Goal: Information Seeking & Learning: Learn about a topic

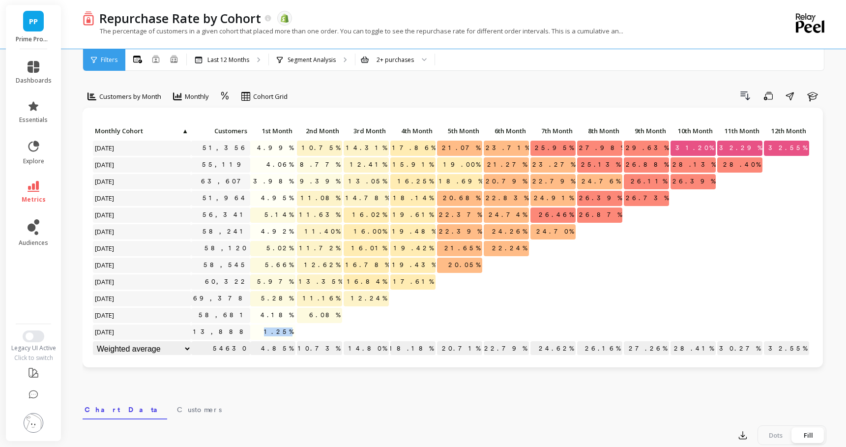
drag, startPoint x: 271, startPoint y: 333, endPoint x: 294, endPoint y: 333, distance: 23.6
click at [294, 333] on p "1.25%" at bounding box center [272, 331] width 45 height 15
copy span "1.25%"
click at [303, 67] on div "Segment Analysis" at bounding box center [312, 60] width 86 height 22
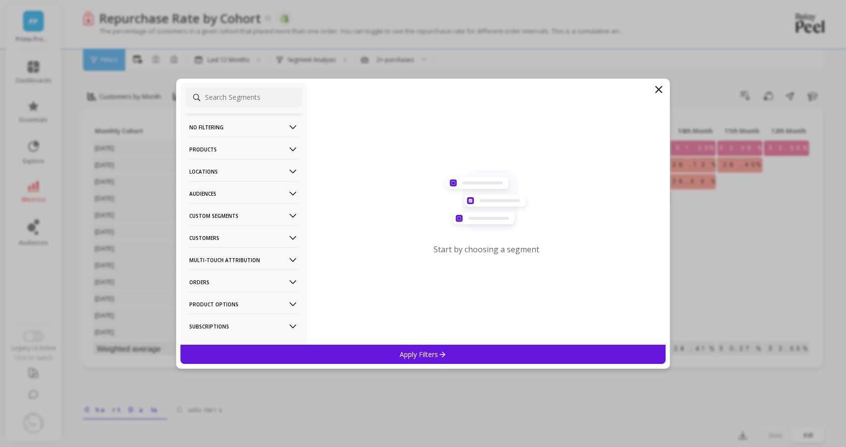
click at [212, 149] on p "Products" at bounding box center [243, 149] width 109 height 25
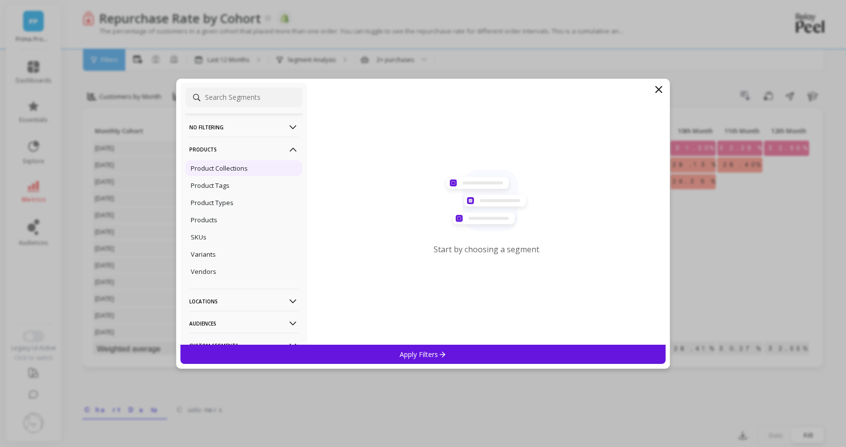
click at [237, 171] on p "Product Collections" at bounding box center [219, 168] width 57 height 9
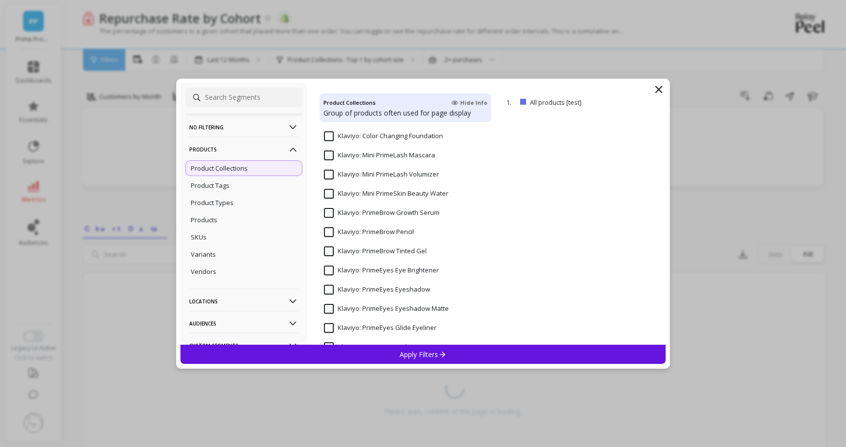
scroll to position [468, 0]
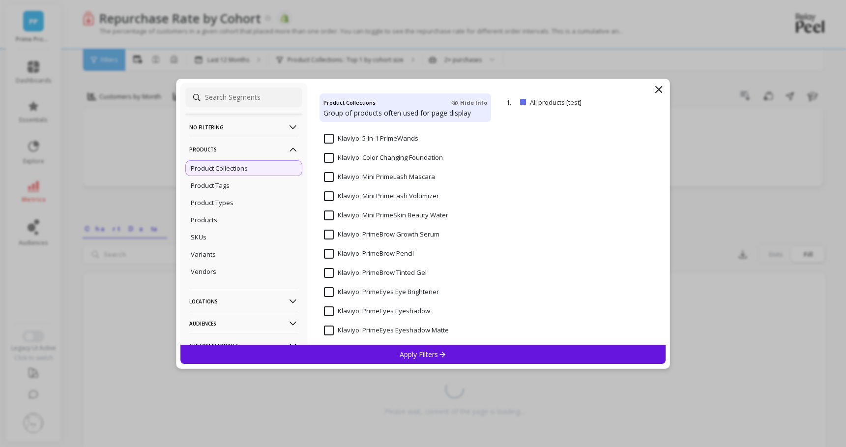
click at [330, 155] on Foundation "Klaviyo: Color Changing Foundation" at bounding box center [383, 158] width 119 height 10
click at [440, 358] on p "Apply Filters" at bounding box center [422, 353] width 47 height 9
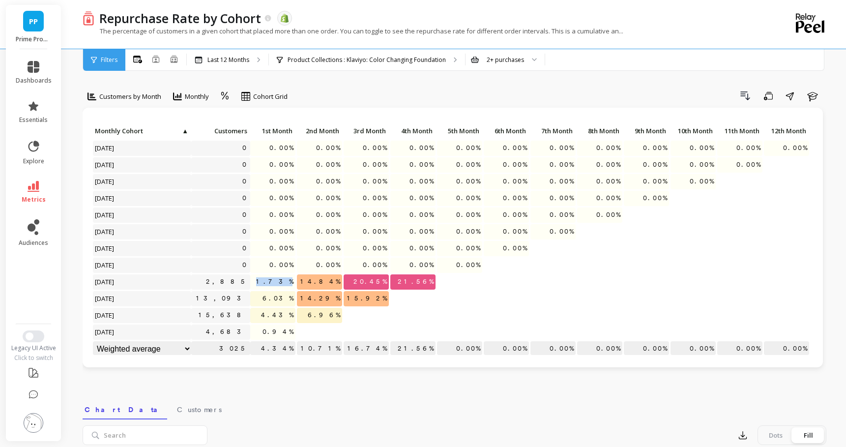
drag, startPoint x: 276, startPoint y: 281, endPoint x: 292, endPoint y: 280, distance: 16.7
click at [292, 280] on span "1.73%" at bounding box center [274, 281] width 41 height 15
copy span "1.73%"
click at [274, 296] on span "6.03%" at bounding box center [277, 298] width 35 height 15
drag, startPoint x: 277, startPoint y: 282, endPoint x: 301, endPoint y: 282, distance: 24.6
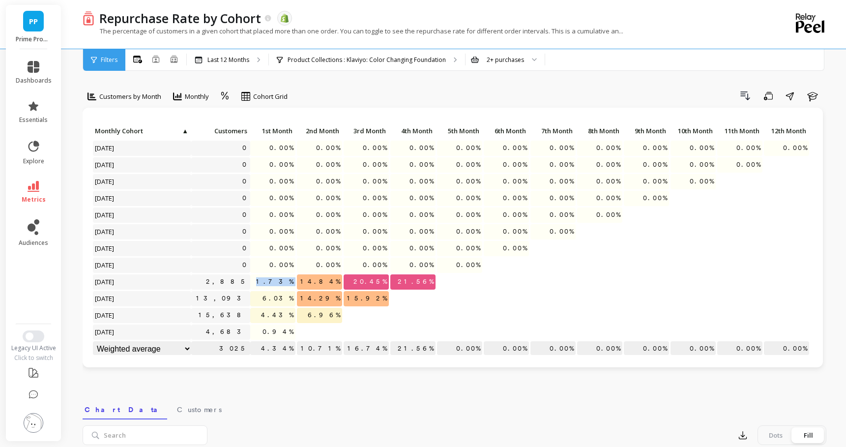
click at [301, 282] on div "Click to create an audience 0 0.00% 0.00% 0.00% 0.00% 0.00% 0.00% 0.00% 0.00% 0…" at bounding box center [450, 241] width 717 height 234
drag, startPoint x: 274, startPoint y: 295, endPoint x: 294, endPoint y: 298, distance: 19.9
click at [294, 298] on span "6.03%" at bounding box center [277, 298] width 35 height 15
copy span "6.03%"
drag, startPoint x: 274, startPoint y: 316, endPoint x: 296, endPoint y: 317, distance: 22.2
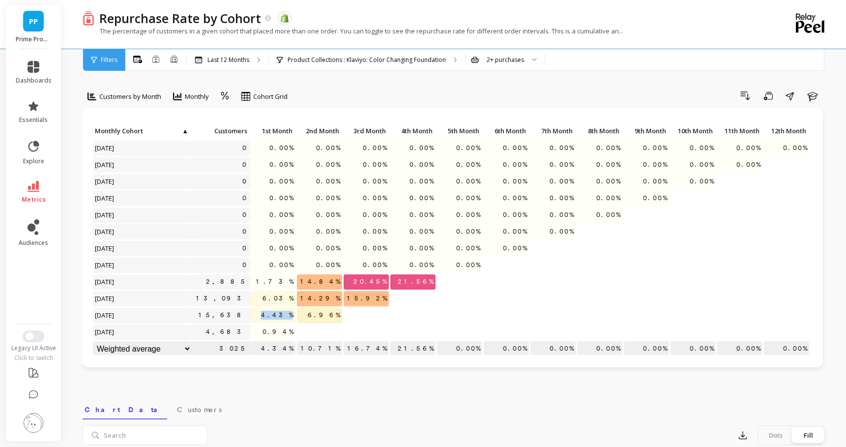
click at [296, 317] on div "Click to create an audience 0 0.00% 0.00% 0.00% 0.00% 0.00% 0.00% 0.00% 0.00% 0…" at bounding box center [450, 241] width 717 height 234
copy span "4.43%"
click at [277, 282] on span "1.73%" at bounding box center [274, 281] width 41 height 15
drag, startPoint x: 266, startPoint y: 281, endPoint x: 293, endPoint y: 281, distance: 27.0
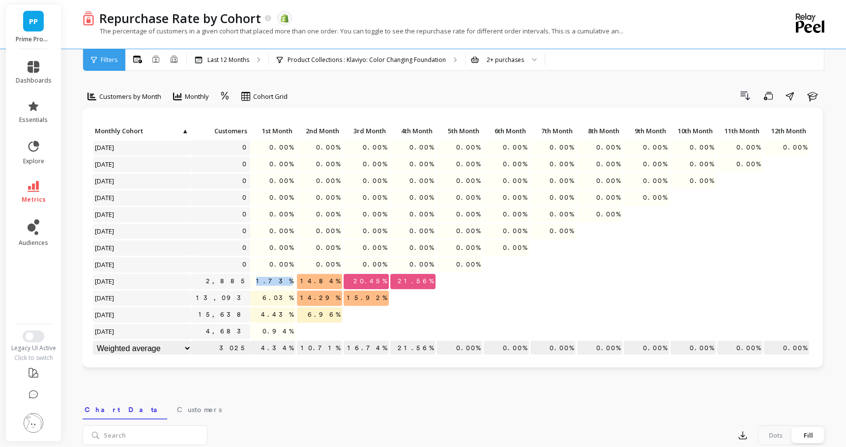
click at [293, 281] on p "1.73%" at bounding box center [272, 281] width 45 height 15
drag, startPoint x: 356, startPoint y: 281, endPoint x: 385, endPoint y: 281, distance: 29.0
click at [385, 281] on p "20.45%" at bounding box center [365, 281] width 45 height 15
copy span "20.45%"
click at [371, 277] on span "20.45%" at bounding box center [369, 281] width 37 height 15
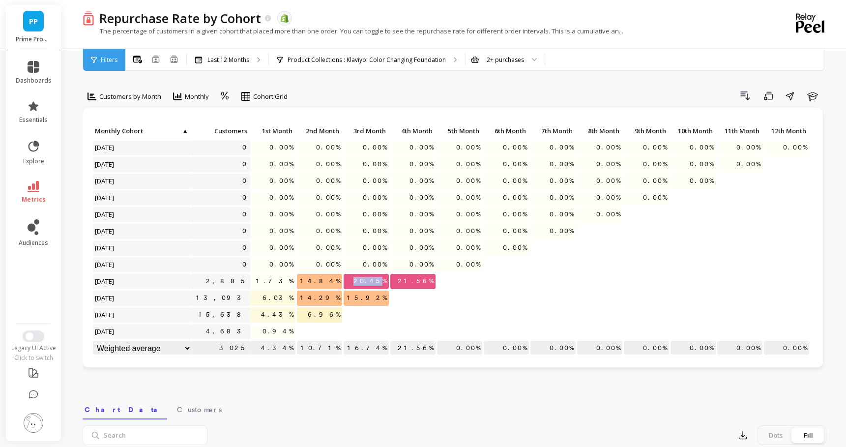
click at [371, 277] on span "20.45%" at bounding box center [369, 281] width 37 height 15
click at [336, 300] on span "14.29%" at bounding box center [320, 297] width 44 height 15
click at [446, 61] on div "Product Collections : Klaviyo: Color Changing Foundation" at bounding box center [367, 60] width 196 height 22
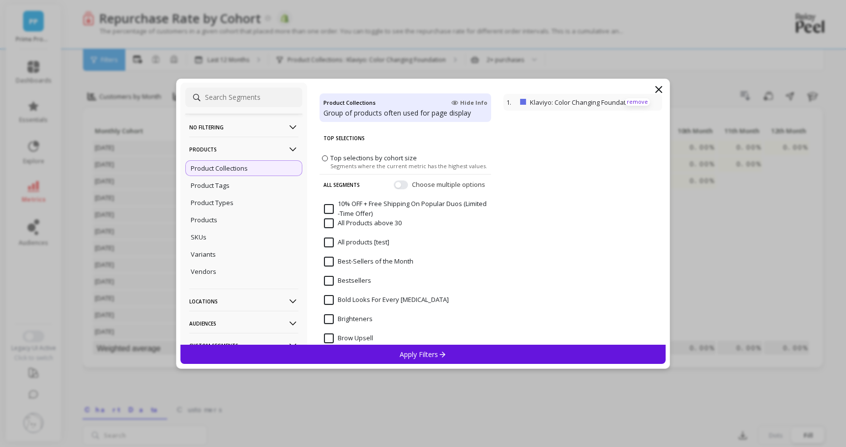
click at [636, 103] on p "remove" at bounding box center [637, 101] width 25 height 7
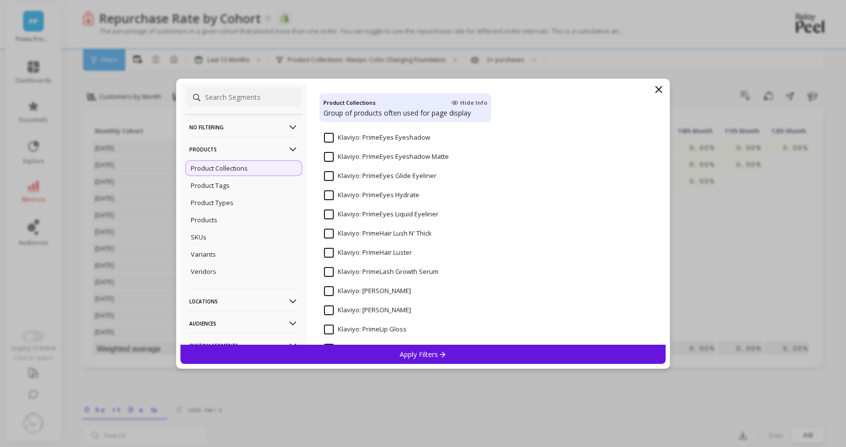
scroll to position [643, 0]
click at [333, 286] on Mascara "Klaviyo: PrimeLash Mascara" at bounding box center [367, 289] width 87 height 10
click at [427, 353] on p "Apply Filters" at bounding box center [422, 353] width 47 height 9
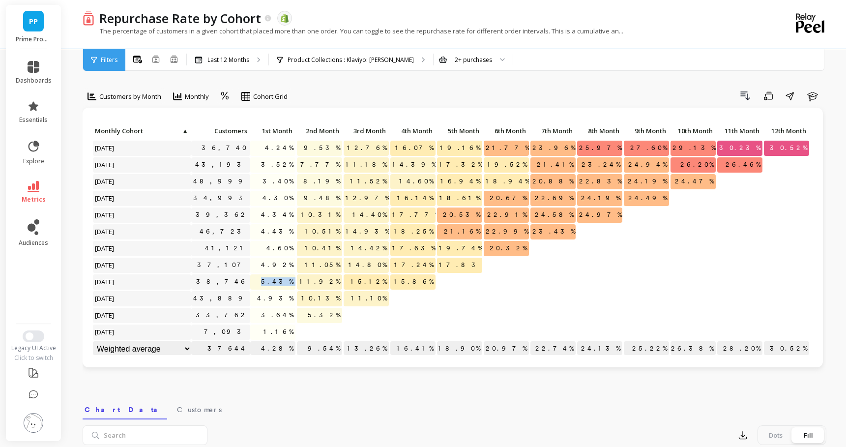
drag, startPoint x: 272, startPoint y: 281, endPoint x: 305, endPoint y: 281, distance: 32.4
click at [305, 281] on div "Click to create an audience 36,740 4.24% 9.53% 12.76% 16.07% 19.16% 21.77% 23.9…" at bounding box center [450, 241] width 717 height 234
copy span "5.43%"
click at [274, 298] on span "4.93%" at bounding box center [275, 298] width 40 height 15
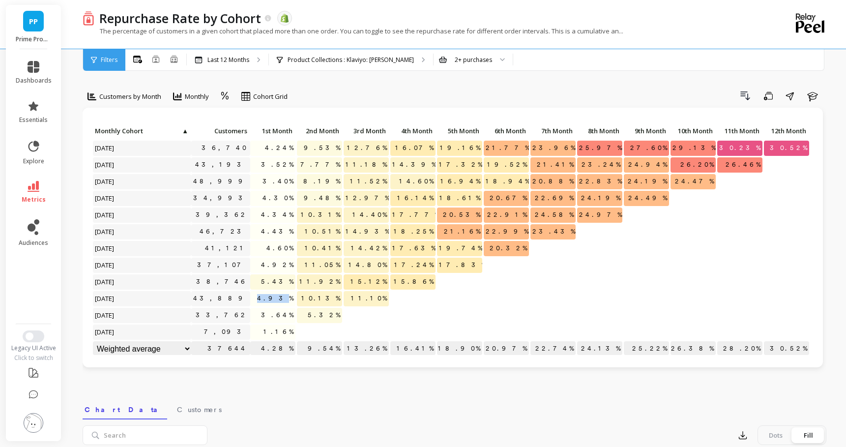
click at [274, 298] on span "4.93%" at bounding box center [275, 298] width 40 height 15
copy span "4.93%"
click at [280, 287] on span "5.43%" at bounding box center [277, 281] width 36 height 15
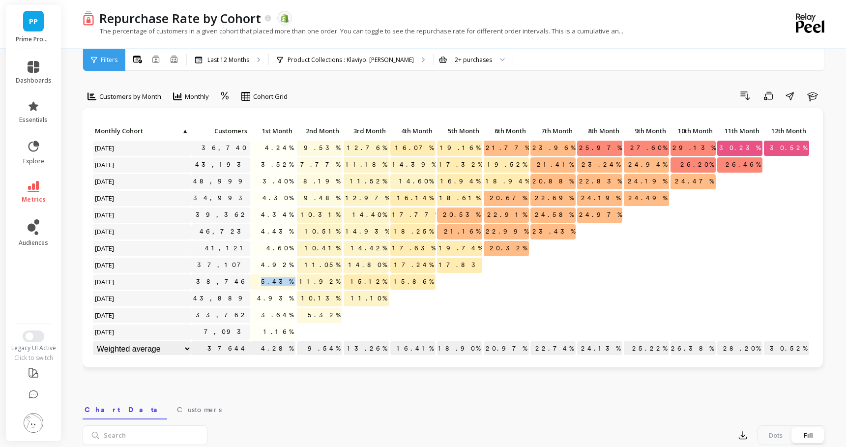
click at [280, 287] on span "5.43%" at bounding box center [277, 281] width 36 height 15
copy span "5.43%"
click at [281, 266] on span "4.92%" at bounding box center [277, 264] width 36 height 15
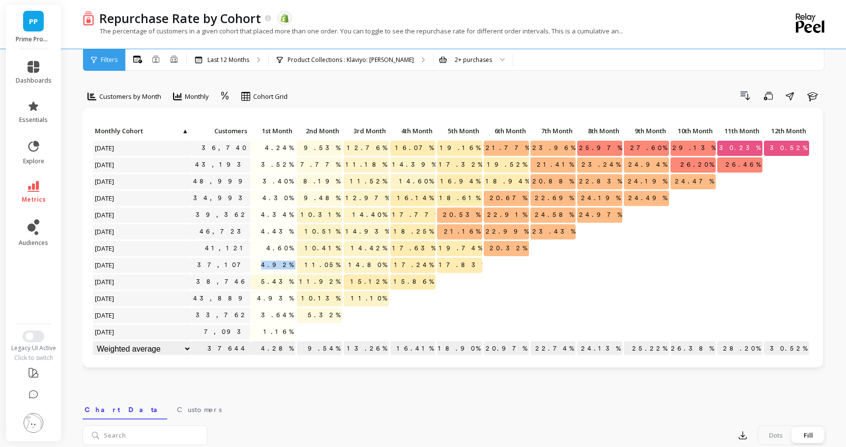
copy span "4.92%"
click at [288, 280] on span "5.43%" at bounding box center [277, 281] width 36 height 15
click at [275, 306] on div "4.93%" at bounding box center [273, 299] width 47 height 17
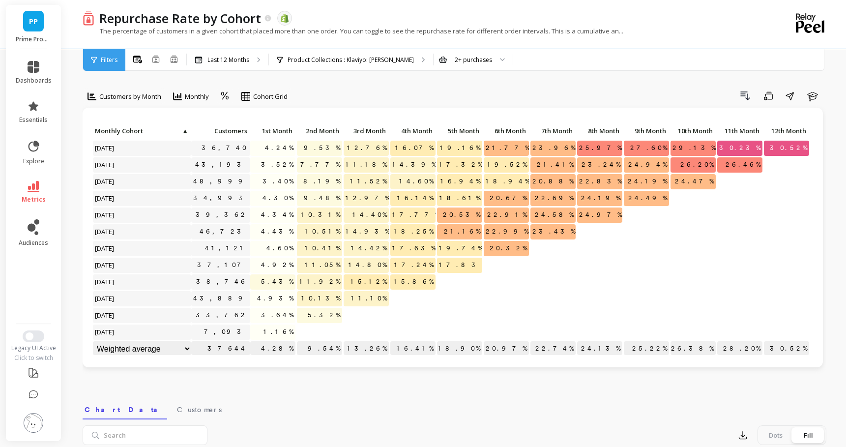
click at [275, 306] on div "4.93%" at bounding box center [273, 299] width 47 height 17
click at [284, 317] on span "3.64%" at bounding box center [277, 315] width 36 height 15
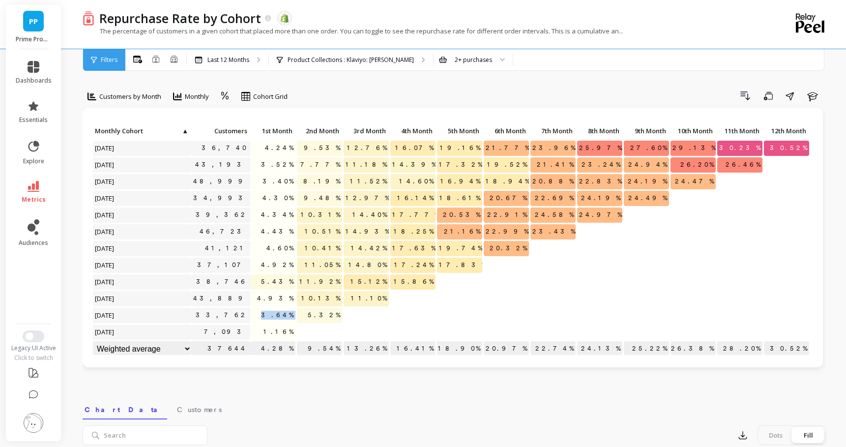
copy span "3.64%"
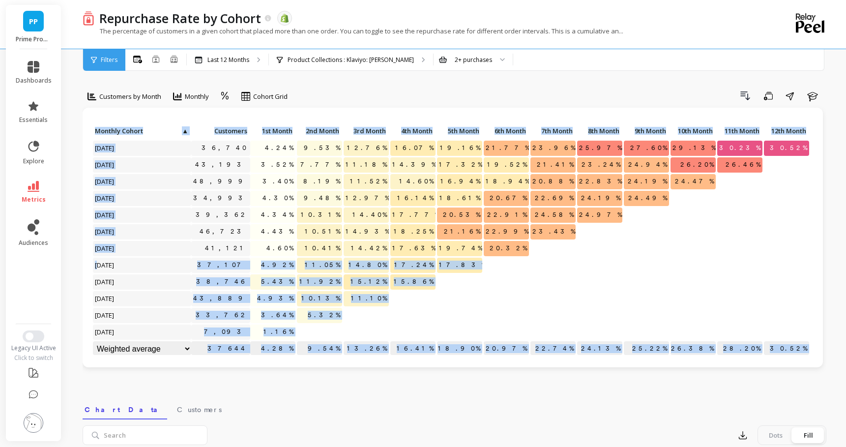
drag, startPoint x: 96, startPoint y: 262, endPoint x: 216, endPoint y: 262, distance: 119.9
click at [216, 262] on div "Click to create an audience 36,740 4.24% 9.53% 12.76% 16.07% 19.16% 21.77% 23.9…" at bounding box center [450, 241] width 717 height 234
click at [279, 264] on span "4.92%" at bounding box center [277, 264] width 36 height 15
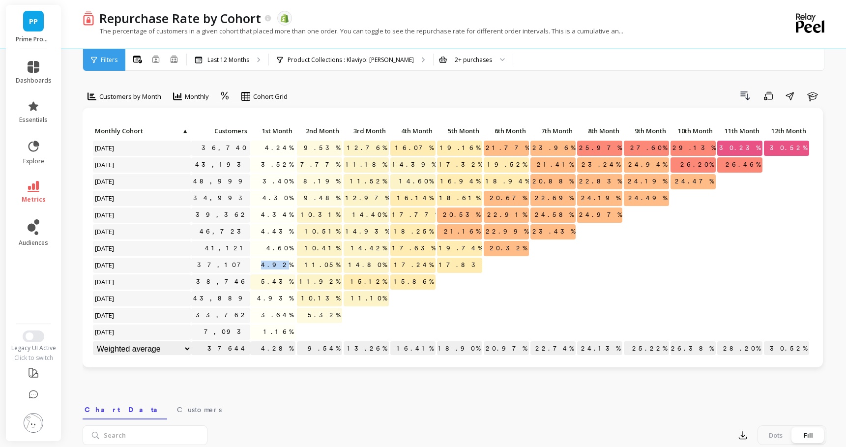
click at [279, 264] on span "4.92%" at bounding box center [277, 264] width 36 height 15
click at [278, 245] on span "4.60%" at bounding box center [279, 248] width 31 height 15
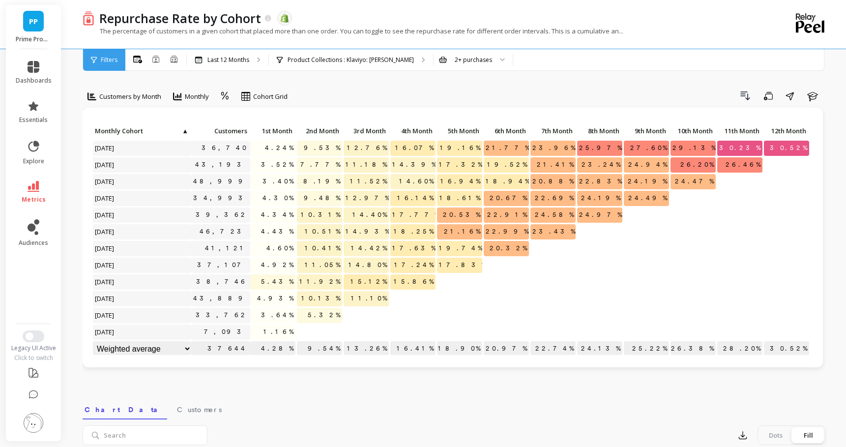
click at [282, 230] on span "4.43%" at bounding box center [277, 231] width 36 height 15
click at [279, 214] on span "4.34%" at bounding box center [277, 214] width 36 height 15
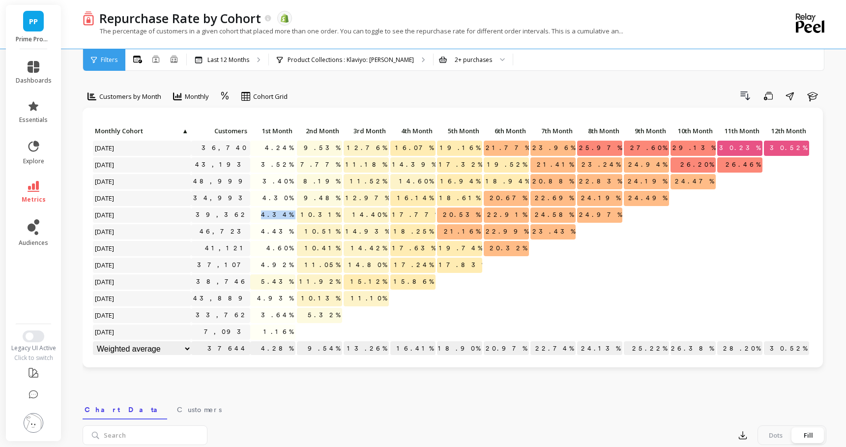
click at [279, 214] on span "4.34%" at bounding box center [277, 214] width 36 height 15
click at [280, 197] on span "4.30%" at bounding box center [277, 198] width 35 height 15
click at [283, 214] on span "4.34%" at bounding box center [277, 214] width 36 height 15
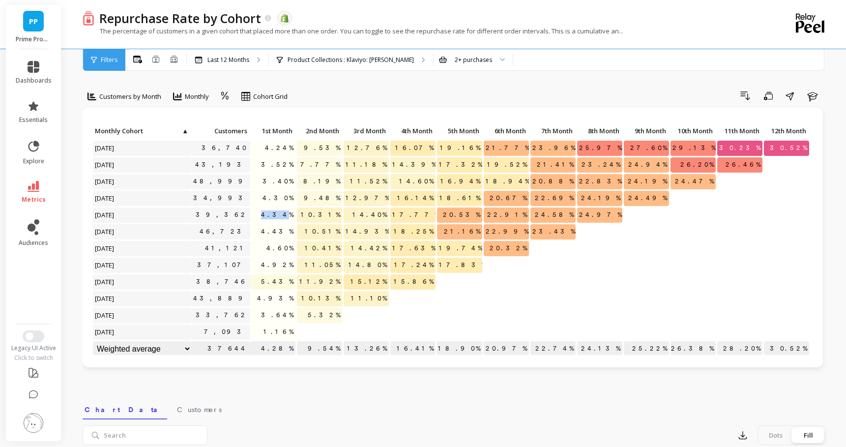
click at [283, 214] on span "4.34%" at bounding box center [277, 214] width 36 height 15
click at [279, 202] on span "4.30%" at bounding box center [277, 198] width 35 height 15
click at [282, 183] on span "3.40%" at bounding box center [277, 181] width 35 height 15
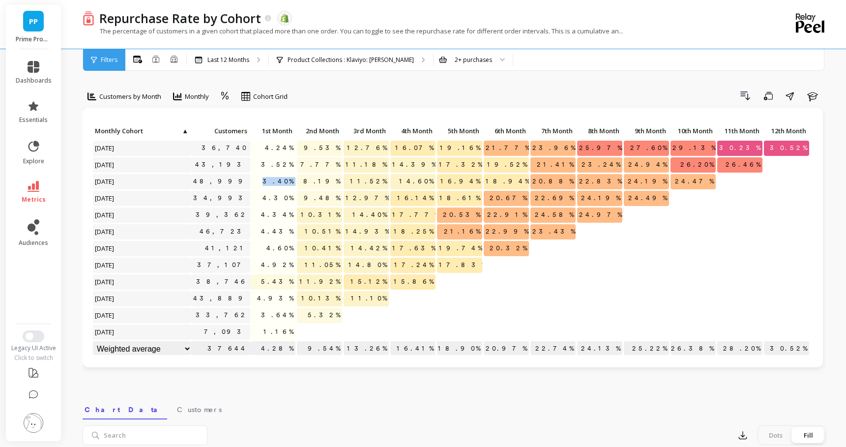
click at [282, 183] on span "3.40%" at bounding box center [277, 181] width 35 height 15
click at [279, 165] on span "3.52%" at bounding box center [277, 164] width 36 height 15
click at [282, 145] on span "4.24%" at bounding box center [279, 148] width 32 height 15
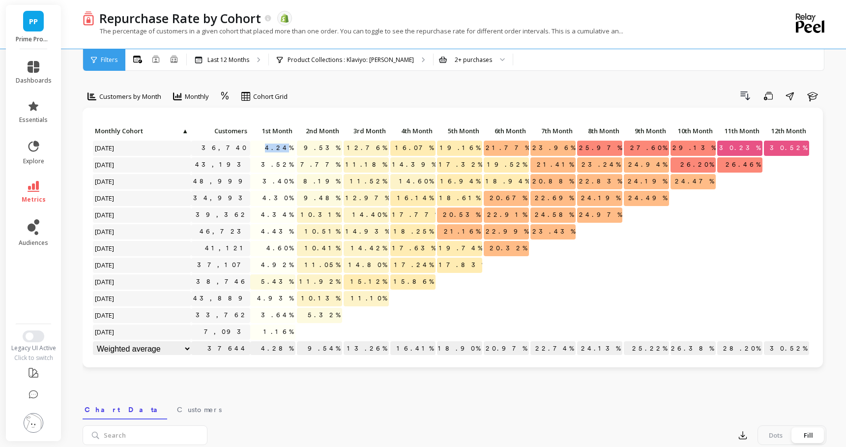
click at [282, 145] on span "4.24%" at bounding box center [279, 148] width 32 height 15
click at [374, 146] on span "12.76%" at bounding box center [367, 148] width 44 height 15
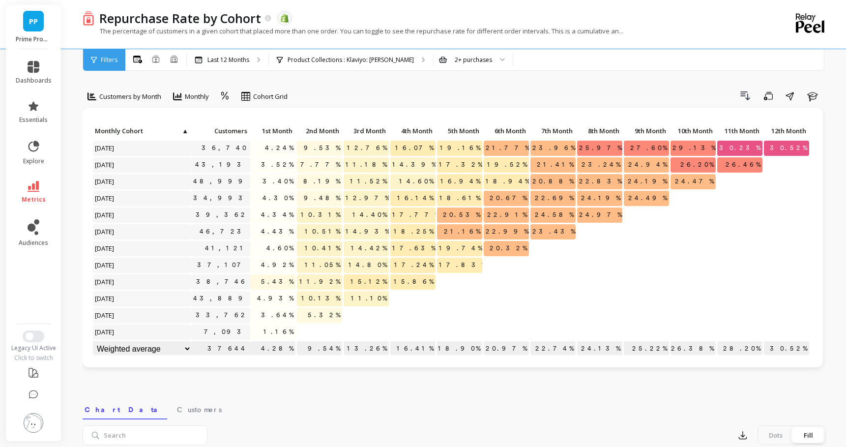
click at [514, 147] on span "21.77%" at bounding box center [508, 148] width 48 height 15
click at [779, 146] on p "30.52%" at bounding box center [786, 148] width 45 height 15
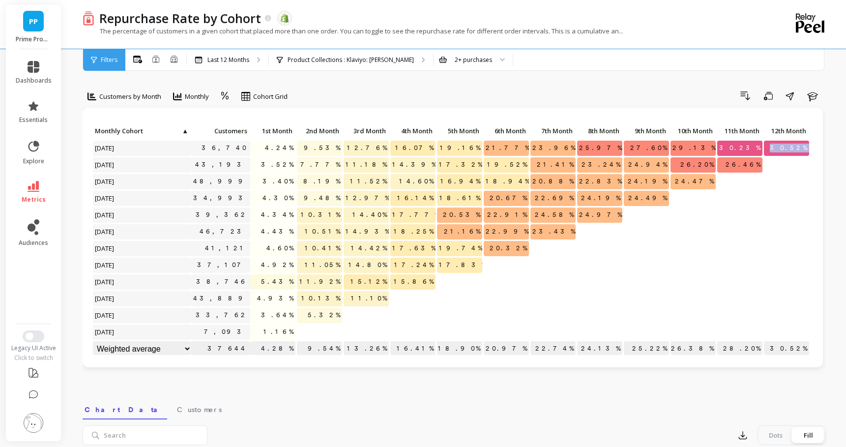
click at [779, 146] on p "30.52%" at bounding box center [786, 148] width 45 height 15
click at [212, 56] on p "Last 12 Months" at bounding box center [228, 60] width 42 height 8
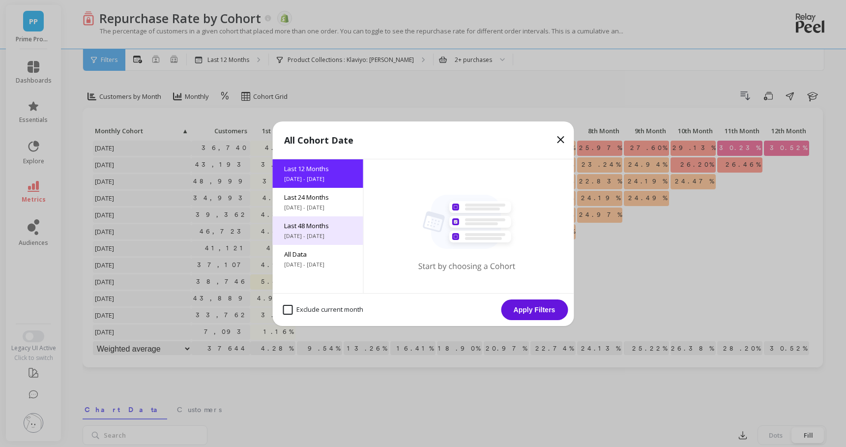
click at [315, 216] on div "Last 48 Months 10/8/2021 - 10/8/2025" at bounding box center [317, 230] width 90 height 29
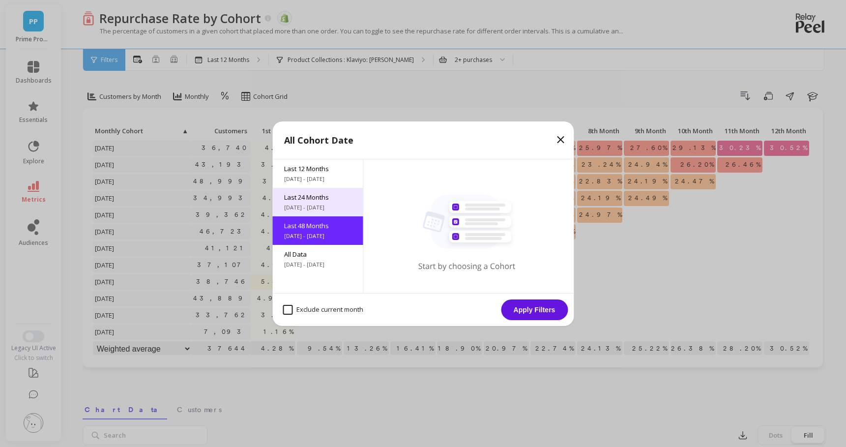
click at [313, 203] on span "10/8/2023 - 10/8/2025" at bounding box center [317, 207] width 67 height 8
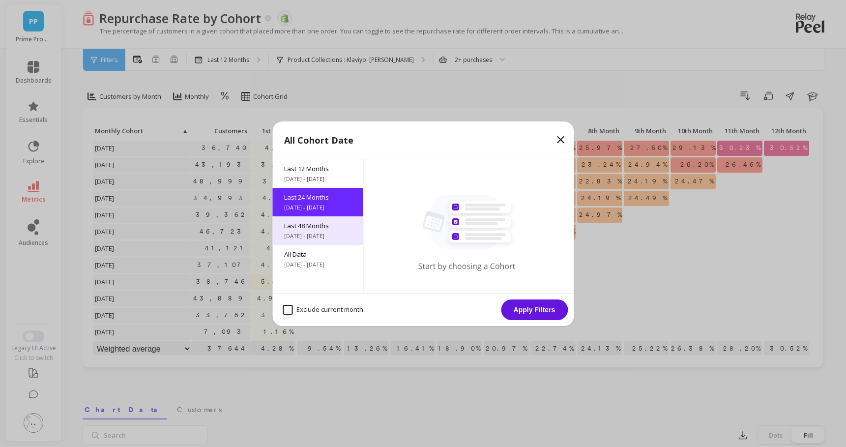
click at [321, 234] on span "10/8/2021 - 10/8/2025" at bounding box center [317, 236] width 67 height 8
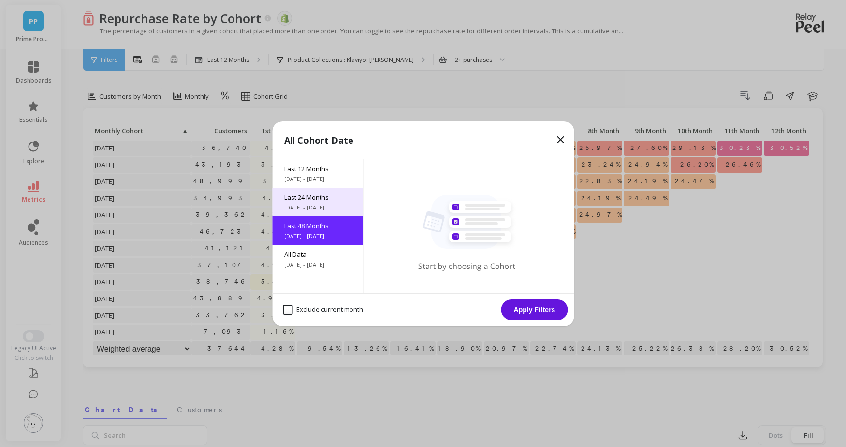
click at [328, 207] on span "10/8/2023 - 10/8/2025" at bounding box center [317, 207] width 67 height 8
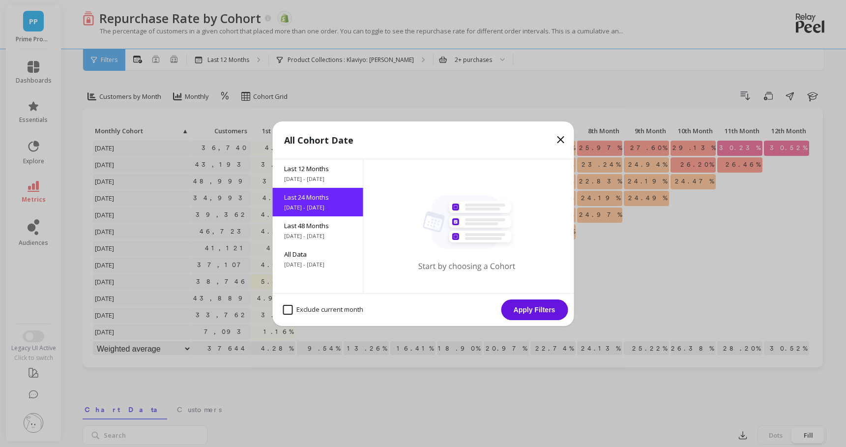
click at [543, 314] on button "Apply Filters" at bounding box center [534, 309] width 67 height 21
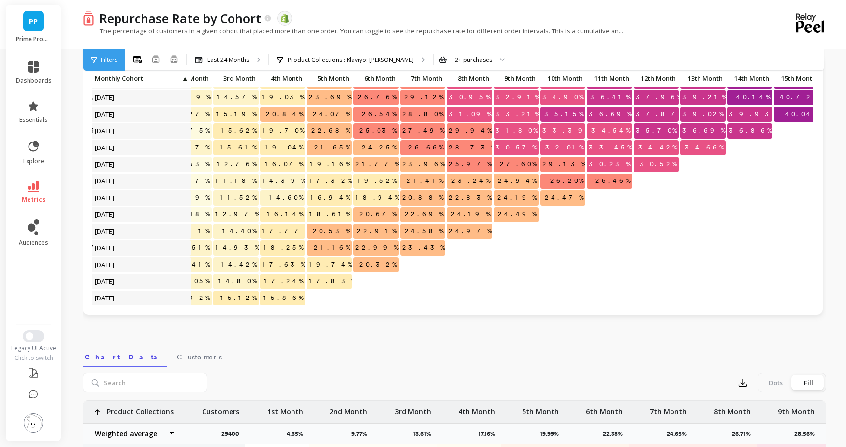
scroll to position [132, 131]
drag, startPoint x: 107, startPoint y: 164, endPoint x: 143, endPoint y: 164, distance: 35.9
click at [117, 164] on span "[DATE]" at bounding box center [105, 164] width 24 height 15
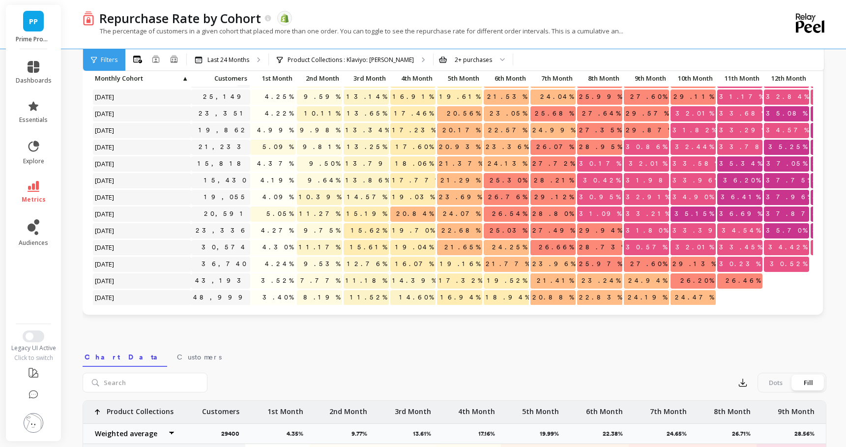
scroll to position [25, 0]
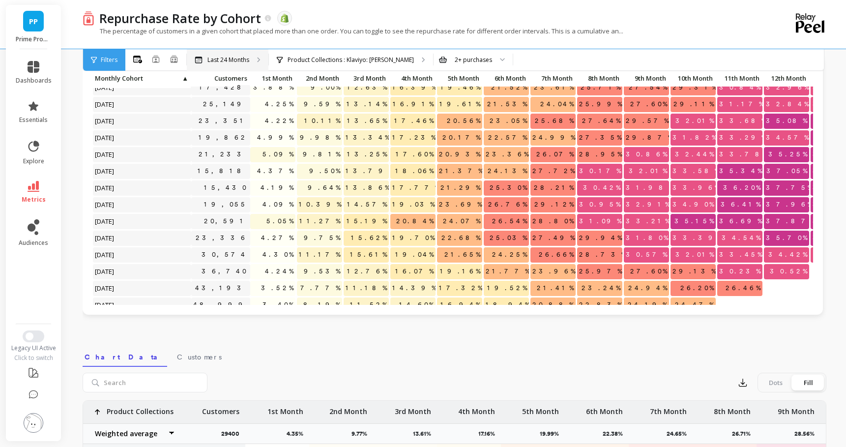
click at [227, 63] on div "Last 24 Months" at bounding box center [228, 60] width 82 height 22
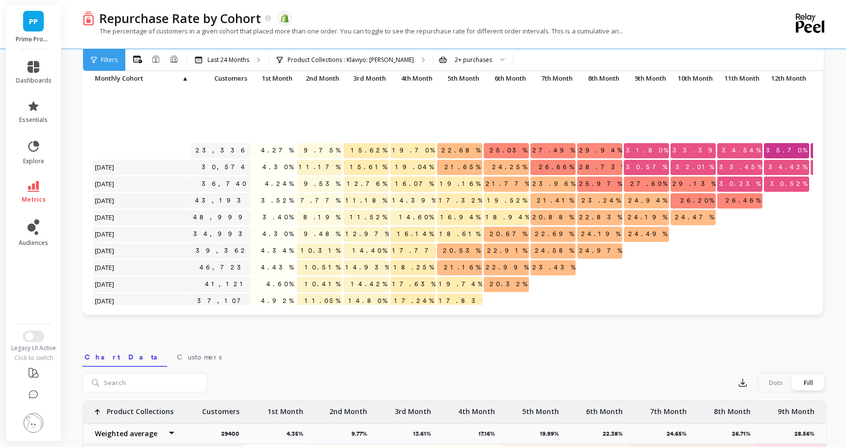
scroll to position [201, 0]
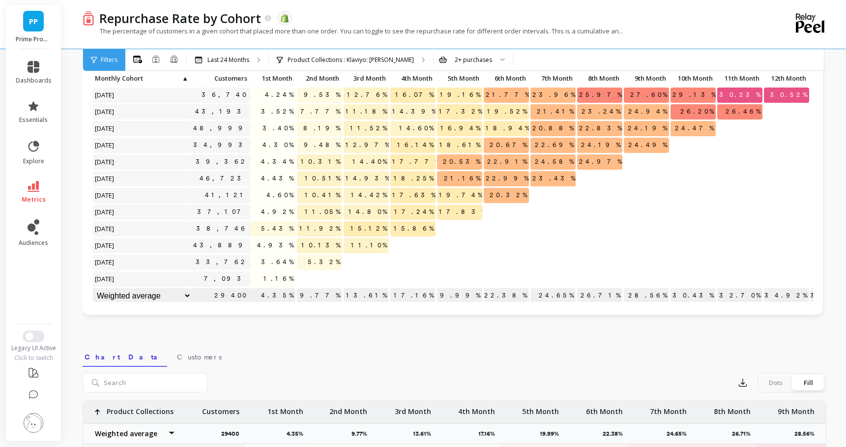
click at [283, 112] on span "3.52%" at bounding box center [277, 111] width 36 height 15
click at [373, 108] on span "11.18%" at bounding box center [365, 111] width 45 height 15
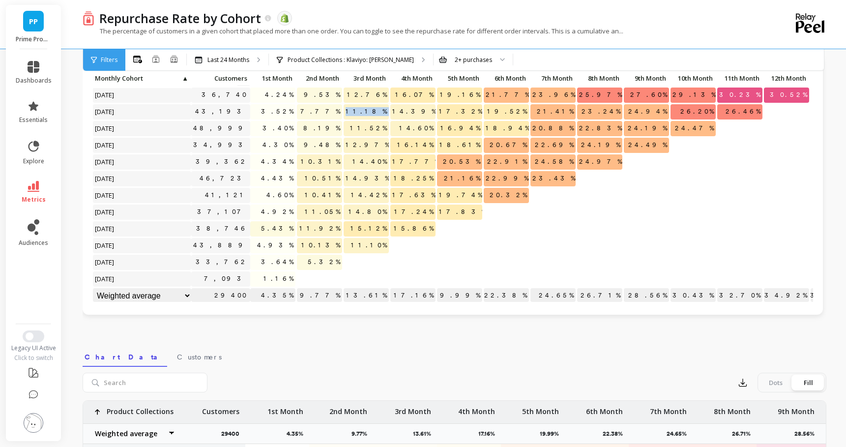
click at [373, 108] on span "11.18%" at bounding box center [365, 111] width 45 height 15
click at [515, 109] on span "19.52%" at bounding box center [507, 111] width 44 height 15
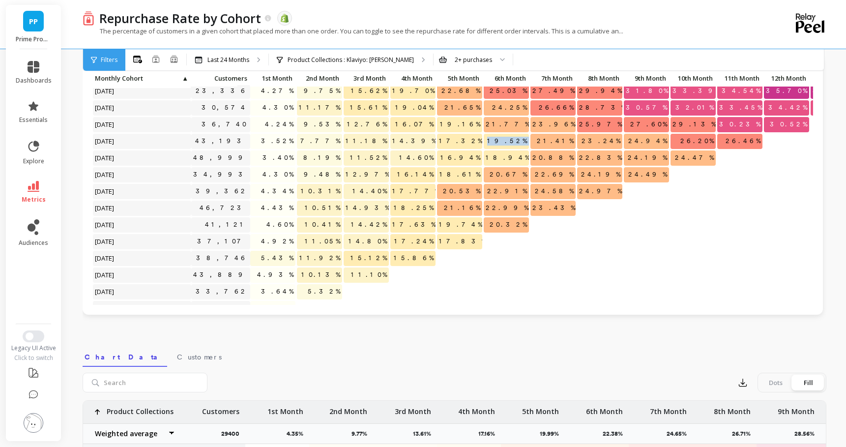
scroll to position [167, 0]
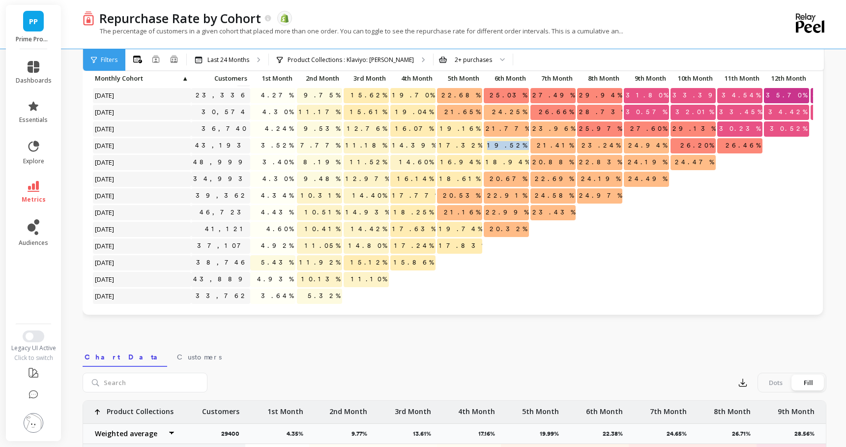
drag, startPoint x: 93, startPoint y: 146, endPoint x: 143, endPoint y: 146, distance: 50.1
click at [117, 146] on span "[DATE]" at bounding box center [105, 145] width 24 height 15
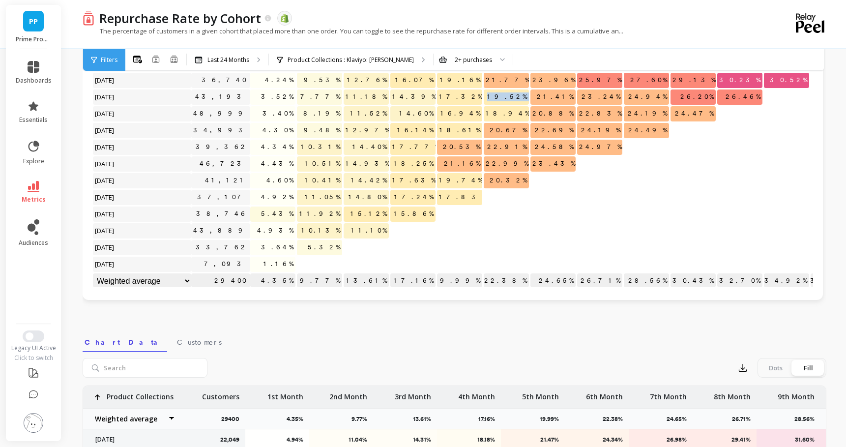
scroll to position [186, 0]
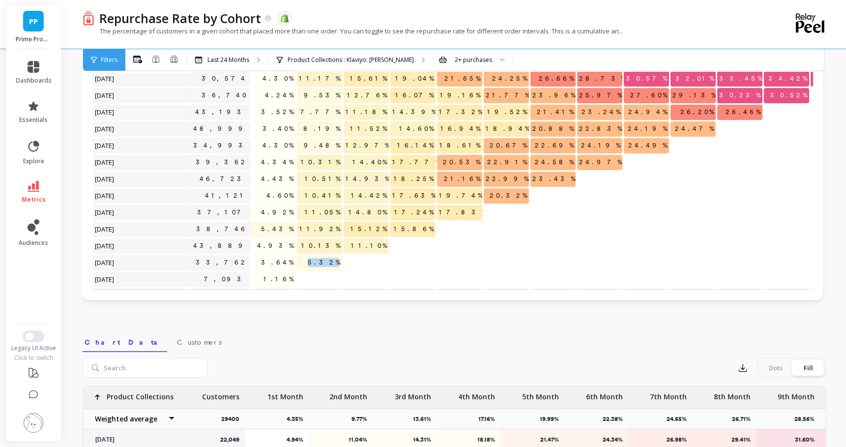
drag, startPoint x: 339, startPoint y: 261, endPoint x: 318, endPoint y: 261, distance: 21.1
click at [318, 261] on p "5.32%" at bounding box center [319, 262] width 45 height 15
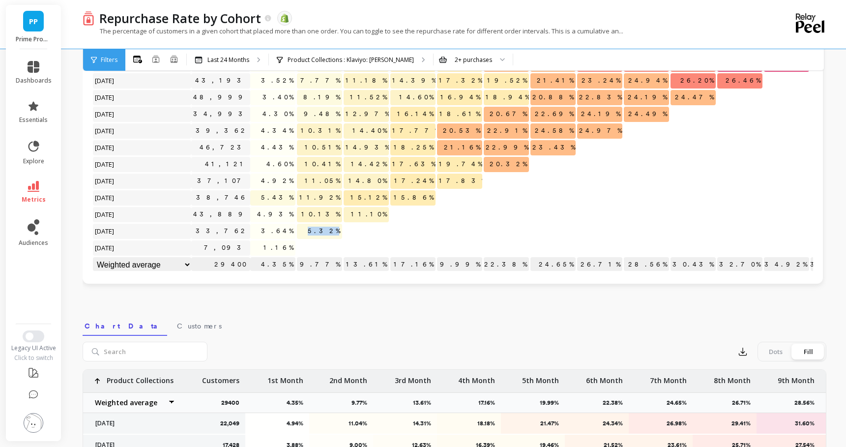
scroll to position [85, 0]
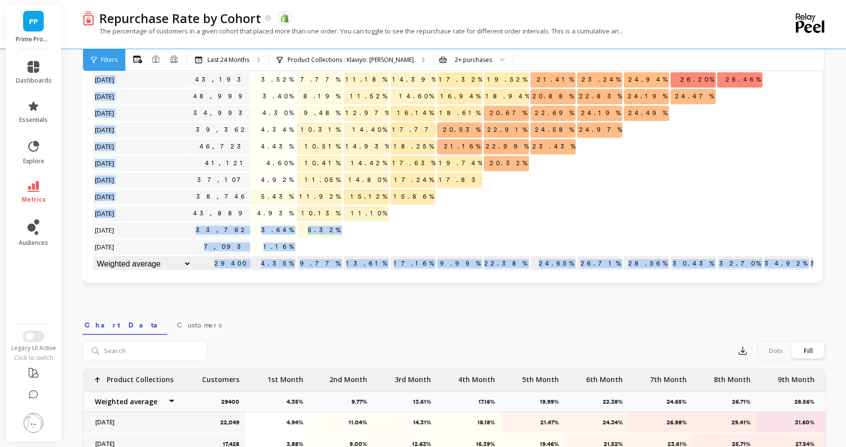
drag, startPoint x: 92, startPoint y: 229, endPoint x: 200, endPoint y: 229, distance: 108.1
click at [200, 229] on div "Click to create an audience 23,336 4.27% 9.75% 15.62% 19.70% 22.68% 25.03% 27.4…" at bounding box center [453, 152] width 740 height 259
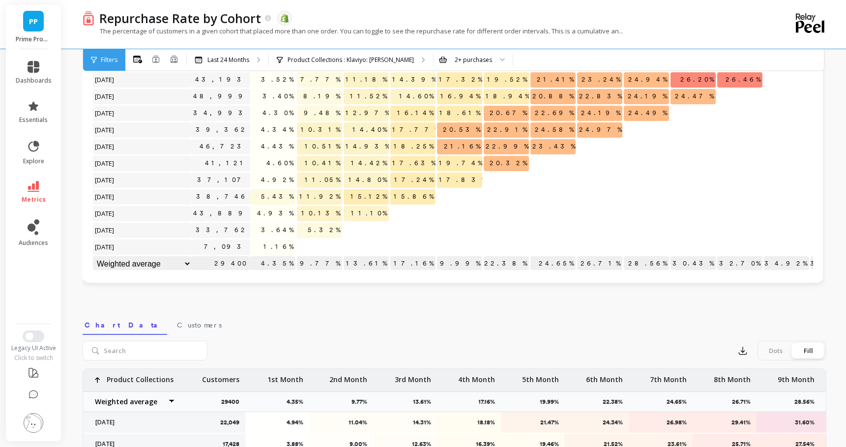
click at [318, 229] on p "5.32%" at bounding box center [319, 230] width 45 height 15
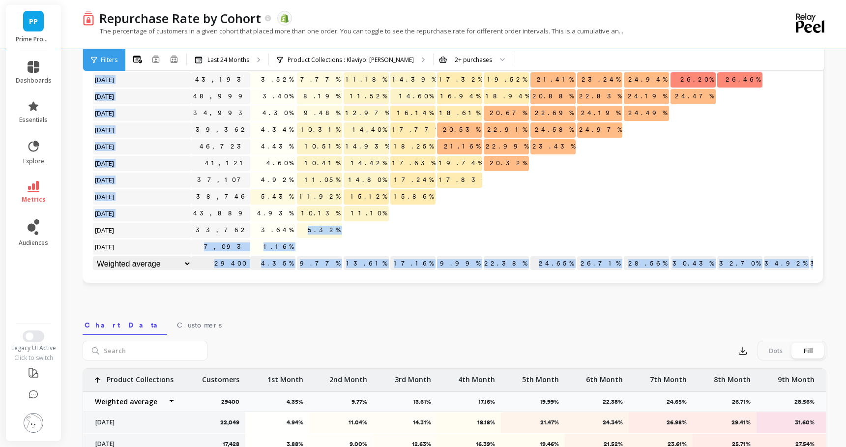
drag, startPoint x: 96, startPoint y: 229, endPoint x: 314, endPoint y: 225, distance: 217.2
click at [314, 225] on div "Click to create an audience 23,336 4.27% 9.75% 15.62% 19.70% 22.68% 25.03% 27.4…" at bounding box center [642, 55] width 1101 height 434
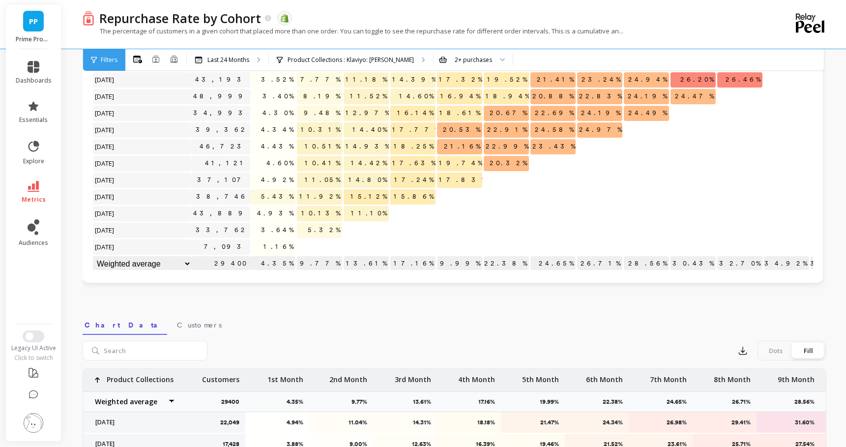
click at [339, 227] on span "5.32%" at bounding box center [324, 230] width 36 height 15
drag, startPoint x: 341, startPoint y: 228, endPoint x: 398, endPoint y: 220, distance: 57.1
click at [398, 220] on div "Click to create an audience 23,336 4.27% 9.75% 15.62% 19.70% 22.68% 25.03% 27.4…" at bounding box center [642, 55] width 1101 height 434
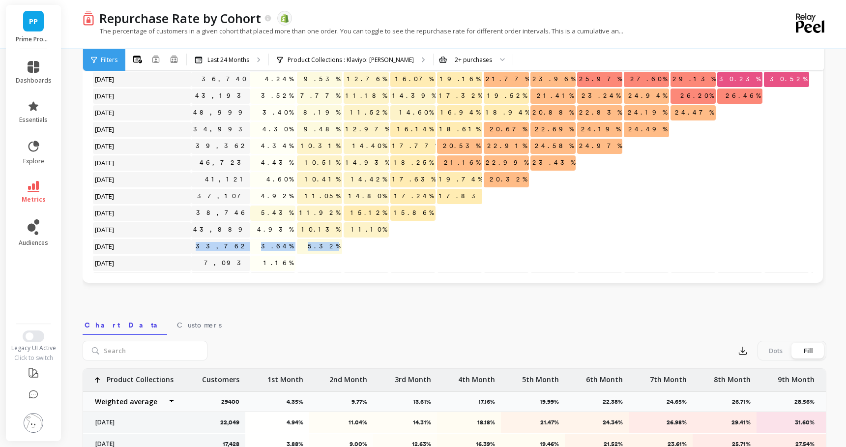
scroll to position [201, 0]
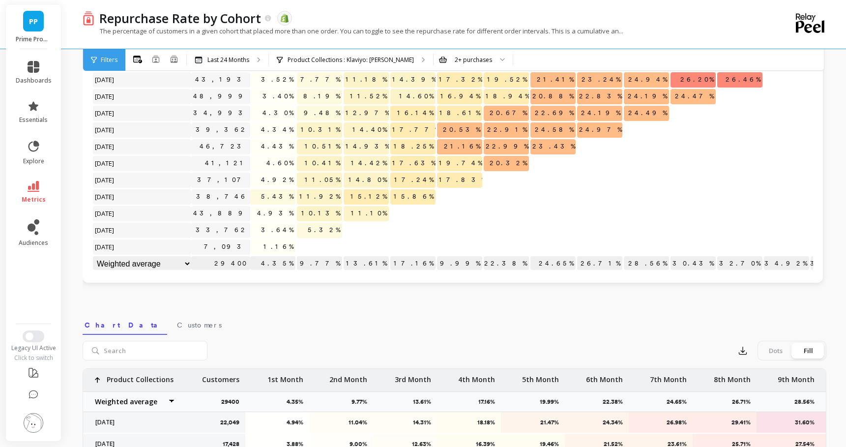
click at [326, 209] on span "10.13%" at bounding box center [320, 213] width 43 height 15
click at [341, 209] on span "10.13%" at bounding box center [320, 213] width 43 height 15
click at [324, 209] on span "10.13%" at bounding box center [320, 213] width 43 height 15
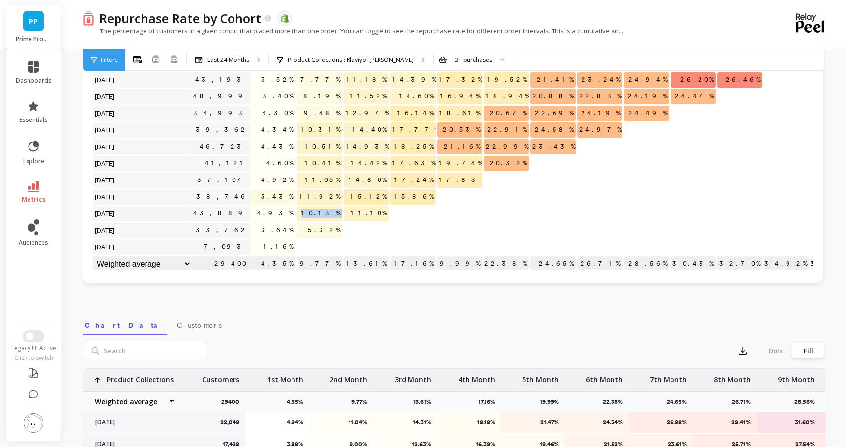
click at [324, 209] on span "10.13%" at bounding box center [320, 213] width 43 height 15
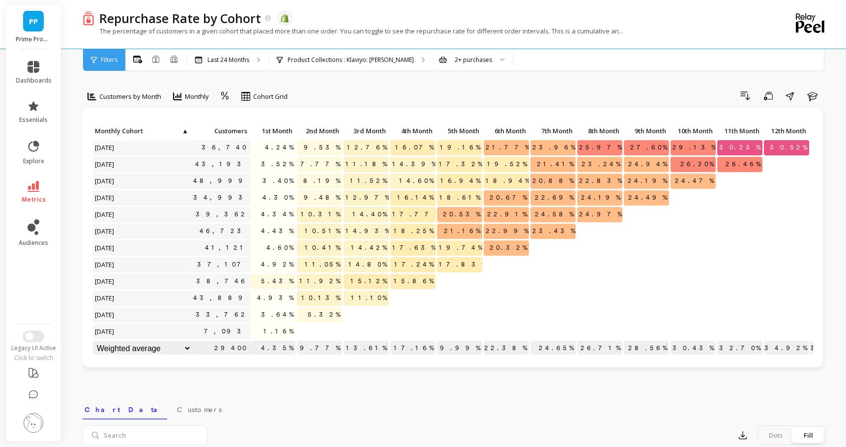
scroll to position [3, 0]
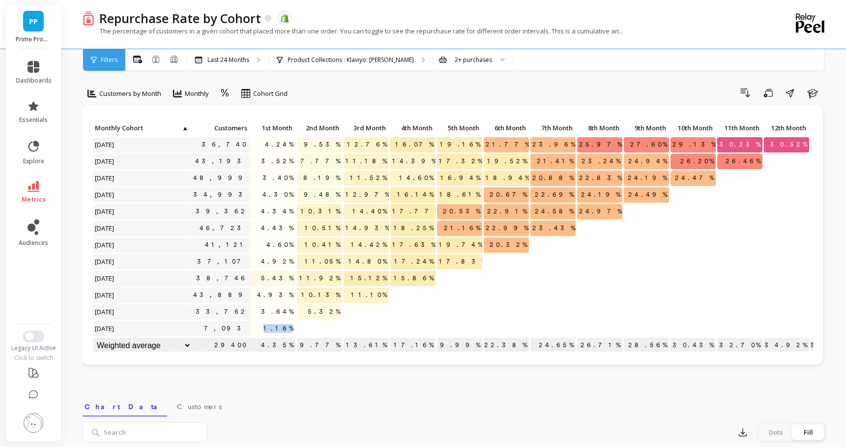
drag, startPoint x: 269, startPoint y: 328, endPoint x: 292, endPoint y: 329, distance: 23.1
click at [292, 329] on p "1.16%" at bounding box center [272, 328] width 45 height 15
drag, startPoint x: 388, startPoint y: 293, endPoint x: 362, endPoint y: 293, distance: 25.6
click at [362, 293] on p "11.10%" at bounding box center [365, 294] width 45 height 15
click at [379, 296] on span "11.10%" at bounding box center [369, 294] width 40 height 15
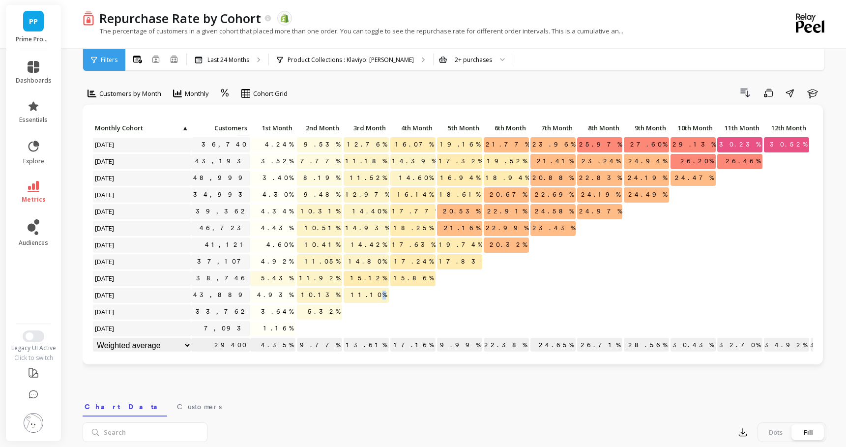
click at [379, 296] on span "11.10%" at bounding box center [369, 294] width 40 height 15
click at [333, 312] on span "5.32%" at bounding box center [324, 311] width 36 height 15
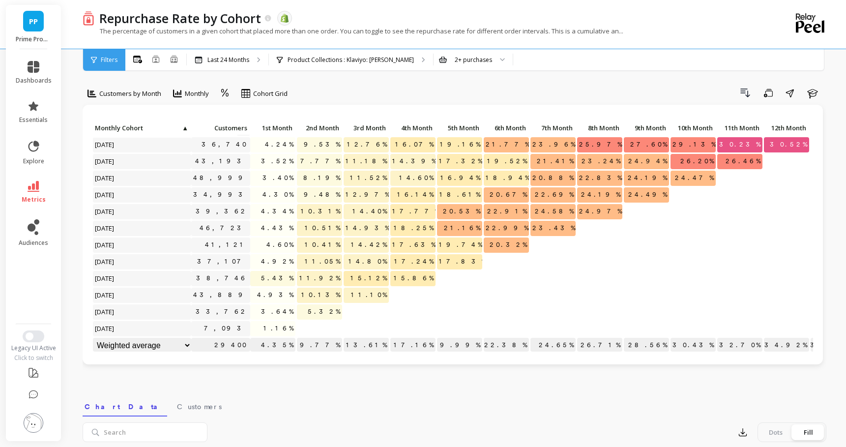
click at [371, 293] on span "11.10%" at bounding box center [369, 294] width 40 height 15
click at [370, 276] on span "15.12%" at bounding box center [368, 278] width 40 height 15
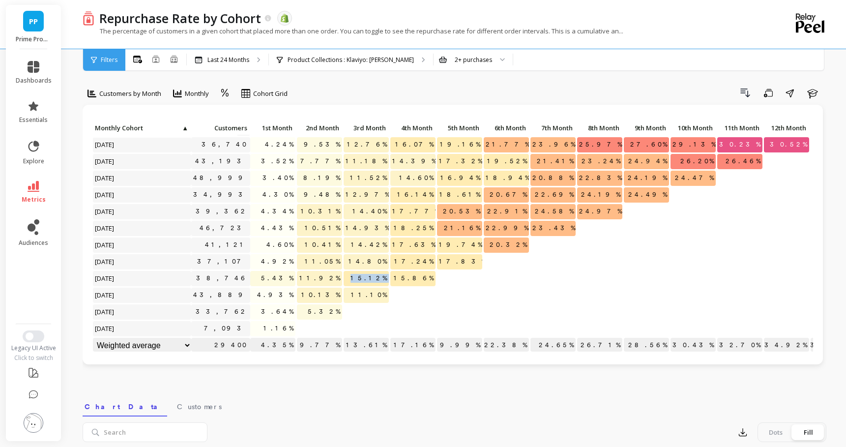
click at [370, 276] on span "15.12%" at bounding box center [368, 278] width 40 height 15
click at [371, 260] on span "14.80%" at bounding box center [367, 261] width 42 height 15
click at [373, 282] on span "15.12%" at bounding box center [368, 278] width 40 height 15
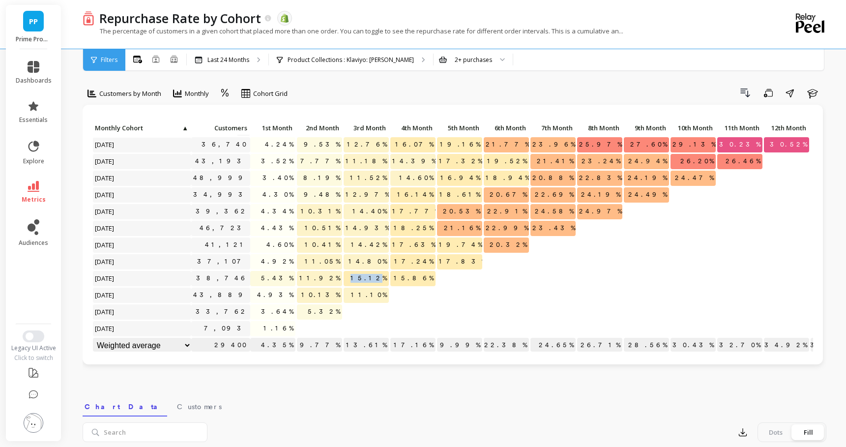
click at [373, 282] on span "15.12%" at bounding box center [368, 278] width 40 height 15
click at [371, 260] on span "14.80%" at bounding box center [367, 261] width 42 height 15
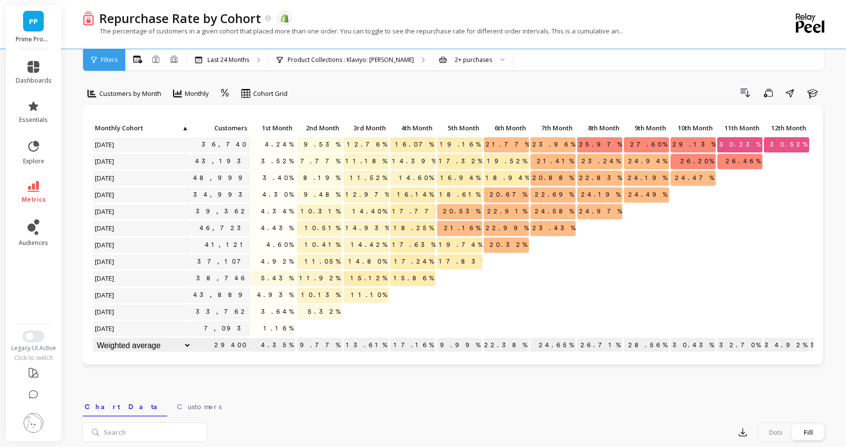
click at [376, 244] on span "14.42%" at bounding box center [369, 244] width 40 height 15
click at [376, 226] on span "14.93%" at bounding box center [367, 228] width 48 height 15
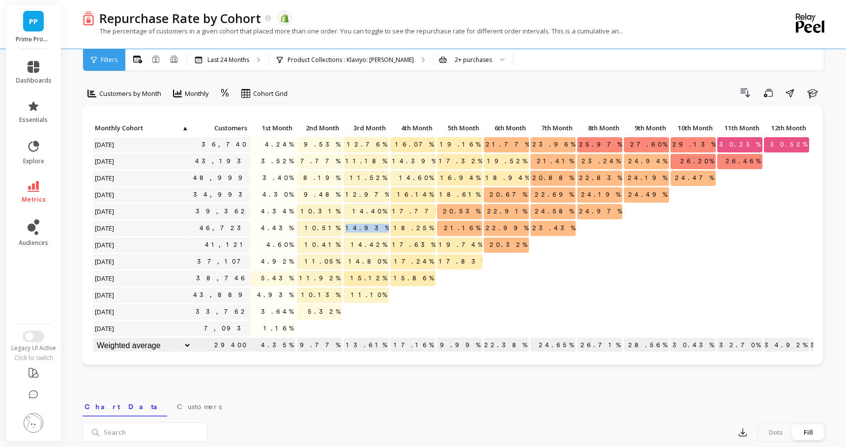
click at [376, 226] on span "14.93%" at bounding box center [367, 228] width 48 height 15
click at [373, 214] on span "14.40%" at bounding box center [369, 211] width 38 height 15
click at [374, 196] on span "12.97%" at bounding box center [367, 194] width 48 height 15
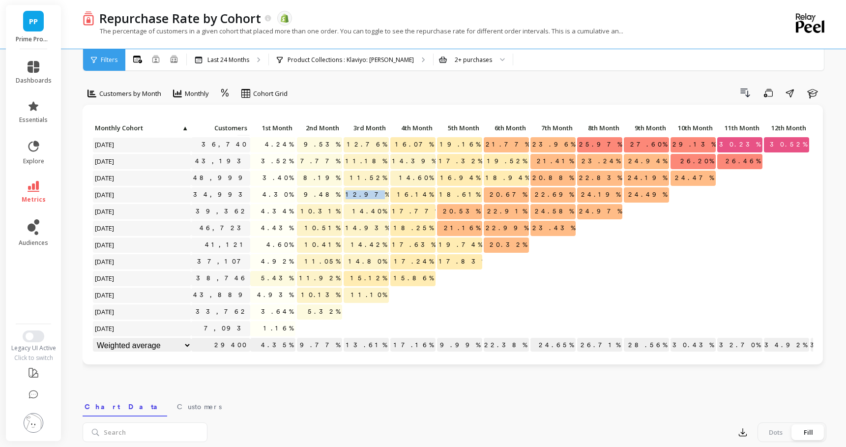
click at [374, 196] on span "12.97%" at bounding box center [367, 194] width 48 height 15
click at [372, 179] on span "11.52%" at bounding box center [368, 178] width 41 height 15
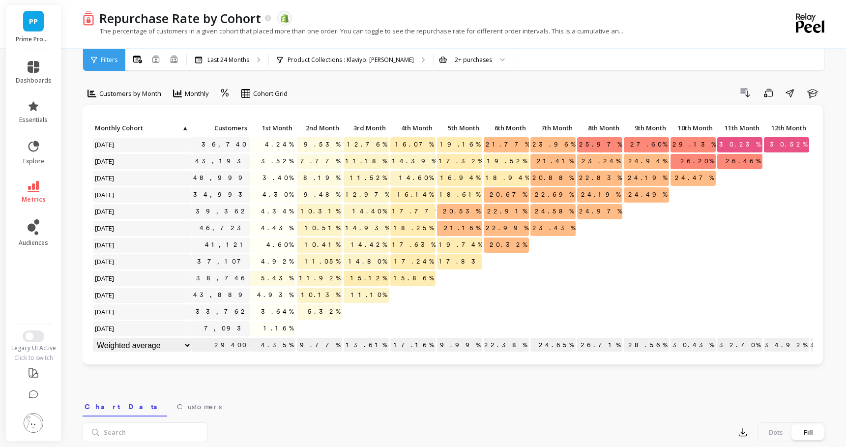
click at [371, 160] on span "11.18%" at bounding box center [365, 161] width 45 height 15
click at [370, 143] on span "12.76%" at bounding box center [367, 144] width 44 height 15
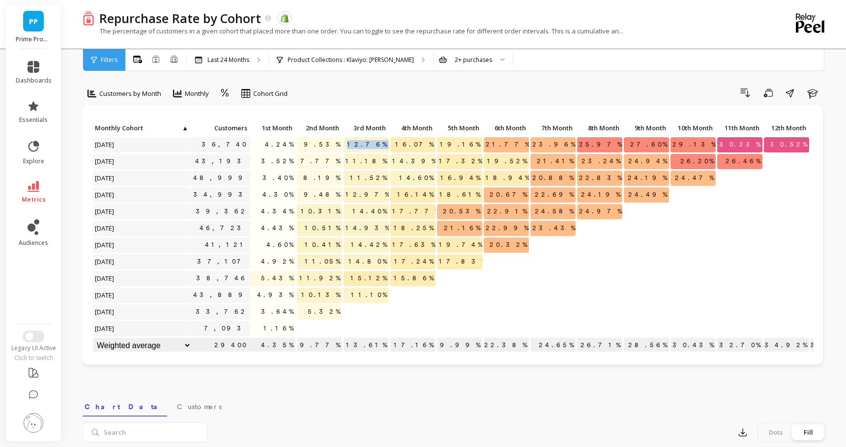
click at [370, 143] on span "12.76%" at bounding box center [367, 144] width 44 height 15
drag, startPoint x: 267, startPoint y: 142, endPoint x: 293, endPoint y: 142, distance: 26.0
click at [293, 142] on p "4.24%" at bounding box center [272, 144] width 45 height 15
drag, startPoint x: 366, startPoint y: 143, endPoint x: 388, endPoint y: 145, distance: 21.7
click at [388, 145] on span "12.76%" at bounding box center [367, 144] width 44 height 15
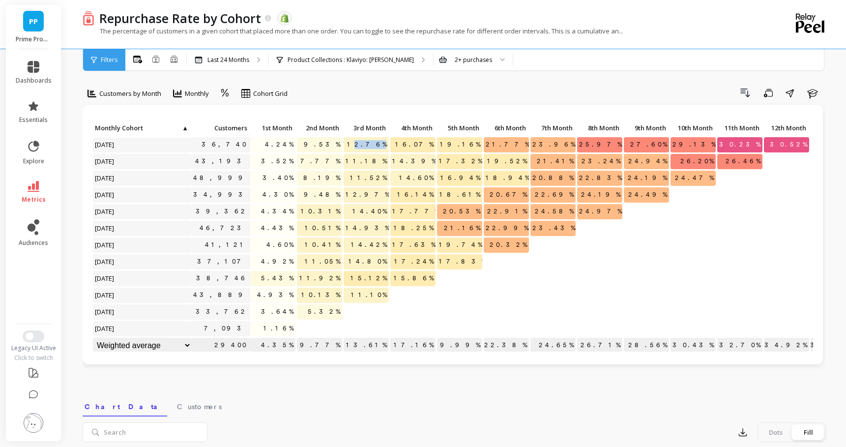
drag, startPoint x: 368, startPoint y: 143, endPoint x: 388, endPoint y: 143, distance: 20.1
click at [388, 143] on span "12.76%" at bounding box center [367, 144] width 44 height 15
drag, startPoint x: 504, startPoint y: 143, endPoint x: 533, endPoint y: 143, distance: 28.5
click at [533, 143] on div "Click to create an audience 23,336 4.27% 9.75% 15.62% 19.70% 22.68% 25.03% 27.4…" at bounding box center [642, 137] width 1101 height 434
click at [738, 145] on span "30.23%" at bounding box center [739, 144] width 45 height 15
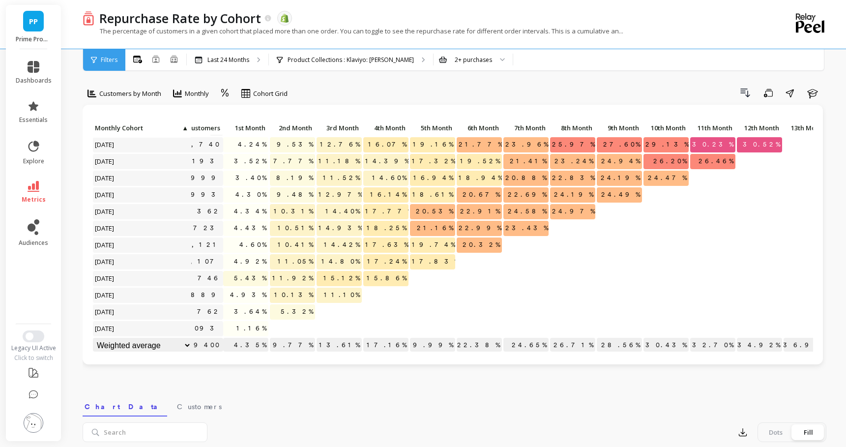
drag, startPoint x: 778, startPoint y: 145, endPoint x: 812, endPoint y: 145, distance: 33.9
click at [812, 145] on div "Click to create an audience 23,336 4.27% 9.75% 15.62% 19.70% 22.68% 25.03% 27.4…" at bounding box center [452, 237] width 720 height 233
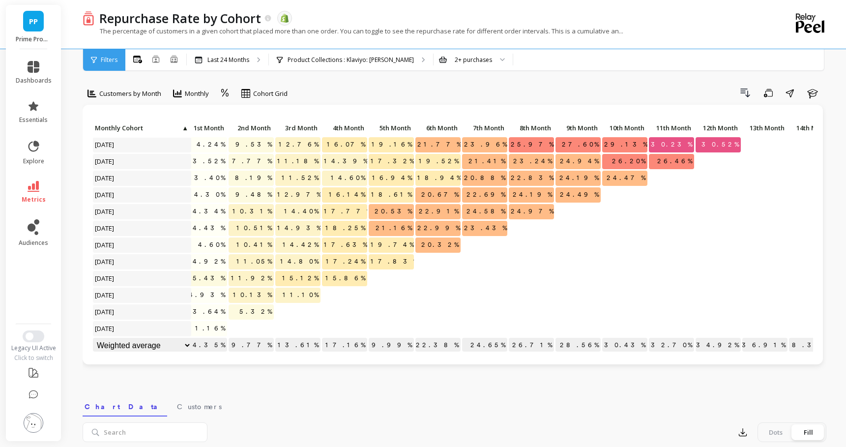
click at [718, 144] on span "30.52%" at bounding box center [719, 144] width 41 height 15
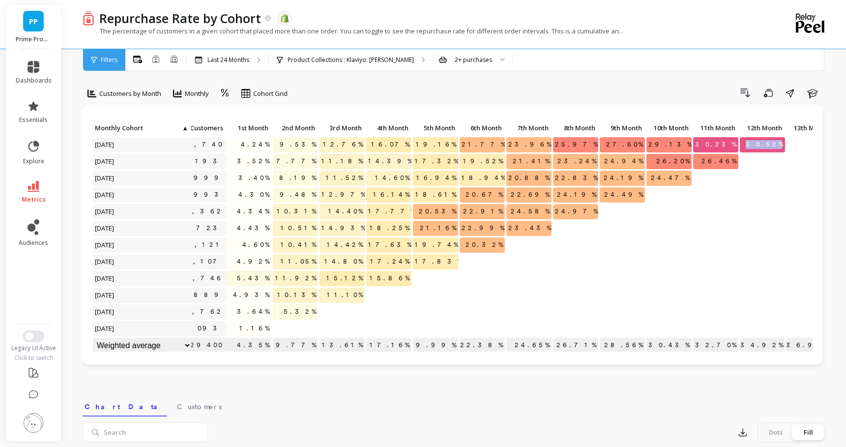
scroll to position [201, 0]
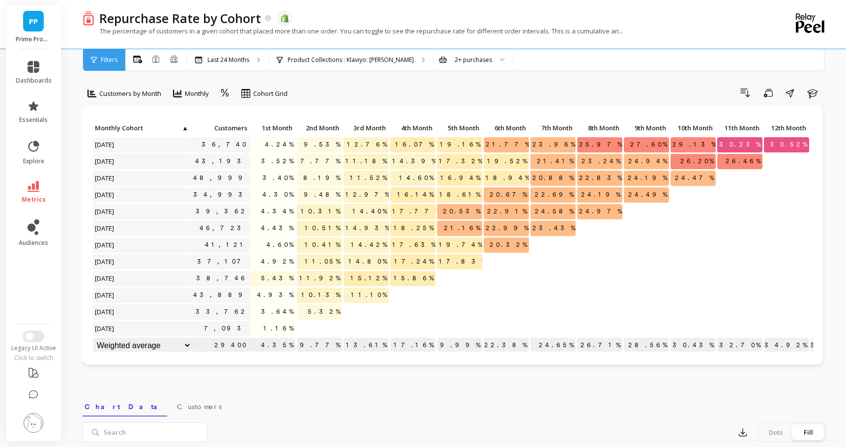
click at [513, 226] on span "22.99%" at bounding box center [507, 228] width 47 height 15
click at [511, 212] on span "22.91%" at bounding box center [507, 211] width 44 height 15
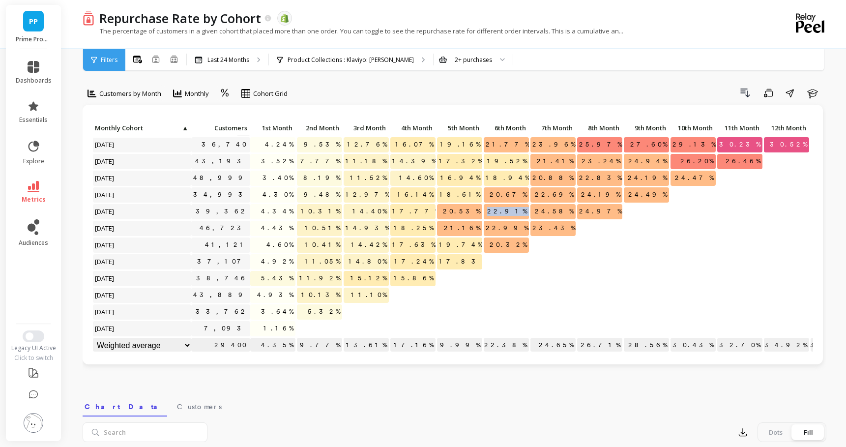
click at [511, 212] on span "22.91%" at bounding box center [507, 211] width 44 height 15
click at [516, 195] on span "20.67%" at bounding box center [507, 194] width 41 height 15
click at [512, 181] on span "18.94%" at bounding box center [508, 178] width 48 height 15
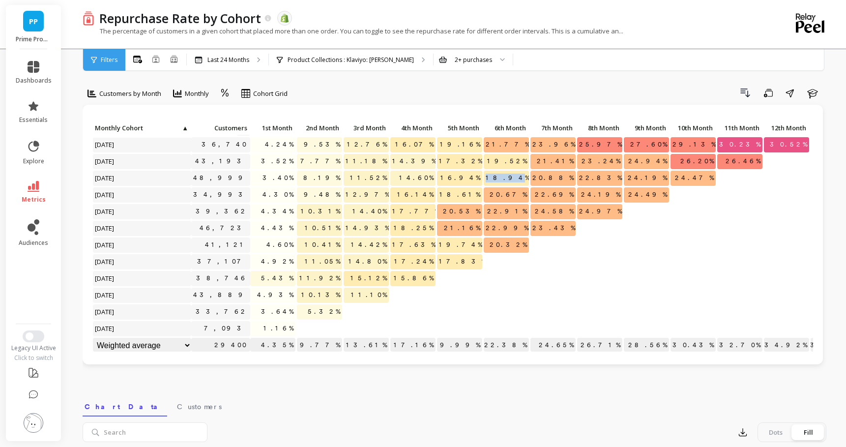
click at [512, 181] on span "18.94%" at bounding box center [508, 178] width 48 height 15
click at [516, 162] on span "19.52%" at bounding box center [507, 161] width 44 height 15
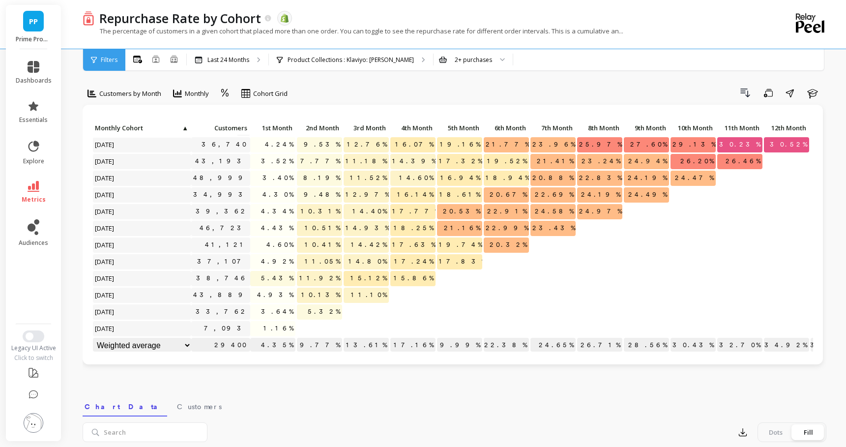
click at [512, 143] on span "21.77%" at bounding box center [508, 144] width 48 height 15
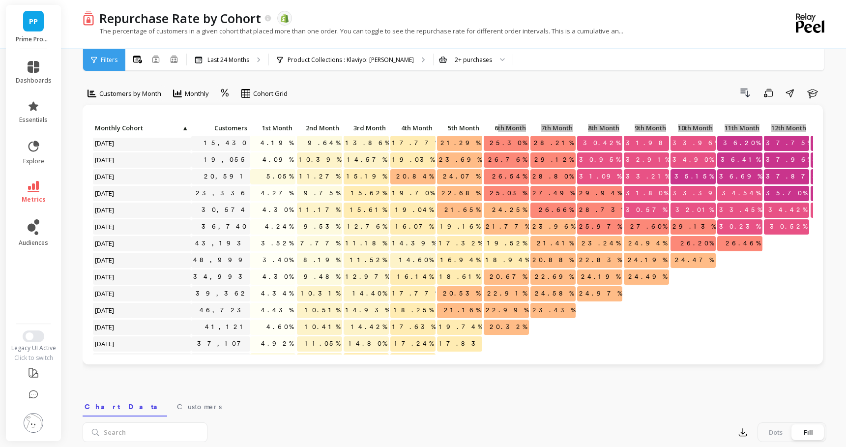
scroll to position [75, 0]
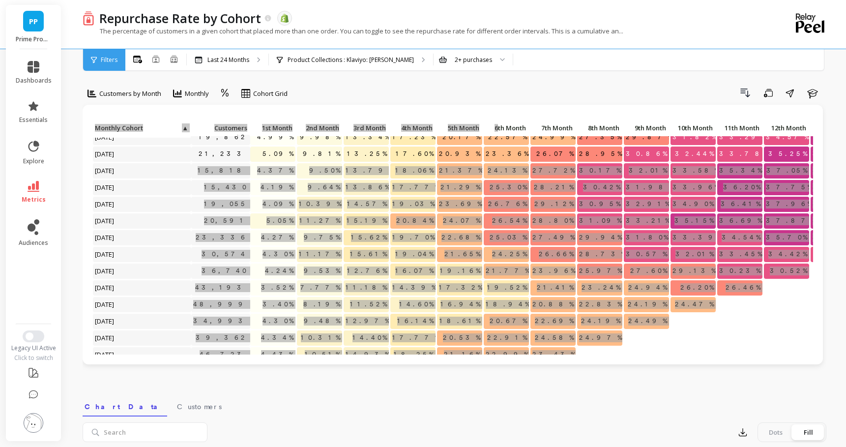
drag, startPoint x: 496, startPoint y: 126, endPoint x: 478, endPoint y: 86, distance: 44.0
click at [478, 86] on div "Customers by Month Monthly Cohort Grid Drill Down Save Share Learn Click to cre…" at bounding box center [454, 232] width 743 height 294
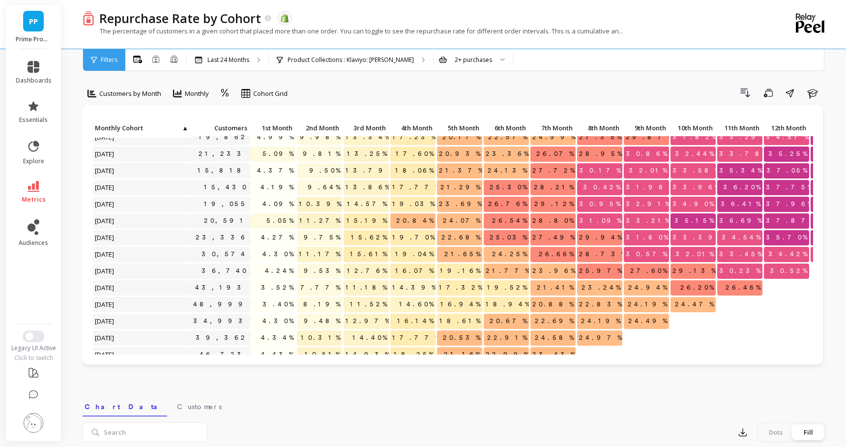
click at [525, 99] on div "Drill Down Save Share Learn" at bounding box center [560, 93] width 532 height 16
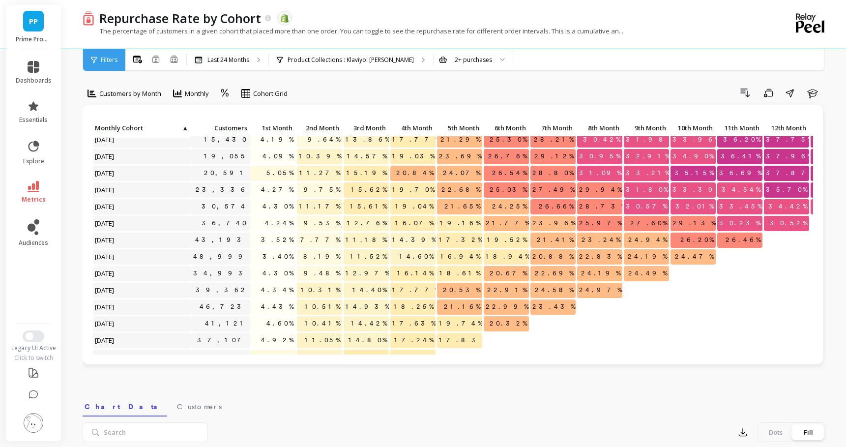
scroll to position [201, 0]
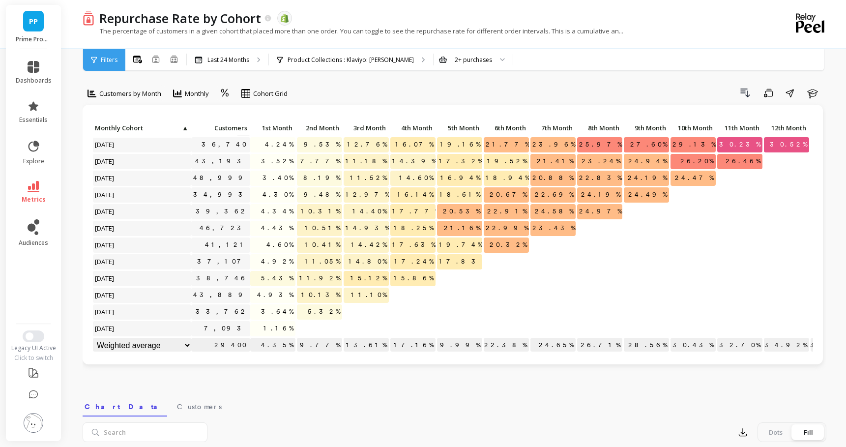
click at [510, 148] on span "21.77%" at bounding box center [508, 144] width 48 height 15
drag, startPoint x: 533, startPoint y: 130, endPoint x: 488, endPoint y: 129, distance: 44.7
click at [488, 129] on div "Click to create an audience 23,336 4.27% 9.75% 15.62% 19.70% 22.68% 25.03% 27.4…" at bounding box center [642, 137] width 1101 height 434
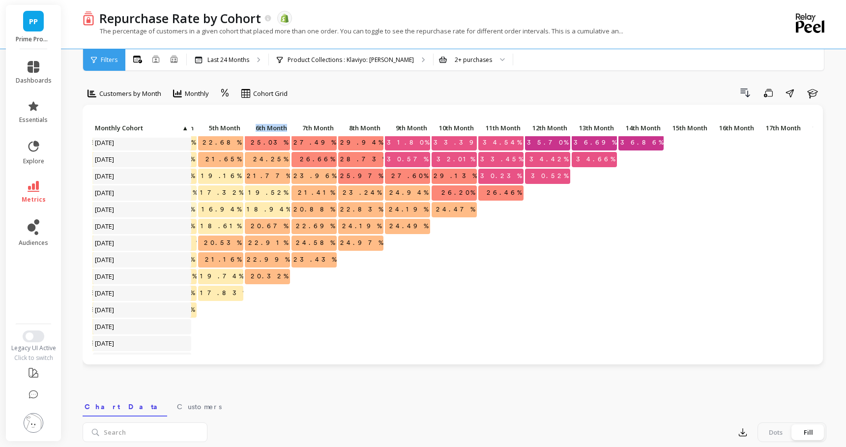
scroll to position [165, 239]
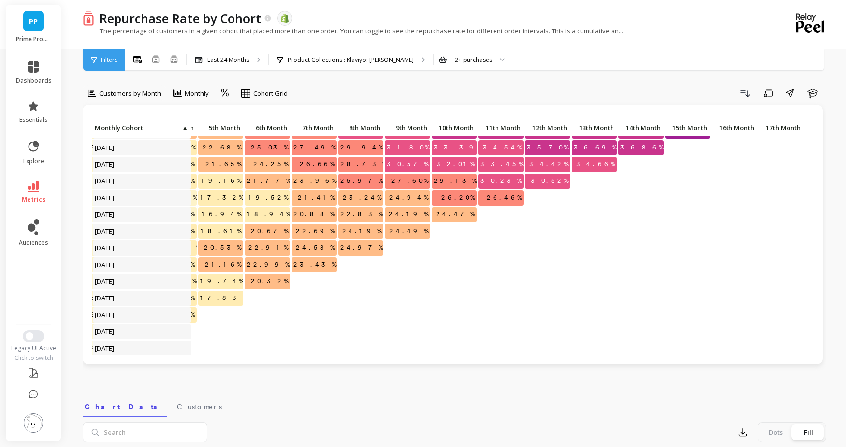
click at [547, 163] on span "34.42%" at bounding box center [548, 164] width 43 height 15
click at [354, 51] on div "Product Collections : Klaviyo: PrimeLash Mascara" at bounding box center [351, 60] width 164 height 22
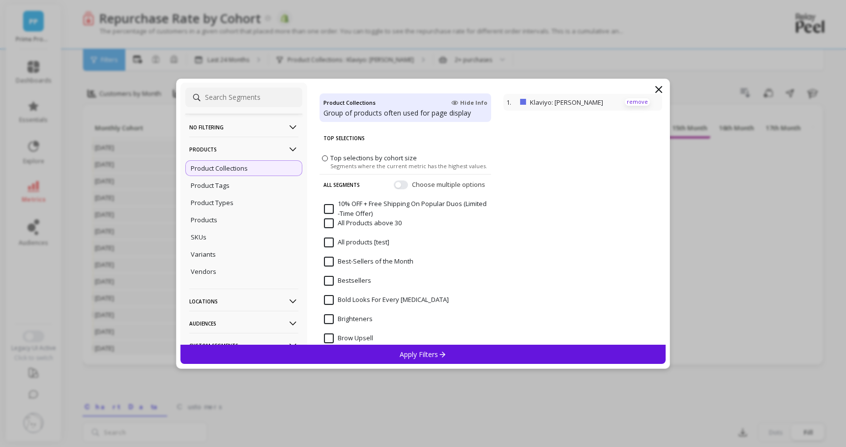
click at [642, 102] on p "remove" at bounding box center [637, 101] width 25 height 7
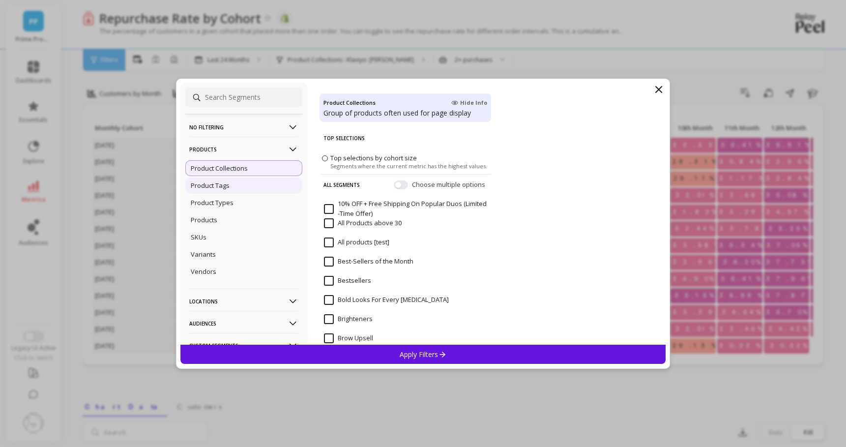
scroll to position [0, 0]
click at [215, 227] on div "Products" at bounding box center [243, 220] width 117 height 16
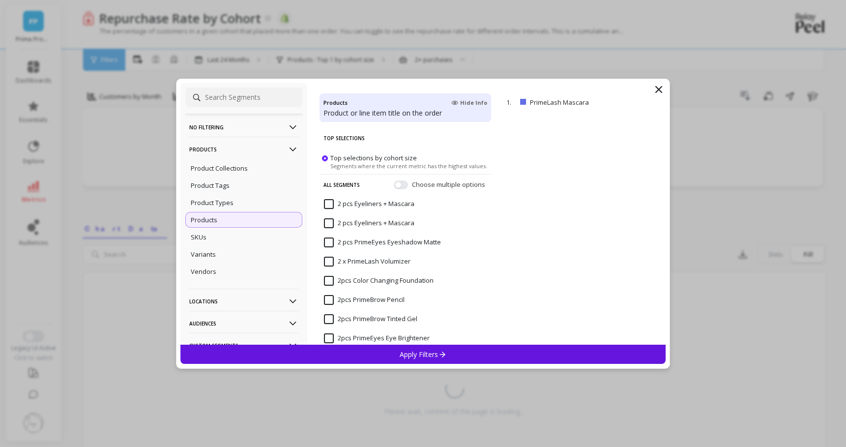
click at [423, 358] on p "Apply Filters" at bounding box center [422, 353] width 47 height 9
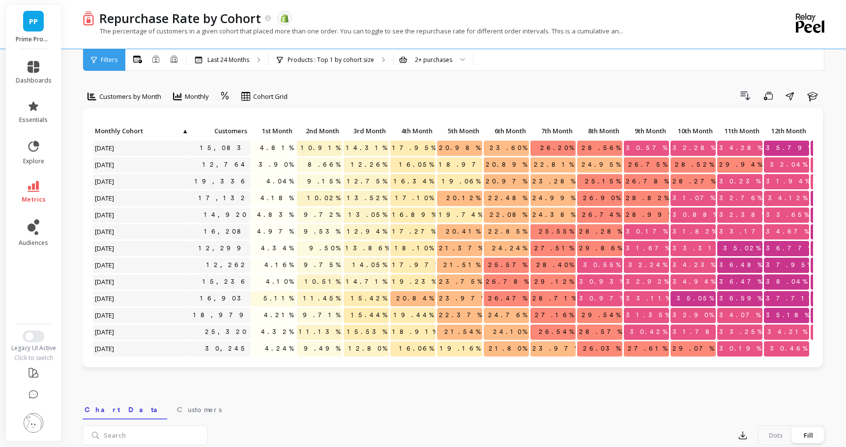
scroll to position [201, 0]
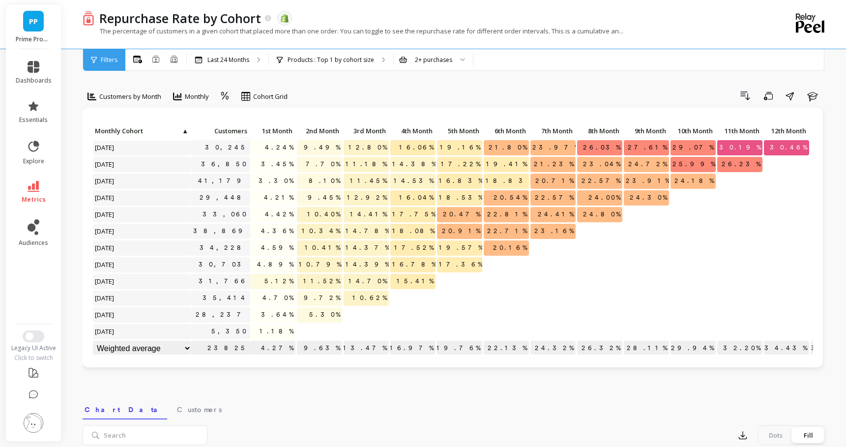
click at [277, 314] on span "3.64%" at bounding box center [277, 314] width 36 height 15
click at [282, 296] on span "4.70%" at bounding box center [277, 297] width 35 height 15
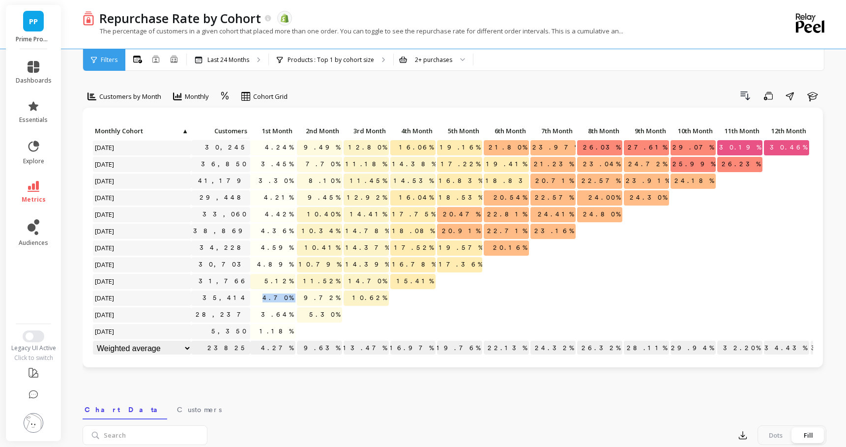
click at [282, 296] on span "4.70%" at bounding box center [277, 297] width 35 height 15
click at [281, 282] on span "5.12%" at bounding box center [278, 281] width 33 height 15
click at [280, 266] on span "4.89%" at bounding box center [275, 264] width 40 height 15
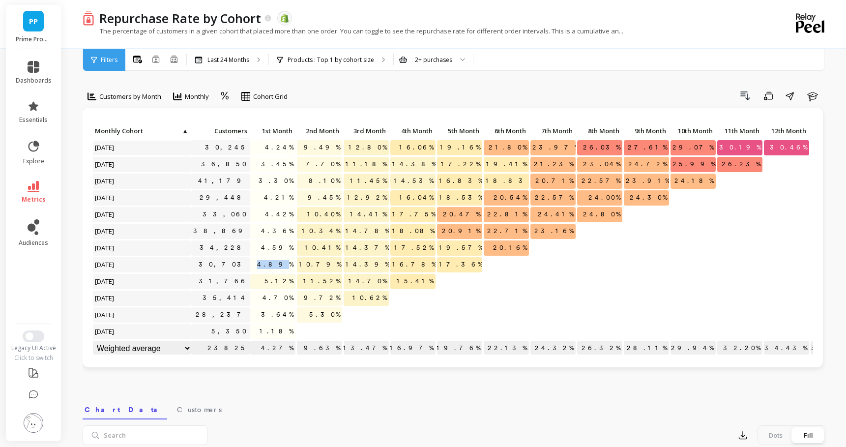
click at [280, 266] on span "4.89%" at bounding box center [275, 264] width 40 height 15
click at [282, 247] on span "4.59%" at bounding box center [277, 247] width 36 height 15
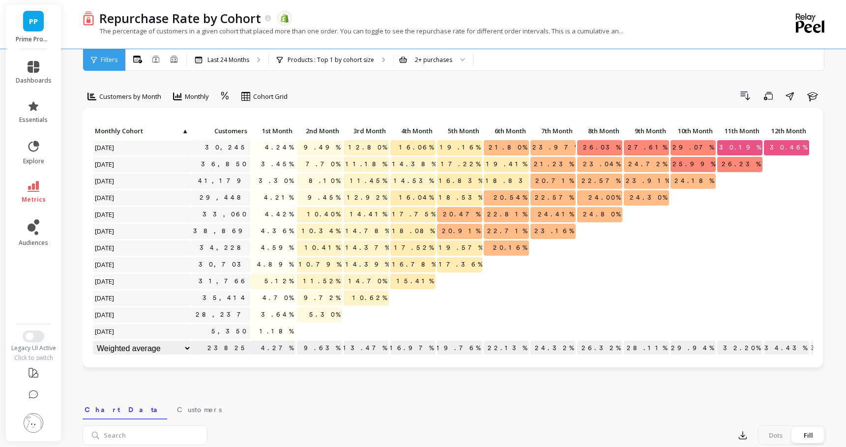
click at [283, 233] on span "4.36%" at bounding box center [277, 231] width 36 height 15
click at [278, 214] on span "4.42%" at bounding box center [279, 214] width 32 height 15
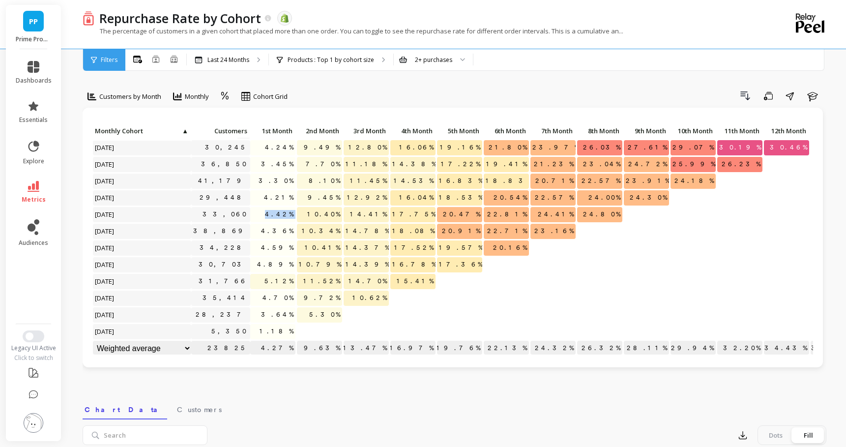
click at [278, 214] on span "4.42%" at bounding box center [279, 214] width 32 height 15
click at [283, 195] on span "4.21%" at bounding box center [278, 197] width 33 height 15
click at [281, 178] on span "3.30%" at bounding box center [276, 180] width 39 height 15
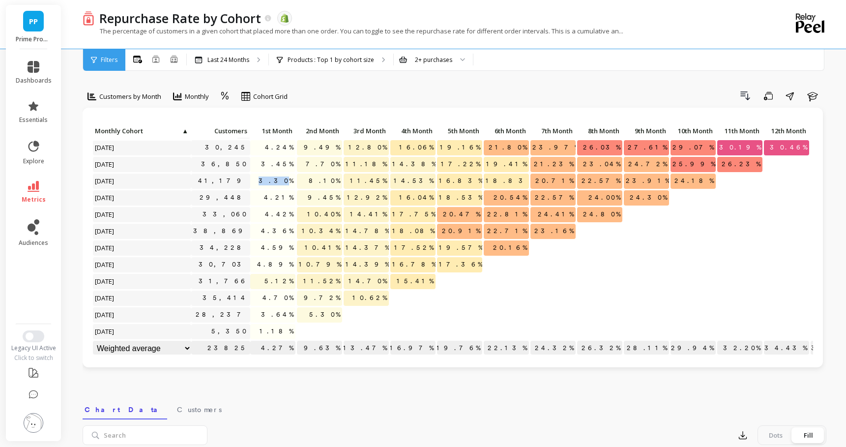
click at [281, 178] on span "3.30%" at bounding box center [276, 180] width 39 height 15
click at [280, 166] on span "3.45%" at bounding box center [277, 164] width 36 height 15
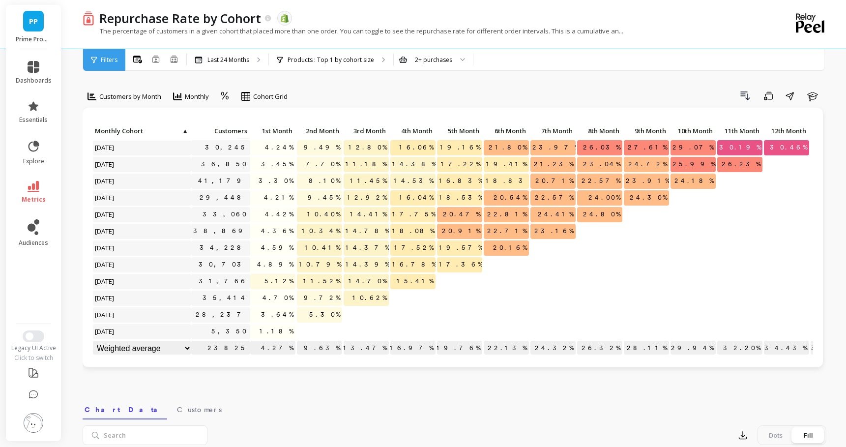
click at [284, 148] on span "4.24%" at bounding box center [279, 147] width 32 height 15
click at [371, 297] on span "10.62%" at bounding box center [369, 297] width 38 height 15
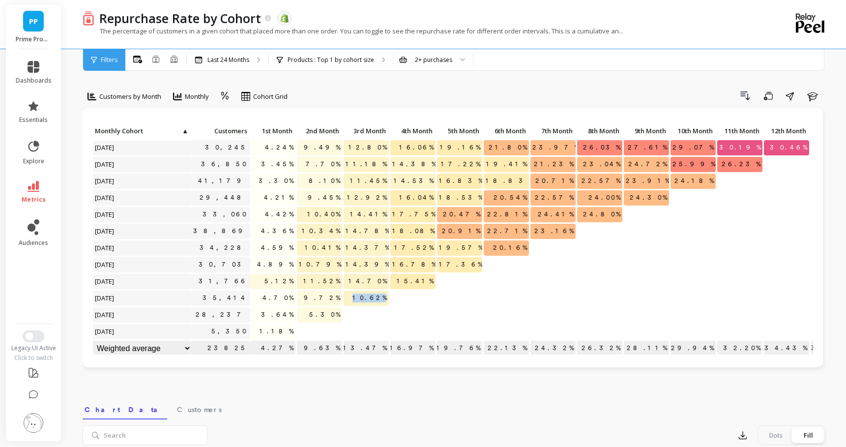
click at [371, 297] on span "10.62%" at bounding box center [369, 297] width 38 height 15
click at [373, 278] on span "14.70%" at bounding box center [367, 281] width 42 height 15
click at [377, 263] on span "14.39%" at bounding box center [367, 264] width 48 height 15
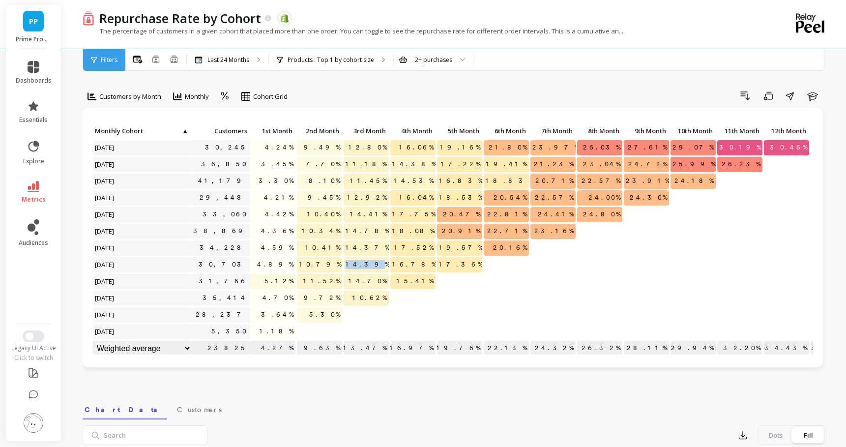
click at [377, 263] on span "14.39%" at bounding box center [367, 264] width 48 height 15
click at [373, 261] on span "14.39%" at bounding box center [367, 264] width 48 height 15
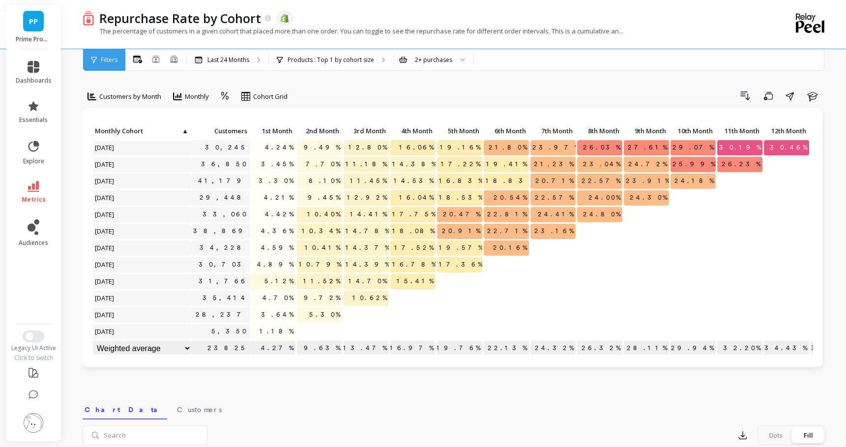
click at [375, 248] on span "14.37%" at bounding box center [367, 247] width 48 height 15
click at [373, 231] on span "14.78%" at bounding box center [367, 231] width 48 height 15
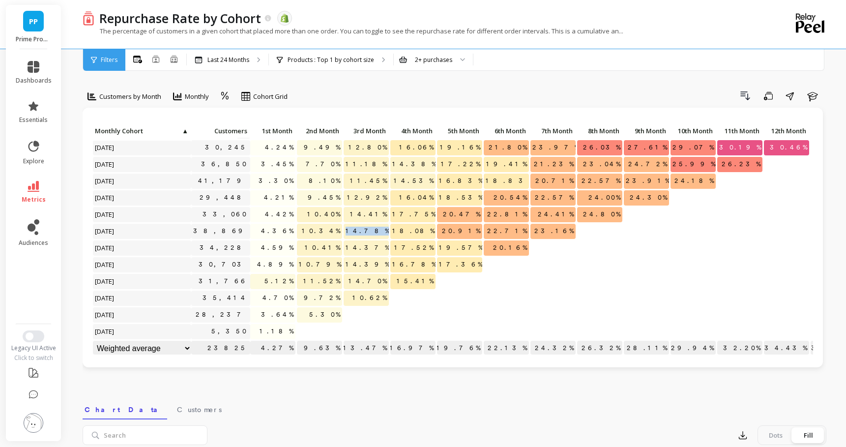
click at [373, 231] on span "14.78%" at bounding box center [367, 231] width 48 height 15
click at [374, 218] on span "14.41%" at bounding box center [368, 214] width 41 height 15
click at [373, 197] on span "12.92%" at bounding box center [367, 197] width 44 height 15
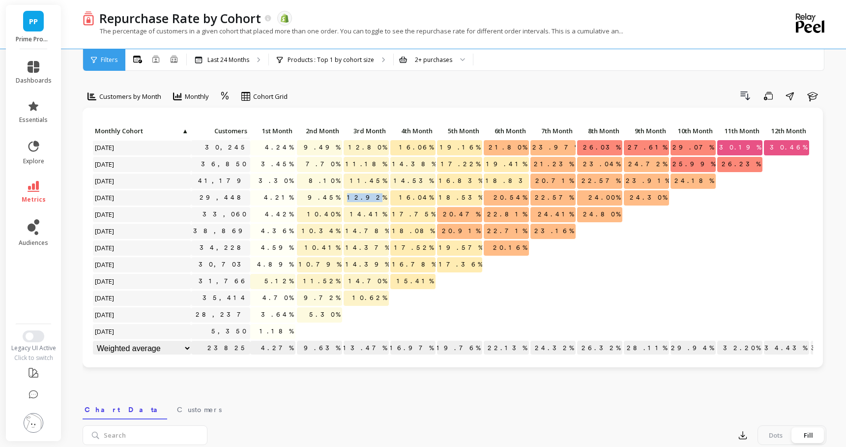
click at [373, 197] on span "12.92%" at bounding box center [367, 197] width 44 height 15
click at [375, 178] on span "11.45%" at bounding box center [368, 180] width 41 height 15
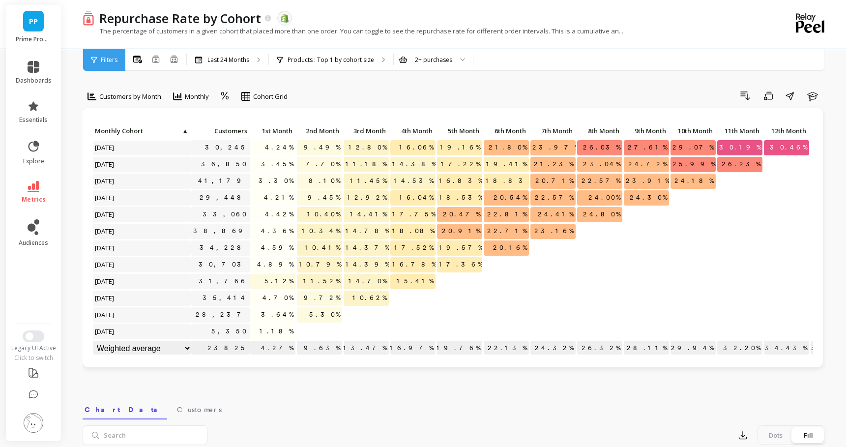
click at [378, 164] on span "11.18%" at bounding box center [365, 164] width 45 height 15
click at [380, 149] on span "12.80%" at bounding box center [367, 147] width 42 height 15
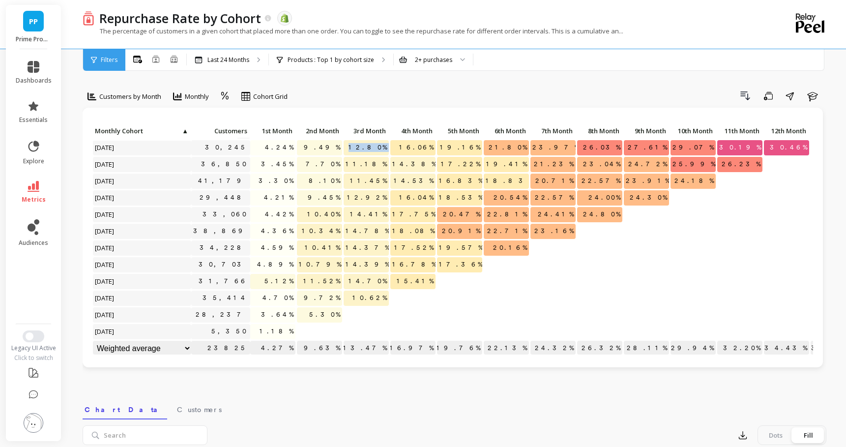
click at [380, 149] on span "12.80%" at bounding box center [367, 147] width 42 height 15
click at [517, 225] on span "22.71%" at bounding box center [507, 231] width 44 height 15
click at [519, 229] on span "22.71%" at bounding box center [507, 231] width 44 height 15
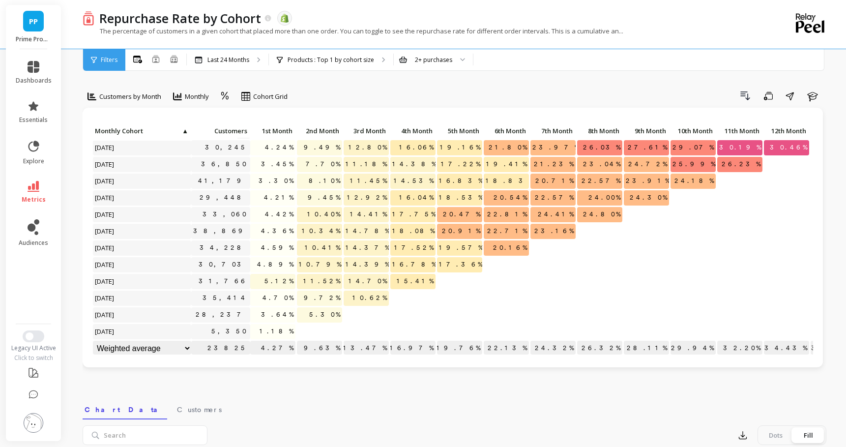
click at [517, 214] on span "22.81%" at bounding box center [507, 214] width 44 height 15
click at [506, 198] on span "20.54%" at bounding box center [509, 197] width 37 height 15
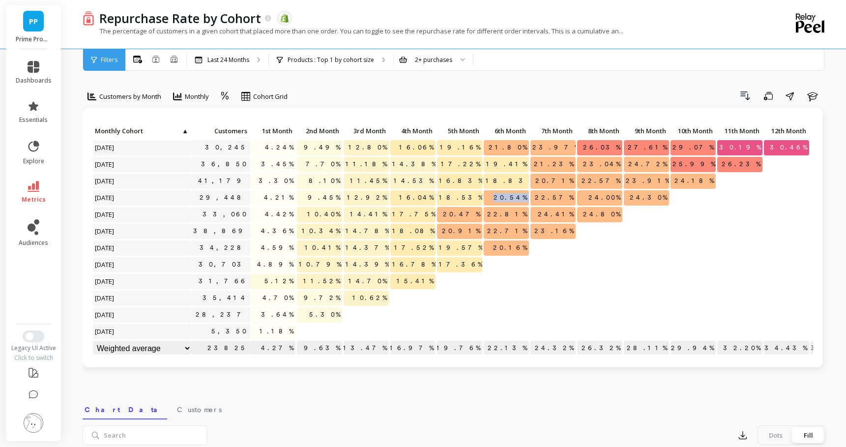
click at [506, 198] on span "20.54%" at bounding box center [509, 197] width 37 height 15
click at [506, 178] on span "18.83%" at bounding box center [510, 180] width 52 height 15
click at [514, 164] on span "19.41%" at bounding box center [506, 164] width 45 height 15
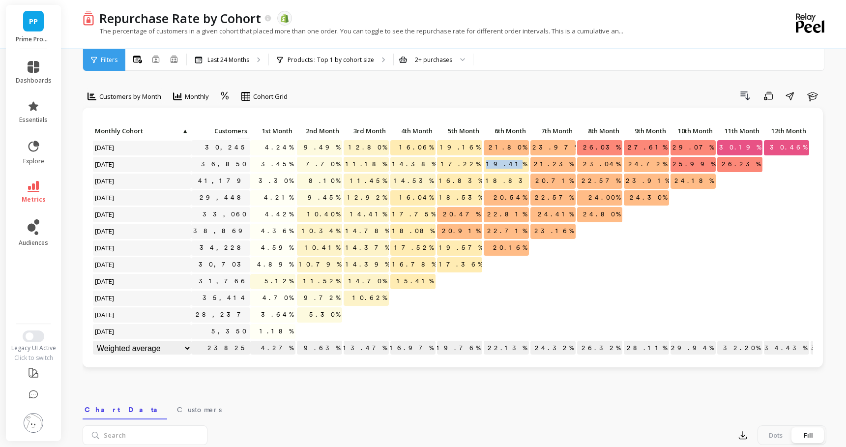
click at [514, 164] on span "19.41%" at bounding box center [506, 164] width 45 height 15
click at [509, 143] on span "21.80%" at bounding box center [507, 147] width 42 height 15
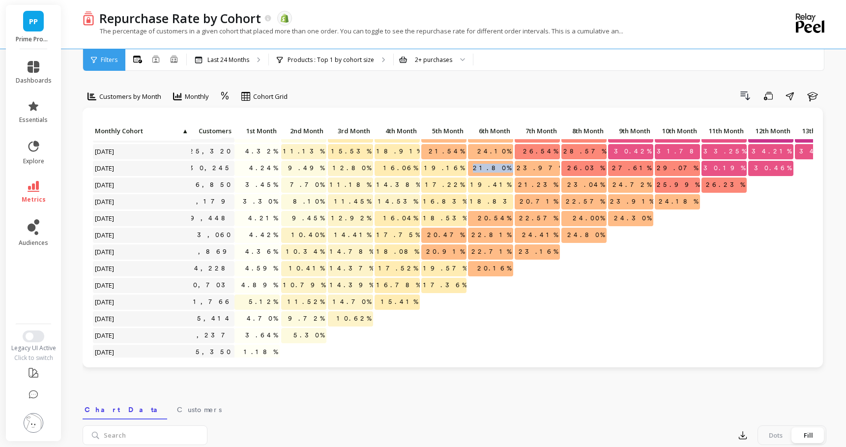
scroll to position [179, 21]
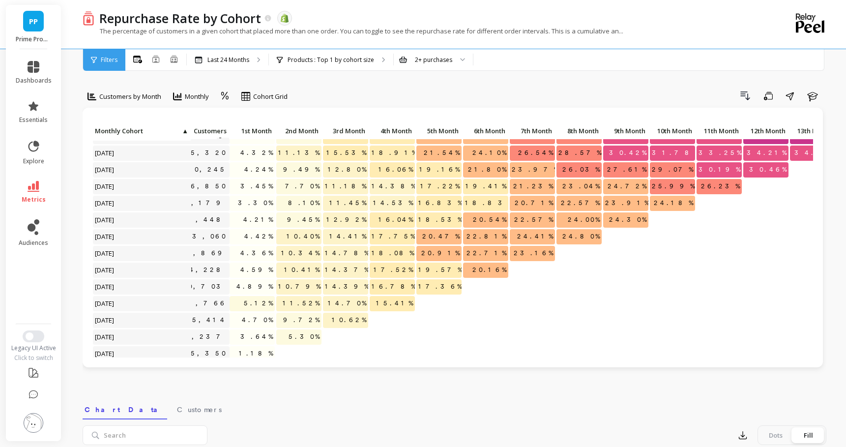
click at [770, 147] on span "34.21%" at bounding box center [766, 152] width 44 height 15
click at [430, 57] on div "2+ purchases" at bounding box center [433, 59] width 37 height 9
click at [351, 64] on div "Products : Top 1 by cohort size Products : PrimeLash Mascara" at bounding box center [331, 60] width 124 height 22
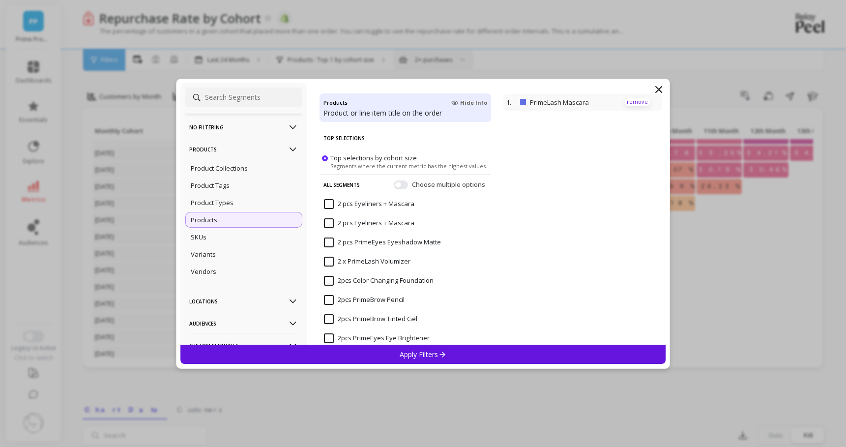
click at [644, 102] on p "remove" at bounding box center [637, 101] width 25 height 7
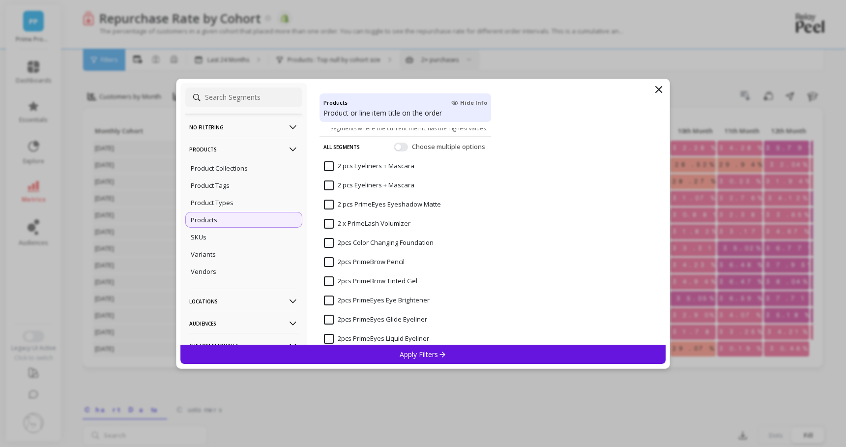
scroll to position [0, 0]
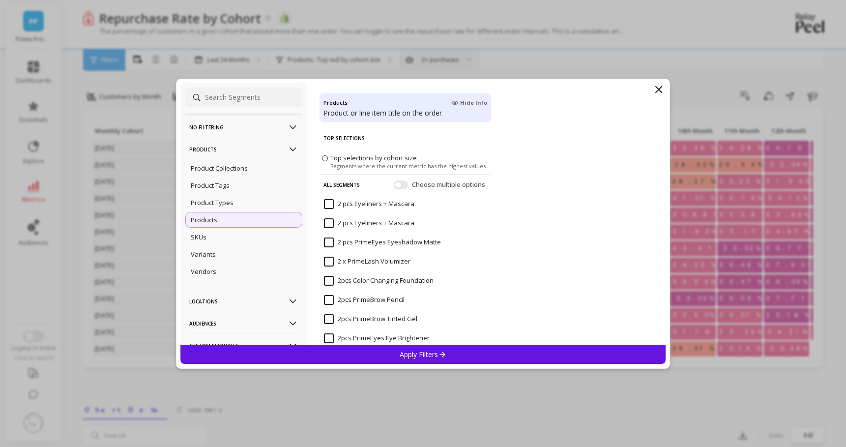
click at [330, 279] on input "2pcs Color Changing Foundation" at bounding box center [379, 281] width 110 height 10
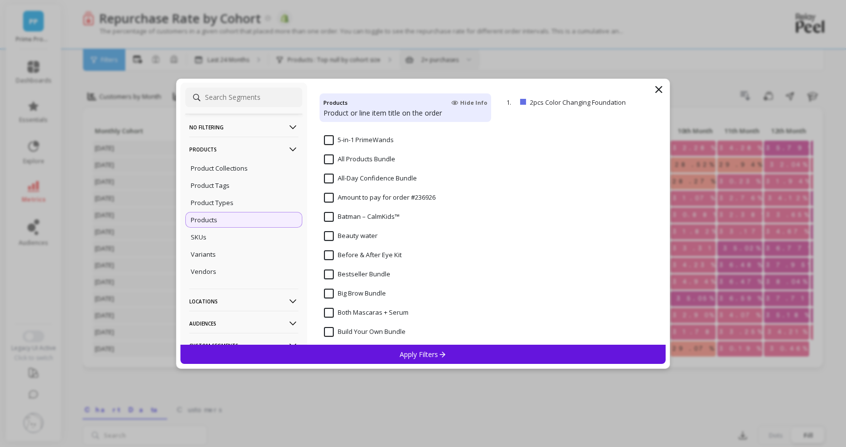
scroll to position [696, 0]
click at [329, 237] on input "Color Changing Foundation" at bounding box center [371, 236] width 94 height 10
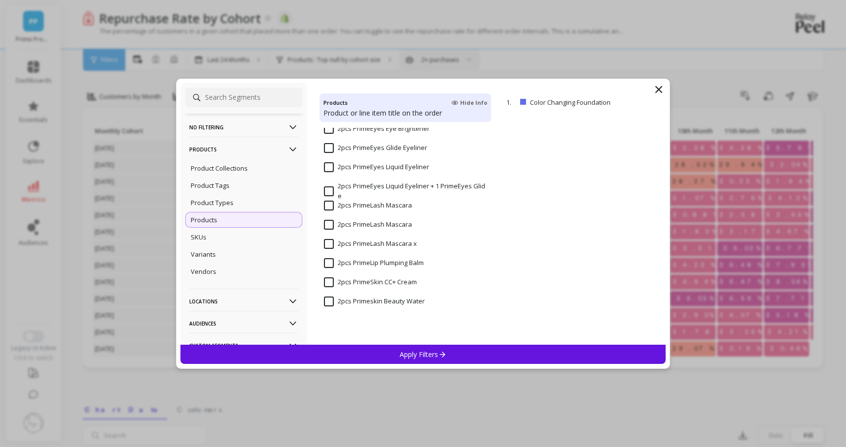
scroll to position [0, 0]
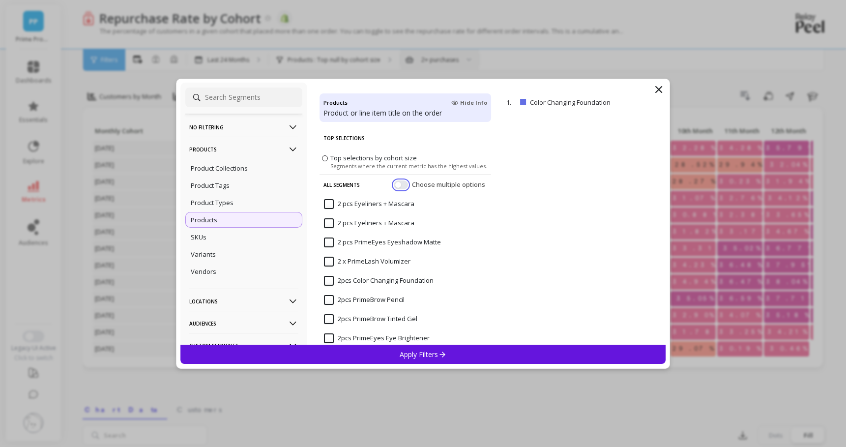
click at [405, 185] on button "button" at bounding box center [401, 184] width 14 height 9
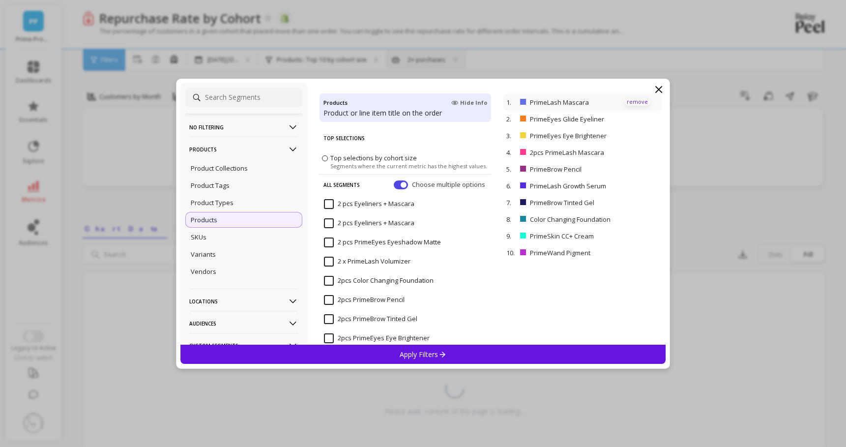
click at [639, 102] on p "remove" at bounding box center [637, 101] width 25 height 7
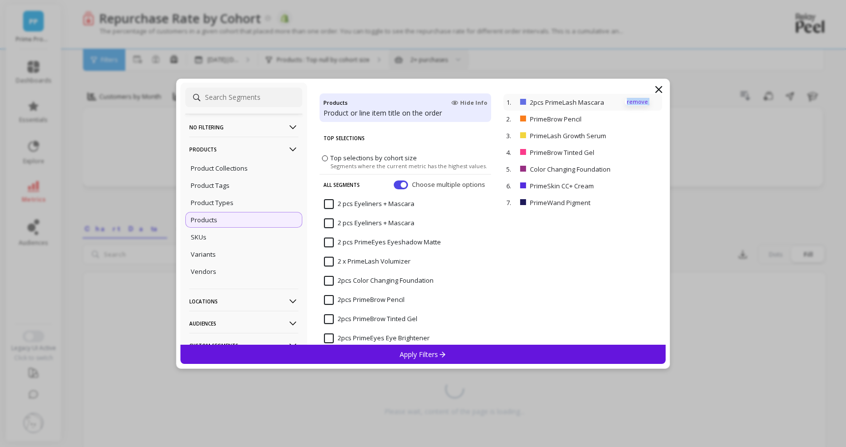
click at [639, 102] on p "remove" at bounding box center [637, 101] width 25 height 7
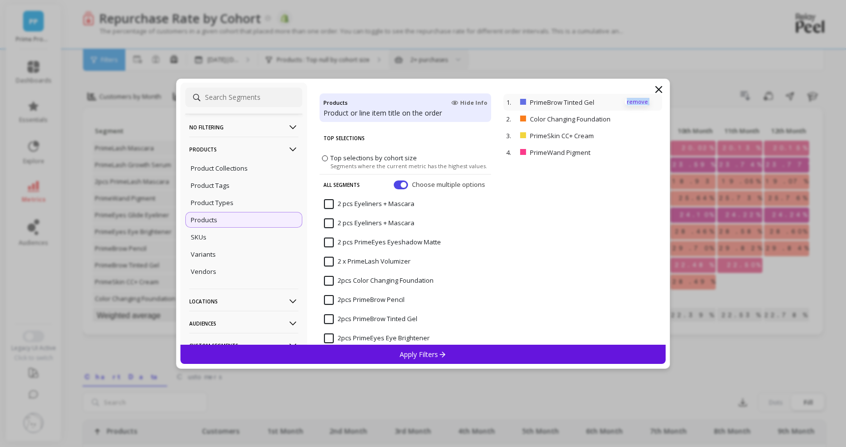
click at [639, 102] on p "remove" at bounding box center [637, 101] width 25 height 7
click at [639, 117] on p "remove" at bounding box center [637, 118] width 25 height 7
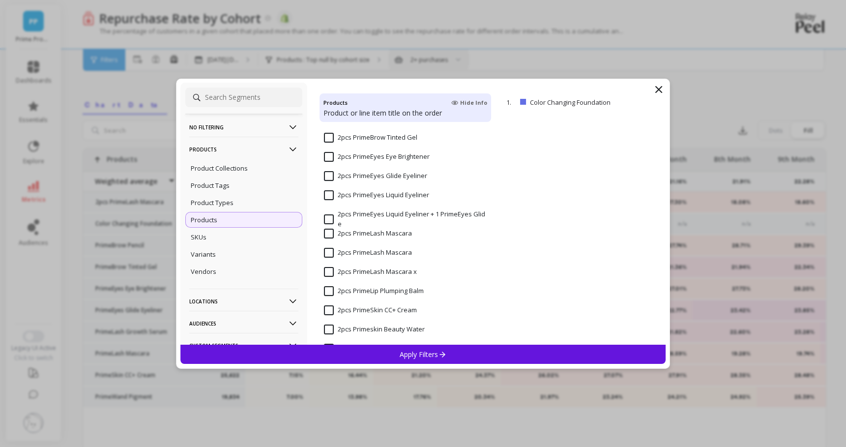
scroll to position [44, 0]
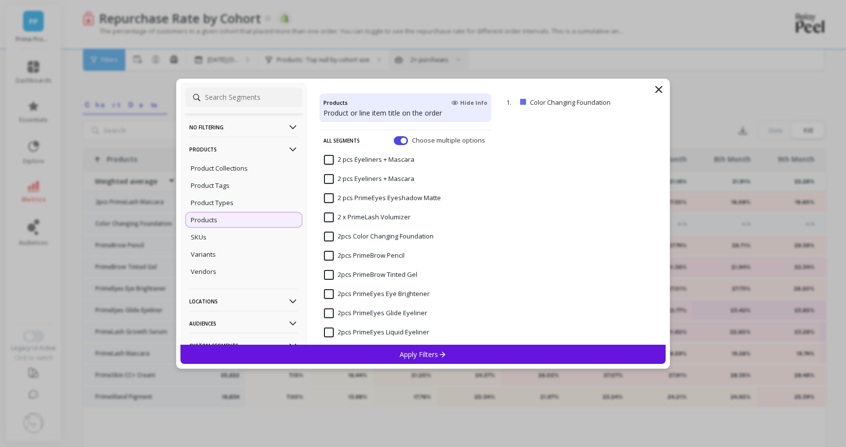
click at [326, 236] on input "2pcs Color Changing Foundation" at bounding box center [379, 236] width 110 height 10
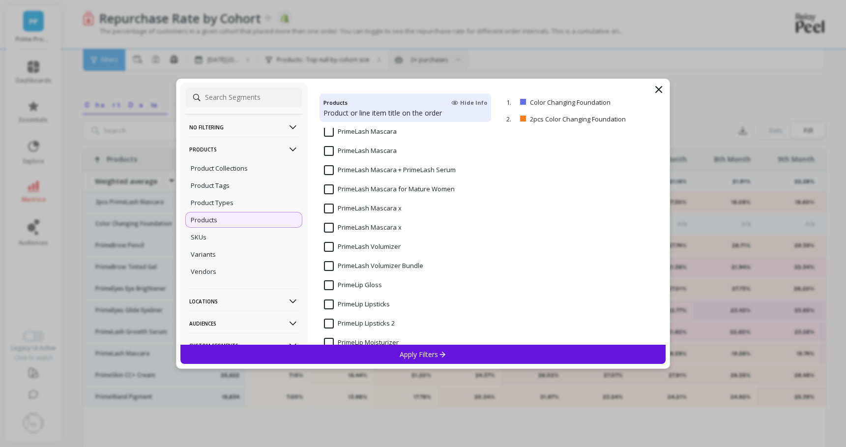
scroll to position [2494, 0]
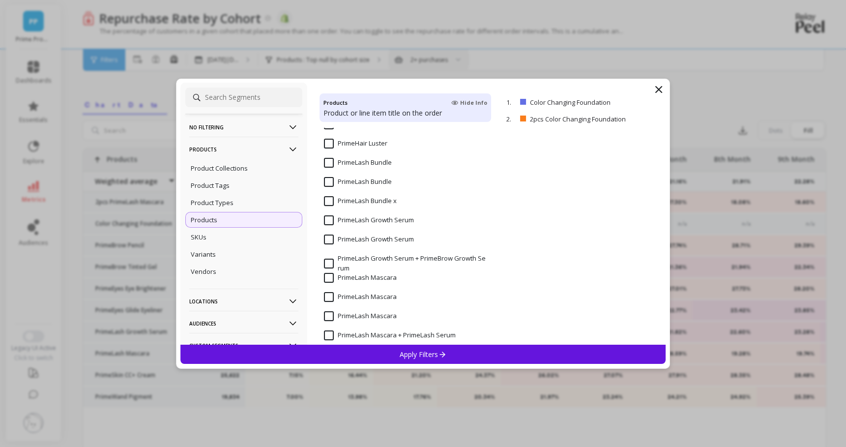
click at [460, 353] on div "Apply Filters" at bounding box center [422, 353] width 485 height 19
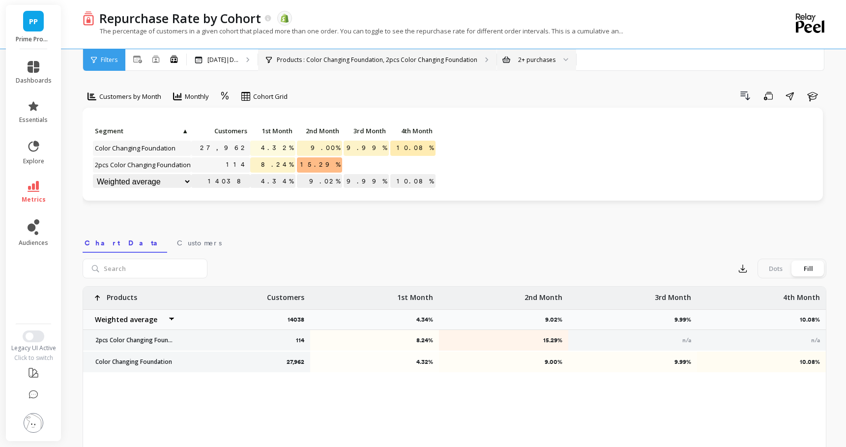
click at [343, 60] on p "Products : Color Changing Foundation, 2pcs Color Changing Foundation" at bounding box center [377, 60] width 200 height 8
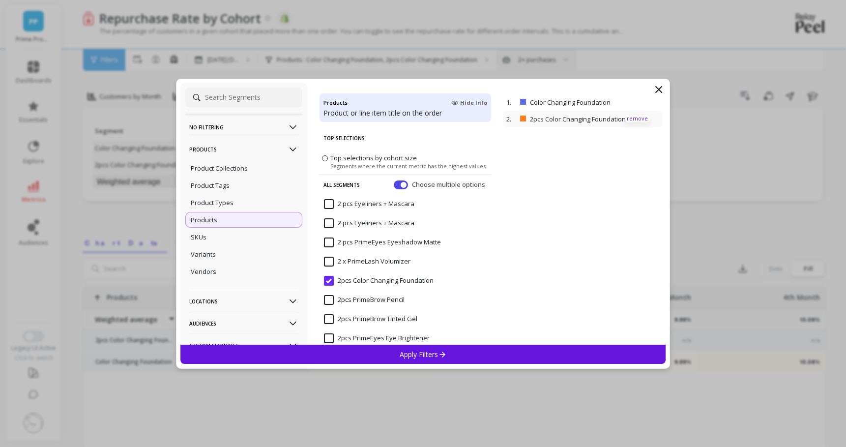
click at [640, 116] on p "remove" at bounding box center [637, 118] width 25 height 7
click at [462, 357] on div "Apply Filters" at bounding box center [422, 353] width 485 height 19
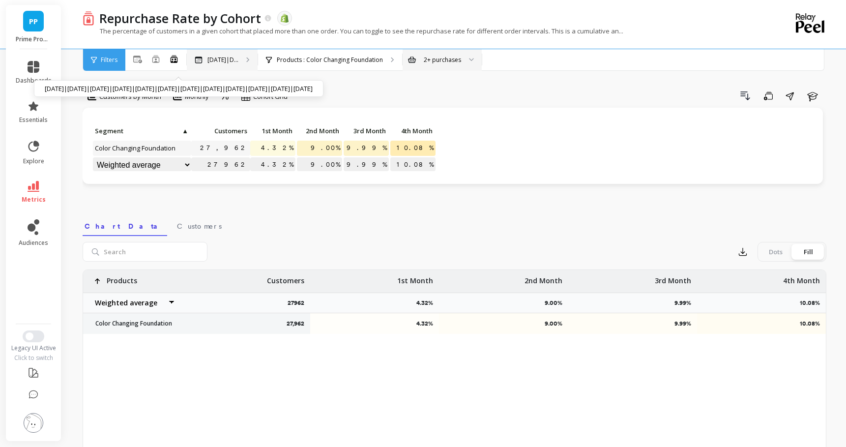
click at [222, 56] on p "Nov 2024|D..." at bounding box center [222, 60] width 31 height 8
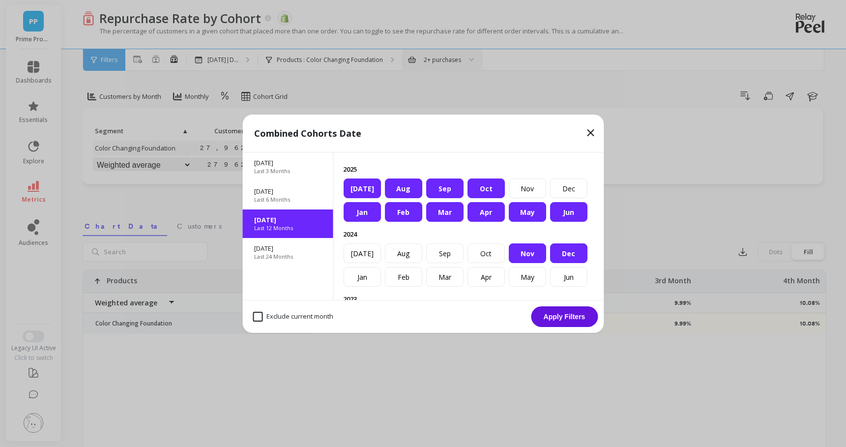
click at [589, 135] on icon at bounding box center [590, 133] width 12 height 12
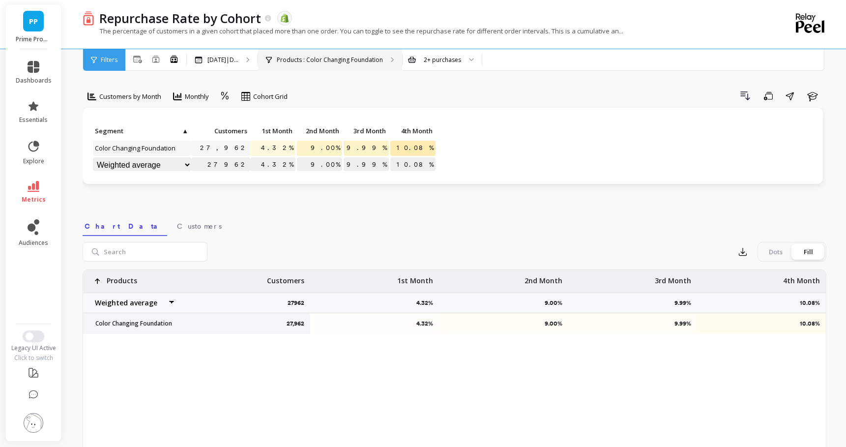
click at [355, 51] on div "Products : Color Changing Foundation" at bounding box center [330, 60] width 144 height 22
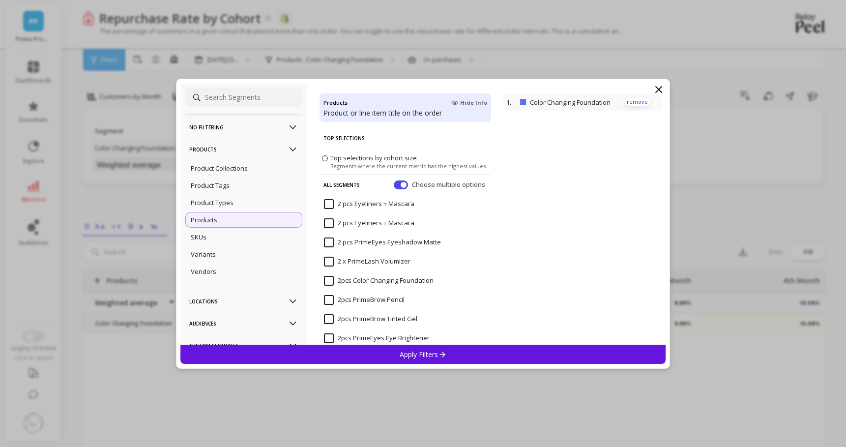
click at [637, 101] on p "remove" at bounding box center [637, 101] width 25 height 7
click at [456, 344] on div "Apply Filters" at bounding box center [422, 353] width 485 height 19
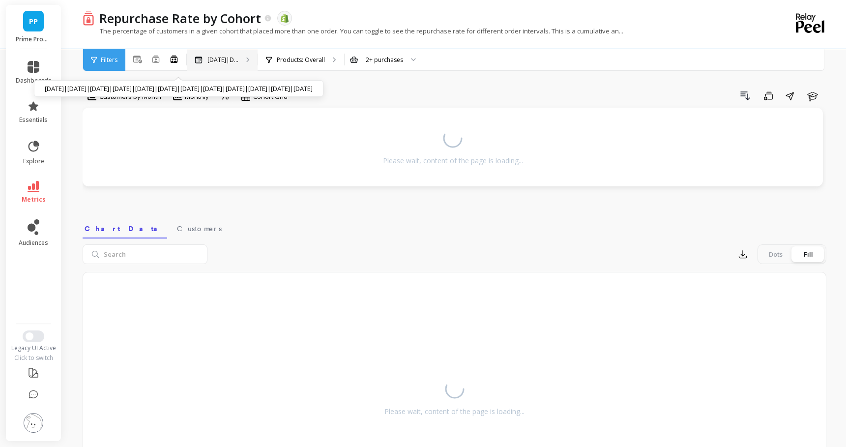
click at [227, 58] on p "Nov 2024|D..." at bounding box center [222, 60] width 31 height 8
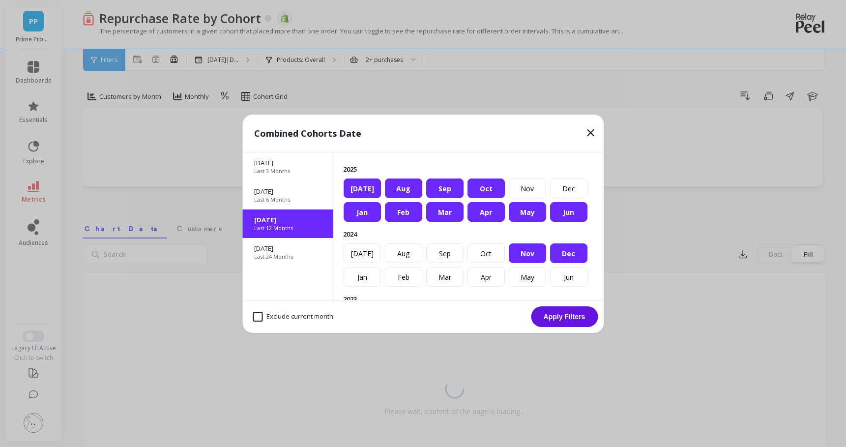
click at [364, 179] on div "Jul" at bounding box center [361, 188] width 37 height 20
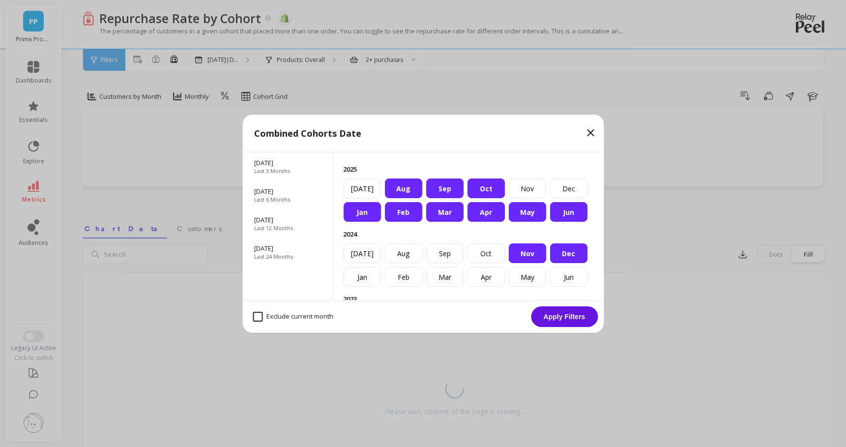
click at [402, 189] on div "Aug" at bounding box center [402, 188] width 37 height 20
click at [402, 212] on div "Feb" at bounding box center [402, 212] width 37 height 20
click at [363, 212] on div "Jan" at bounding box center [361, 212] width 37 height 20
click at [456, 191] on div "Sep" at bounding box center [444, 188] width 37 height 20
click at [485, 189] on div "Oct" at bounding box center [485, 188] width 37 height 20
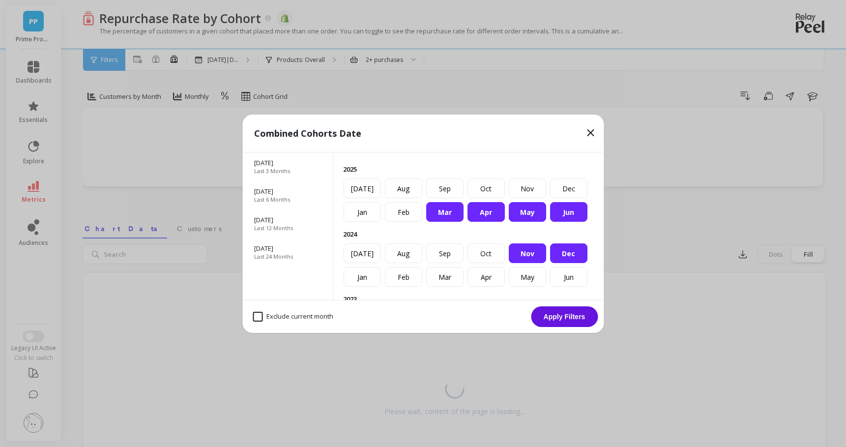
click at [485, 210] on div "Apr" at bounding box center [485, 212] width 37 height 20
click at [441, 210] on div "Mar" at bounding box center [444, 212] width 37 height 20
click at [504, 212] on div "Jan Feb Mar Apr May Jun Jul Aug Sep Oct Nov Dec" at bounding box center [468, 199] width 251 height 43
click at [534, 215] on div "May" at bounding box center [526, 212] width 37 height 20
click at [572, 215] on div "Jun" at bounding box center [567, 212] width 37 height 20
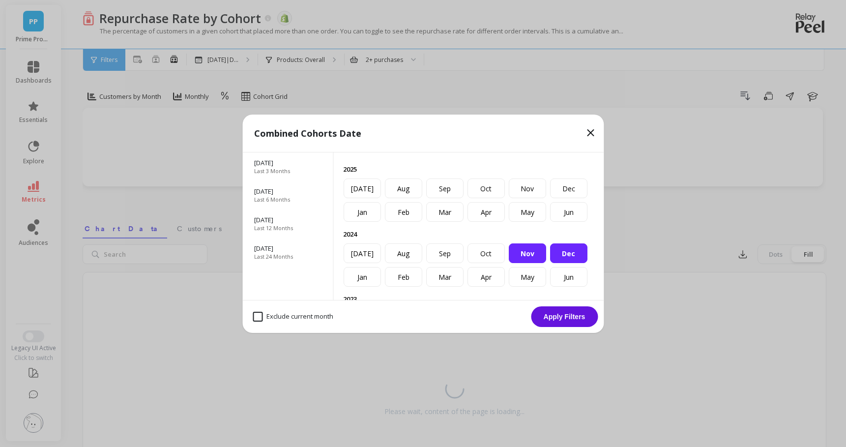
click at [568, 253] on div "Dec" at bounding box center [567, 253] width 37 height 20
click at [527, 256] on div "Nov" at bounding box center [526, 253] width 37 height 20
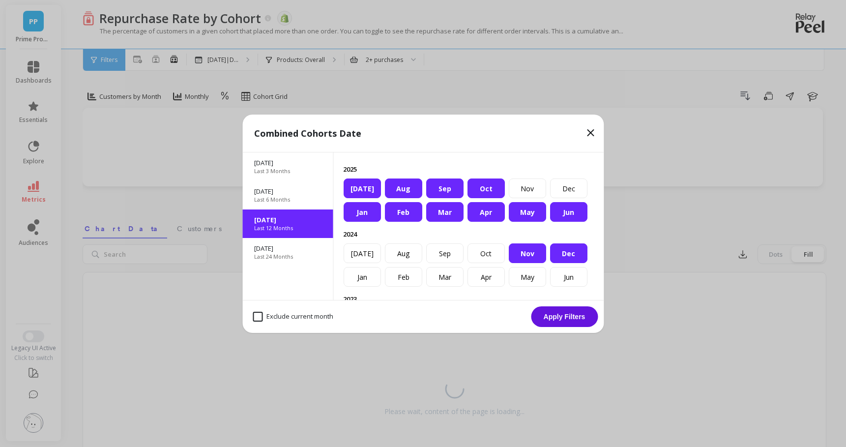
click at [590, 132] on icon at bounding box center [590, 133] width 6 height 6
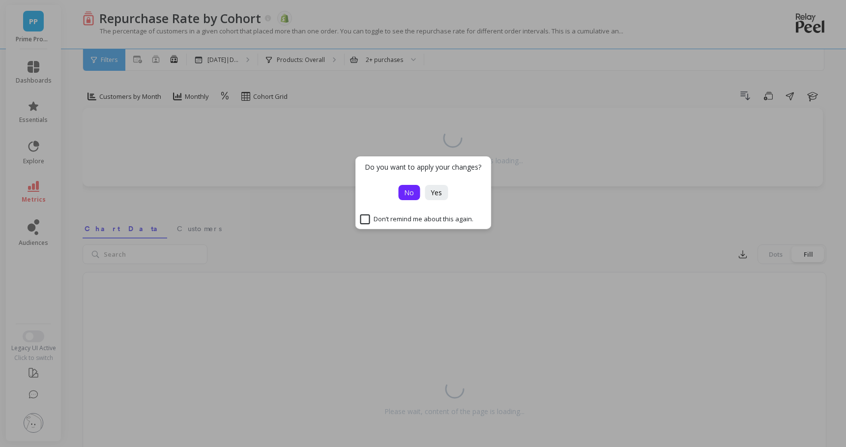
click at [408, 196] on span "No" at bounding box center [409, 192] width 10 height 9
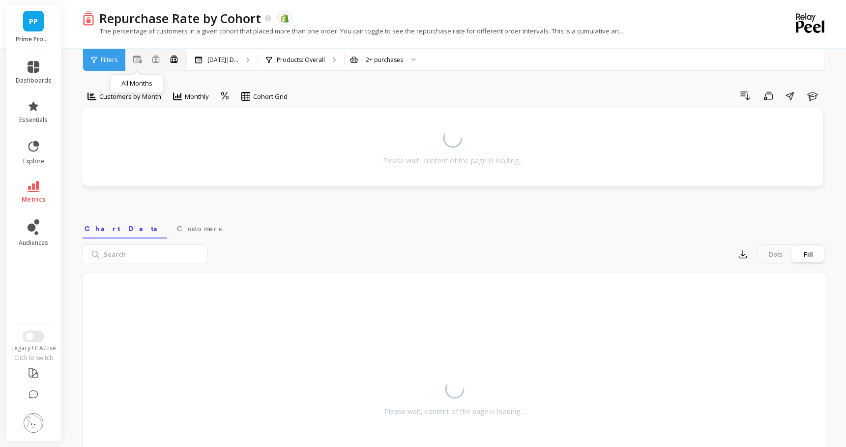
click at [133, 60] on icon at bounding box center [137, 59] width 9 height 7
click at [315, 65] on div "Products: Overall" at bounding box center [312, 60] width 86 height 22
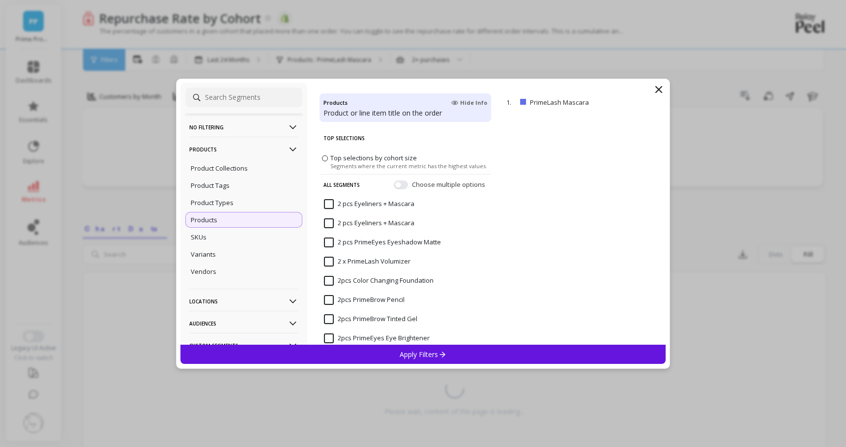
scroll to position [17, 0]
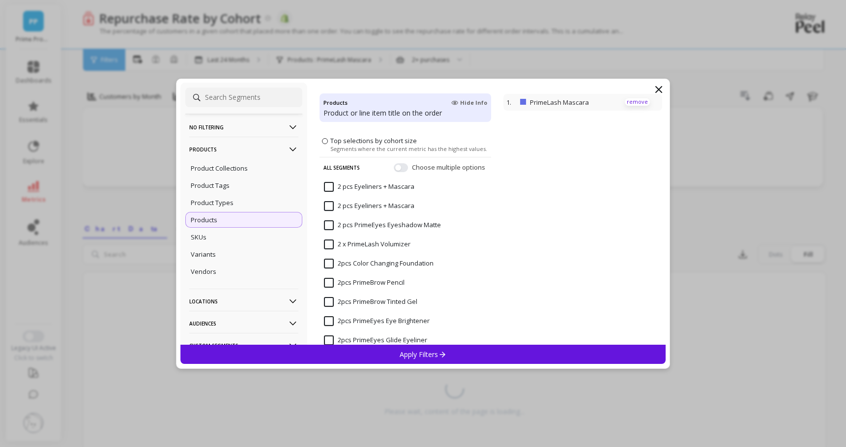
click at [638, 103] on p "remove" at bounding box center [637, 101] width 25 height 7
click at [330, 260] on input "2pcs Color Changing Foundation" at bounding box center [379, 263] width 110 height 10
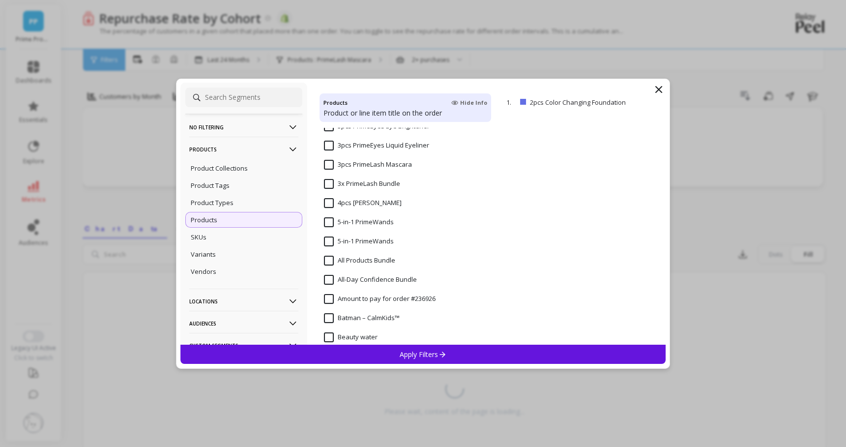
scroll to position [695, 0]
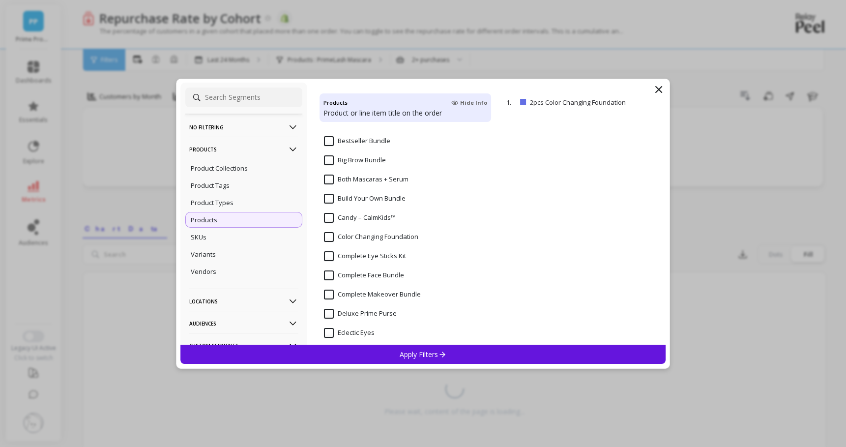
click at [327, 244] on span "Color Changing Foundation" at bounding box center [371, 242] width 94 height 21
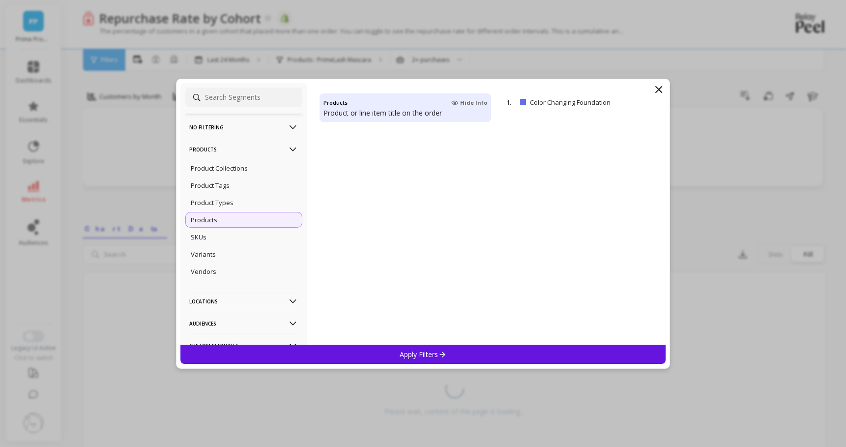
scroll to position [0, 0]
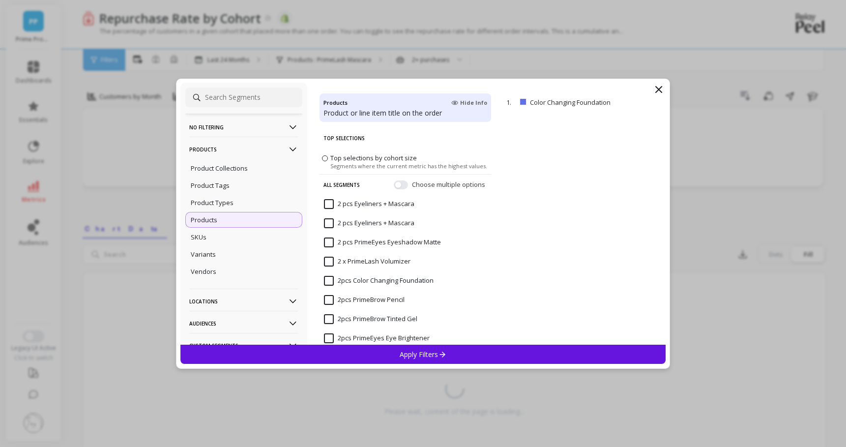
click at [353, 157] on span "Top selections by cohort size" at bounding box center [373, 157] width 86 height 9
click at [0, 0] on input "Top selections by cohort size Segments where the current metric has the highest…" at bounding box center [0, 0] width 0 height 0
click at [353, 157] on span "Top selections by cohort size" at bounding box center [373, 157] width 86 height 9
click at [0, 0] on input "Top selections by cohort size Segments where the current metric has the highest…" at bounding box center [0, 0] width 0 height 0
click at [402, 188] on button "button" at bounding box center [401, 184] width 14 height 9
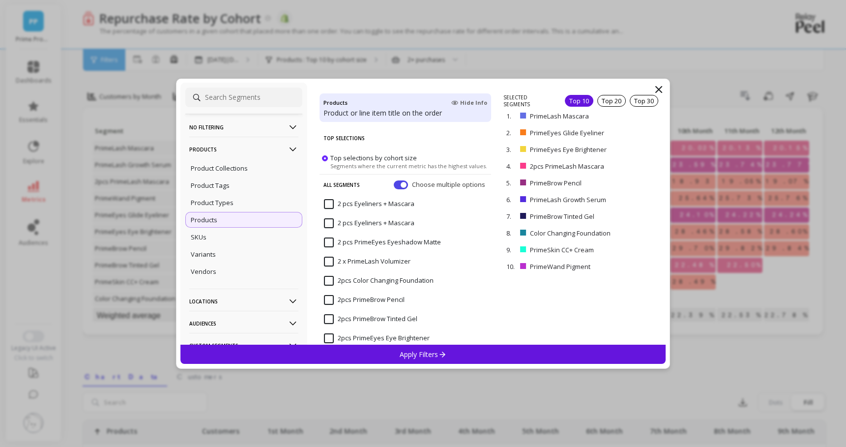
click at [660, 88] on icon at bounding box center [659, 90] width 12 height 12
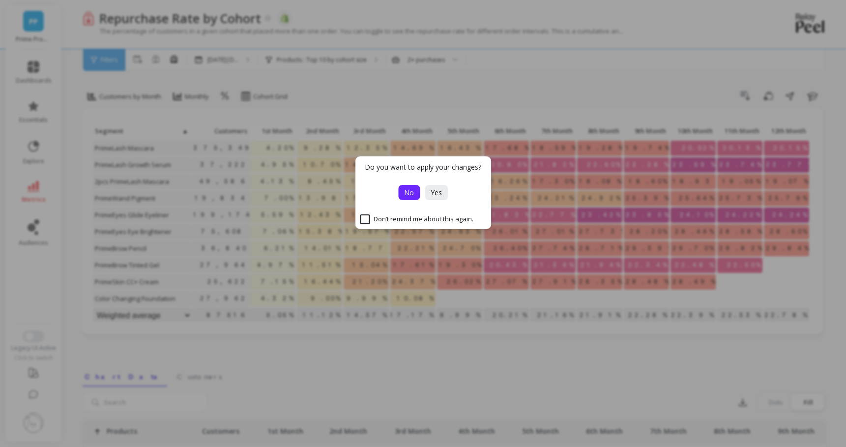
click at [408, 190] on span "No" at bounding box center [409, 192] width 10 height 9
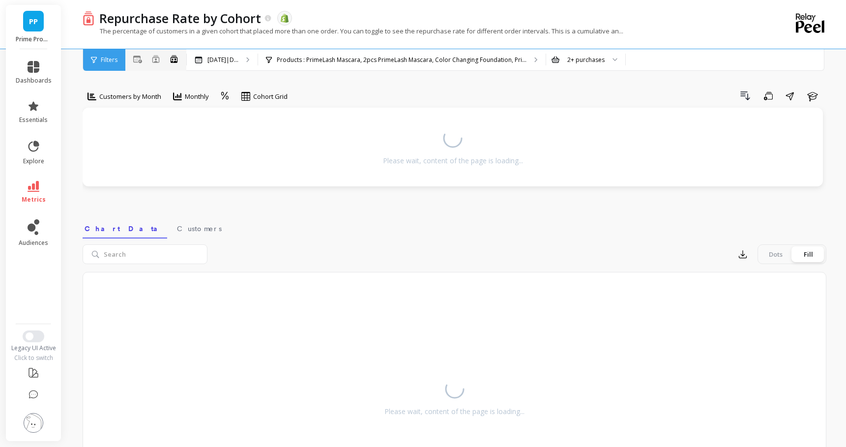
click at [142, 58] on div "All Months Single Cohort Combined Cohorts" at bounding box center [155, 60] width 61 height 13
click at [138, 58] on icon at bounding box center [137, 60] width 9 height 8
click at [767, 93] on icon "button" at bounding box center [768, 95] width 9 height 9
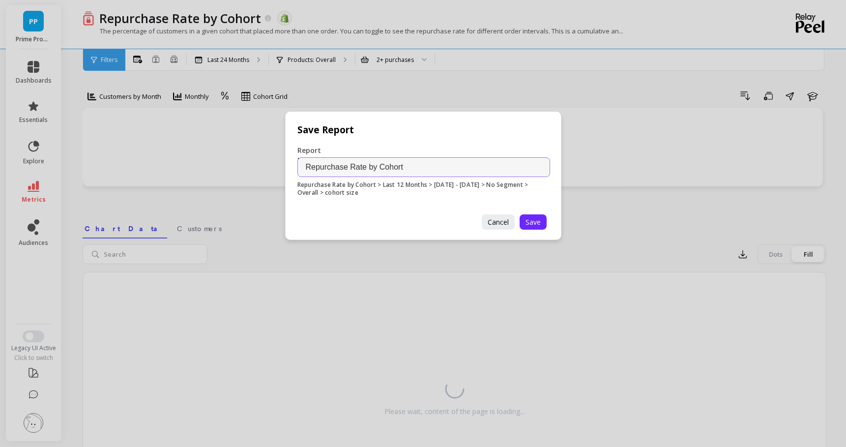
click at [426, 166] on input "Repurchase Rate by Cohort" at bounding box center [423, 167] width 253 height 20
click at [306, 163] on input "Repurchase Rate by Cohort" at bounding box center [423, 167] width 253 height 20
click at [432, 171] on input "Repurchase Rate by Cohort" at bounding box center [423, 167] width 253 height 20
type input "Repurchase Rate by Cohort (Color Changing"
click at [500, 225] on span "Cancel" at bounding box center [497, 221] width 21 height 9
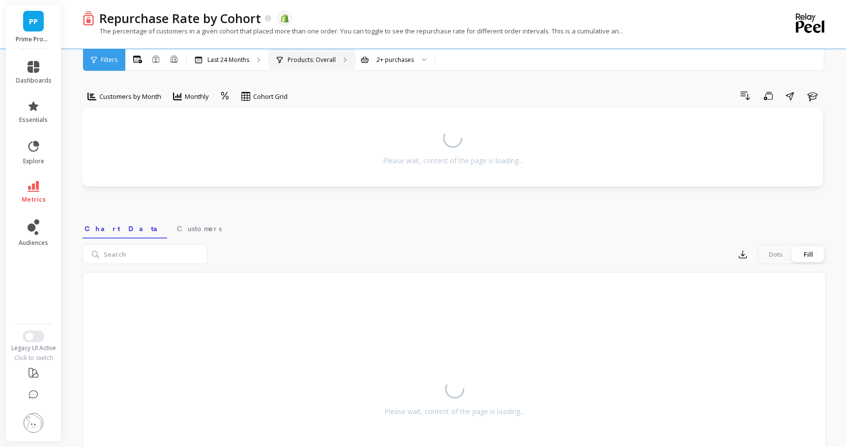
click at [328, 59] on p "Products: Overall" at bounding box center [311, 60] width 48 height 8
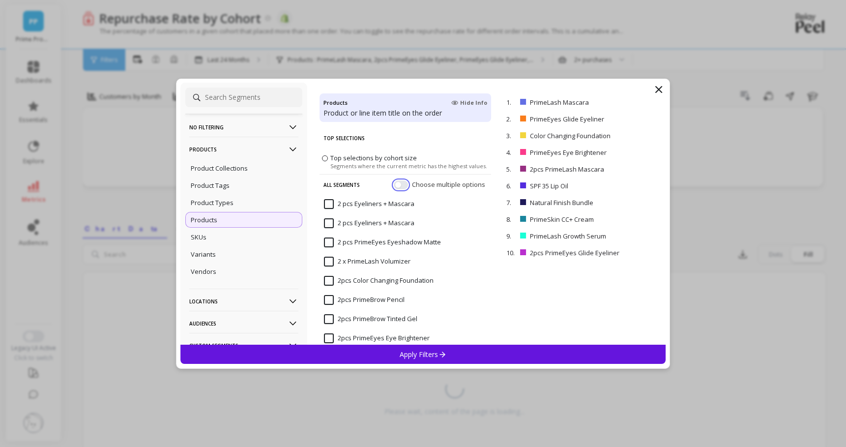
click at [401, 185] on button "button" at bounding box center [401, 184] width 14 height 9
click at [629, 101] on p "remove" at bounding box center [637, 101] width 25 height 7
click at [637, 111] on div "2. Color Changing Foundation remove" at bounding box center [582, 119] width 159 height 17
click at [637, 113] on div "2. Color Changing Foundation remove" at bounding box center [582, 119] width 159 height 17
click at [638, 115] on p "remove" at bounding box center [637, 118] width 25 height 7
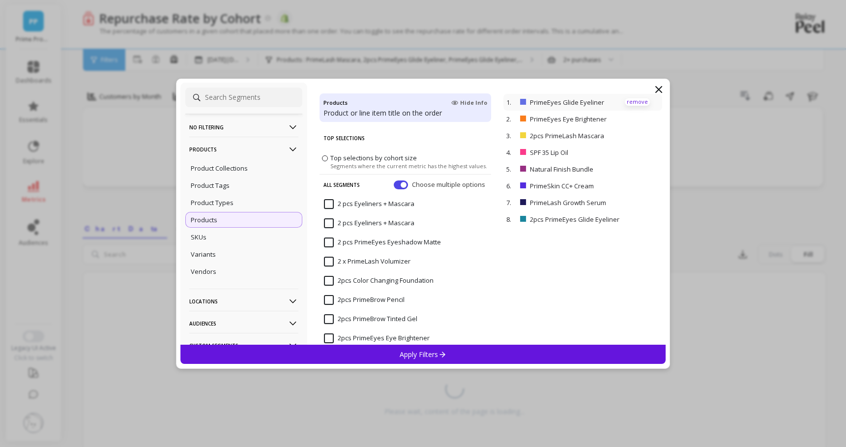
click at [639, 104] on p "remove" at bounding box center [637, 101] width 25 height 7
click at [638, 103] on p "remove" at bounding box center [637, 101] width 25 height 7
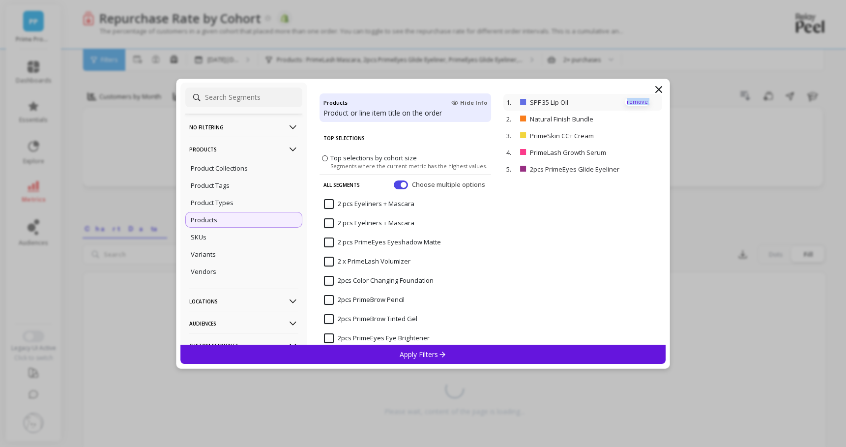
click at [638, 103] on p "remove" at bounding box center [637, 101] width 25 height 7
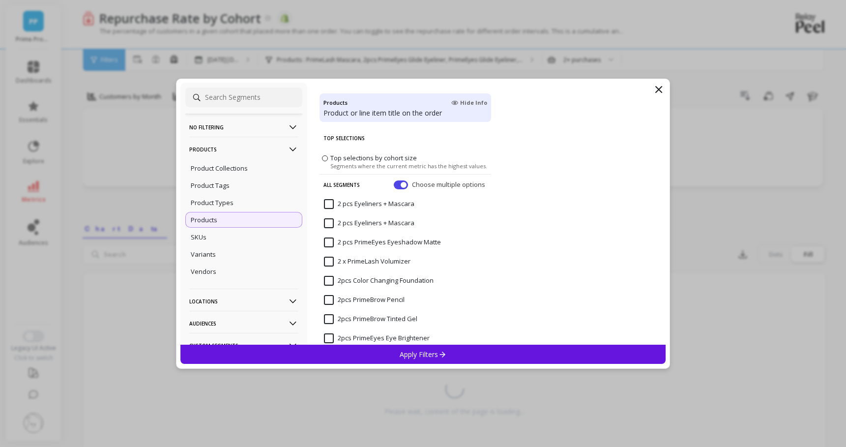
click at [331, 279] on input "2pcs Color Changing Foundation" at bounding box center [379, 281] width 110 height 10
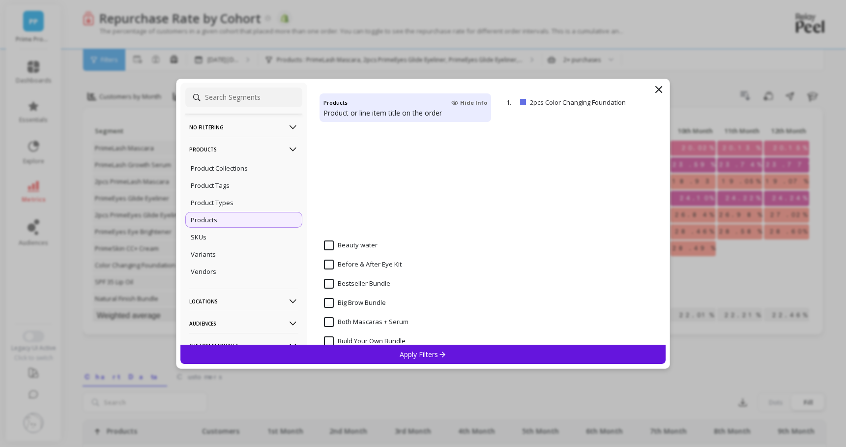
scroll to position [696, 0]
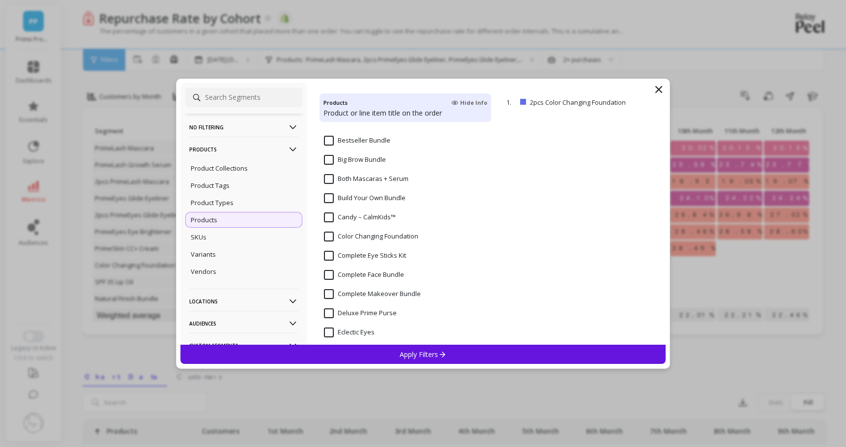
click at [326, 236] on input "Color Changing Foundation" at bounding box center [371, 236] width 94 height 10
click at [416, 357] on p "Apply Filters" at bounding box center [422, 353] width 47 height 9
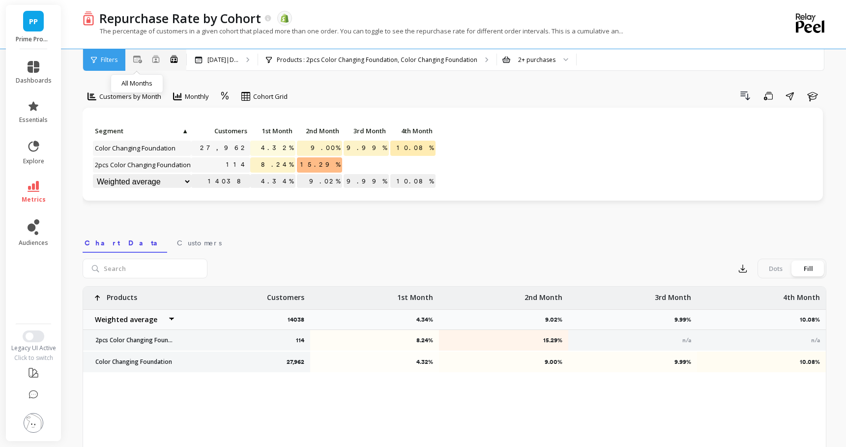
click at [137, 61] on icon at bounding box center [137, 59] width 9 height 7
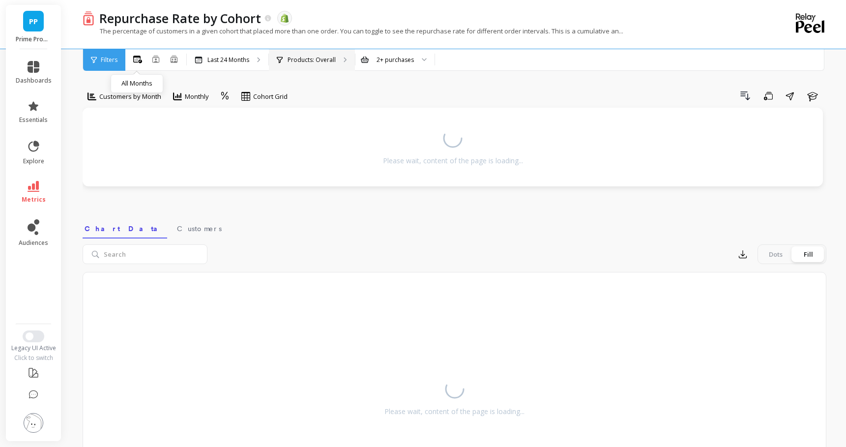
click at [332, 55] on div "Products: Overall" at bounding box center [312, 60] width 86 height 22
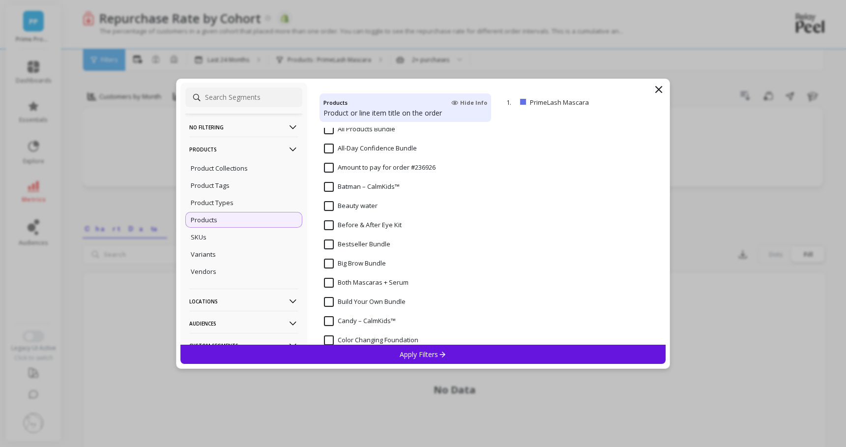
scroll to position [626, 0]
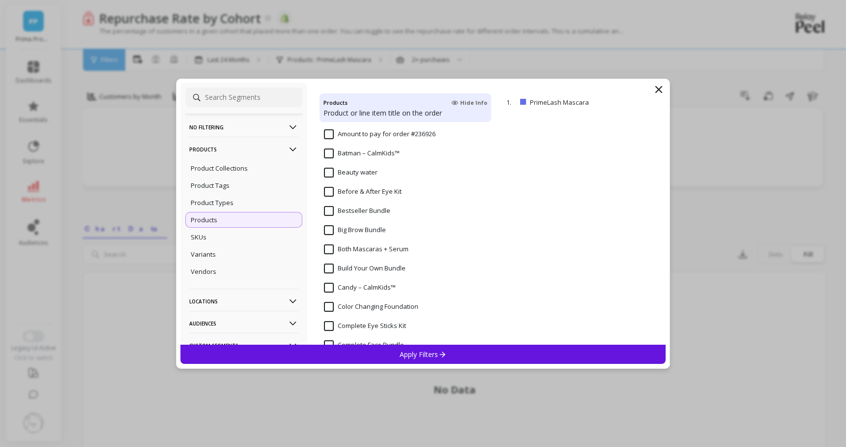
click at [328, 306] on input "Color Changing Foundation" at bounding box center [371, 307] width 94 height 10
click at [414, 354] on p "Apply Filters" at bounding box center [422, 353] width 47 height 9
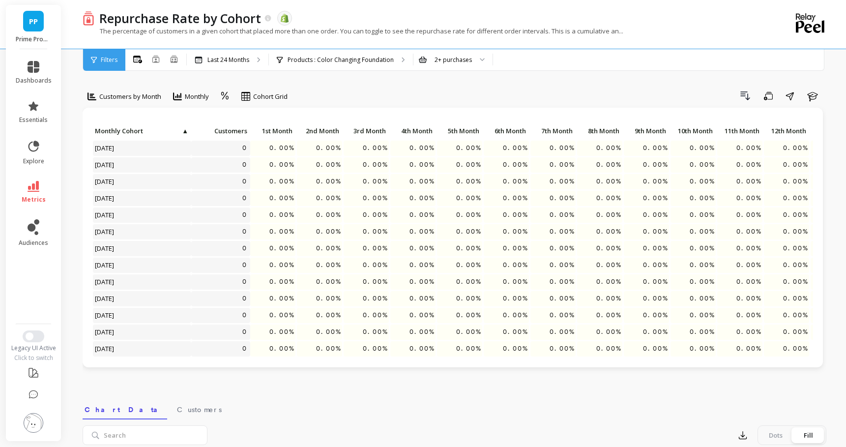
scroll to position [201, 0]
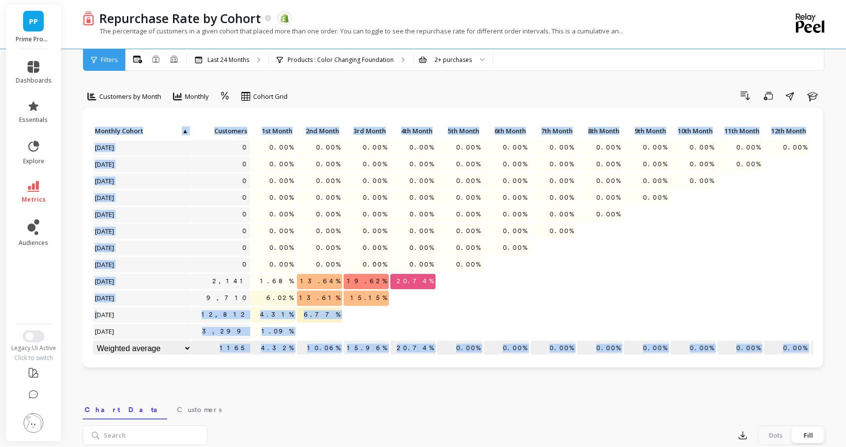
drag, startPoint x: 97, startPoint y: 314, endPoint x: 224, endPoint y: 314, distance: 126.3
click at [224, 314] on div "Click to create an audience 0 0.00% 0.00% 0.00% 0.00% 0.00% 0.00% 0.00% 0.00% 0…" at bounding box center [620, 140] width 1056 height 434
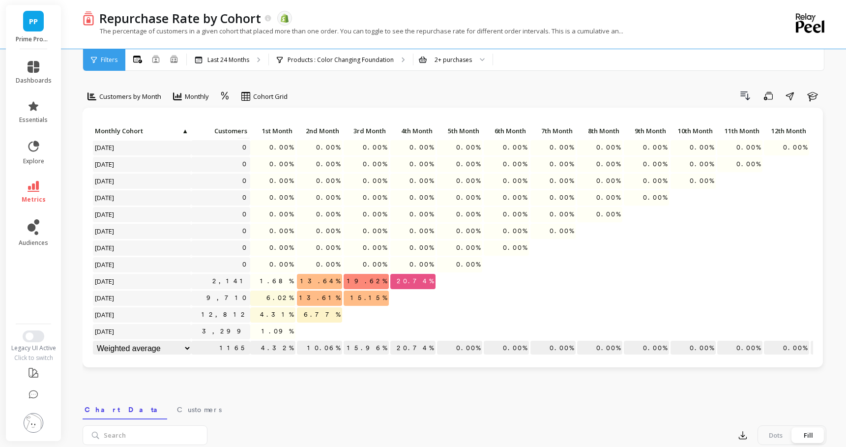
click at [276, 310] on span "4.31%" at bounding box center [276, 314] width 37 height 15
copy span "4.31%"
click at [281, 297] on span "6.02%" at bounding box center [279, 297] width 31 height 15
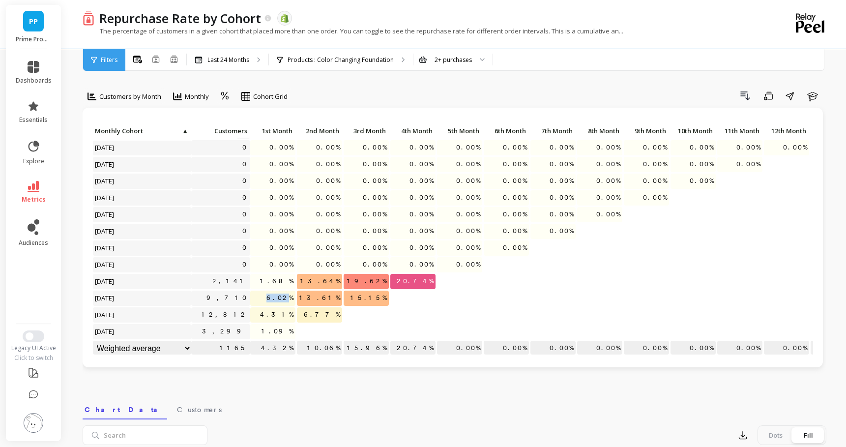
click at [281, 297] on span "6.02%" at bounding box center [279, 297] width 31 height 15
copy span "6.02%"
click at [277, 280] on span "1.68%" at bounding box center [276, 281] width 37 height 15
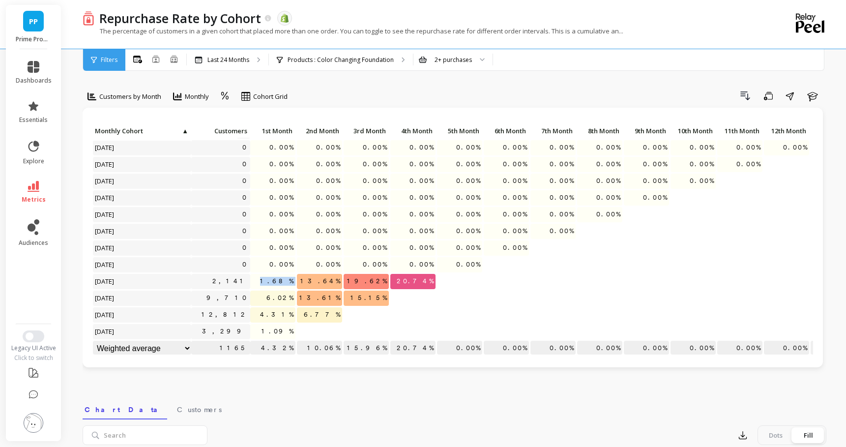
click at [277, 280] on span "1.68%" at bounding box center [276, 281] width 37 height 15
copy span "1.68%"
click at [369, 283] on span "19.62%" at bounding box center [367, 281] width 44 height 15
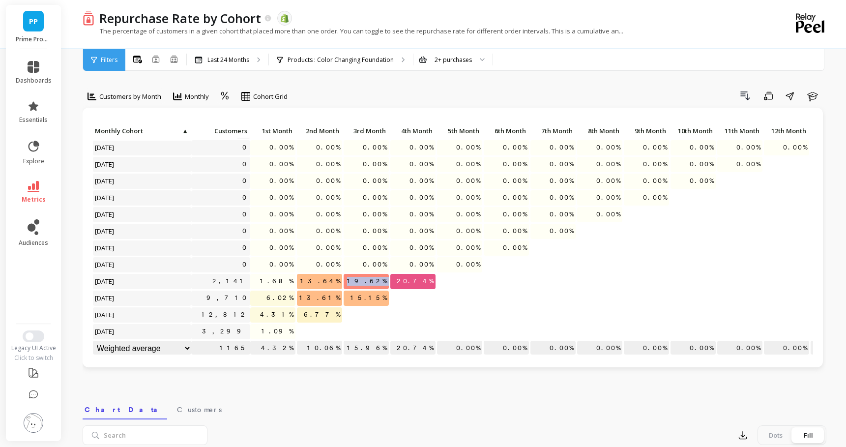
copy span "19.62%"
click at [333, 65] on div "Products : Color Changing Foundation" at bounding box center [341, 60] width 144 height 22
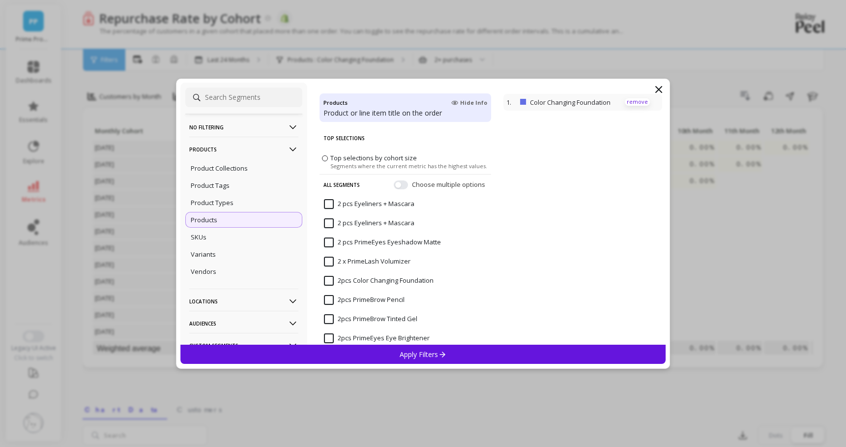
click at [646, 100] on p "remove" at bounding box center [637, 101] width 25 height 7
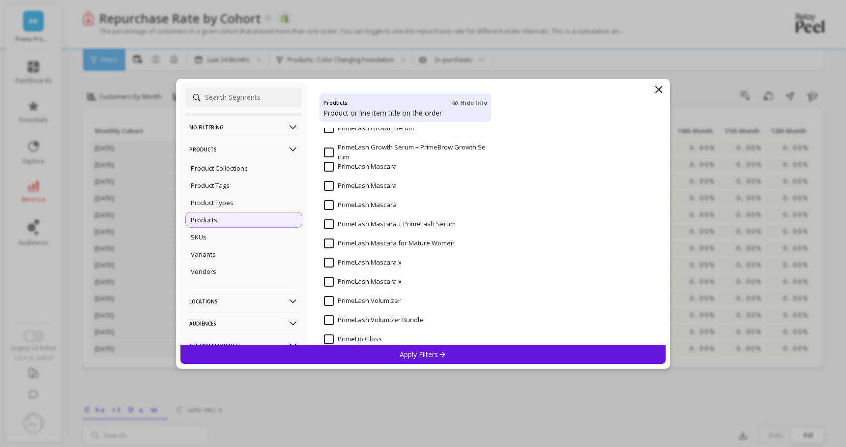
scroll to position [2607, 0]
click at [329, 164] on input "PrimeLash Mascara" at bounding box center [360, 165] width 73 height 10
click at [432, 354] on p "Apply Filters" at bounding box center [422, 353] width 47 height 9
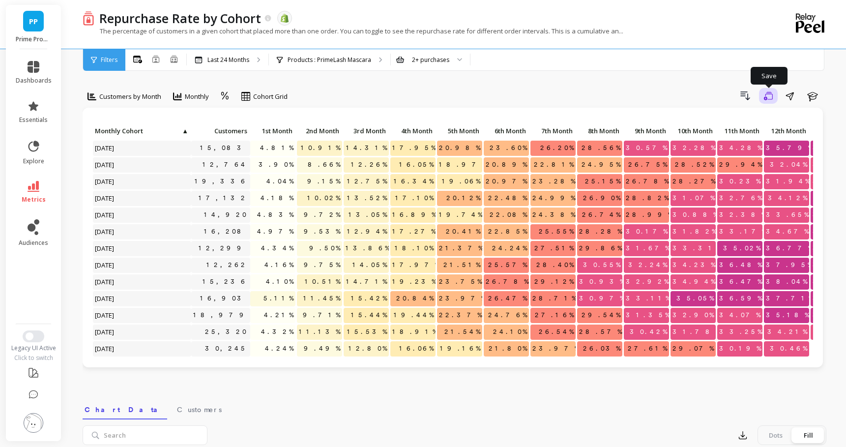
click at [770, 97] on icon "button" at bounding box center [768, 95] width 9 height 9
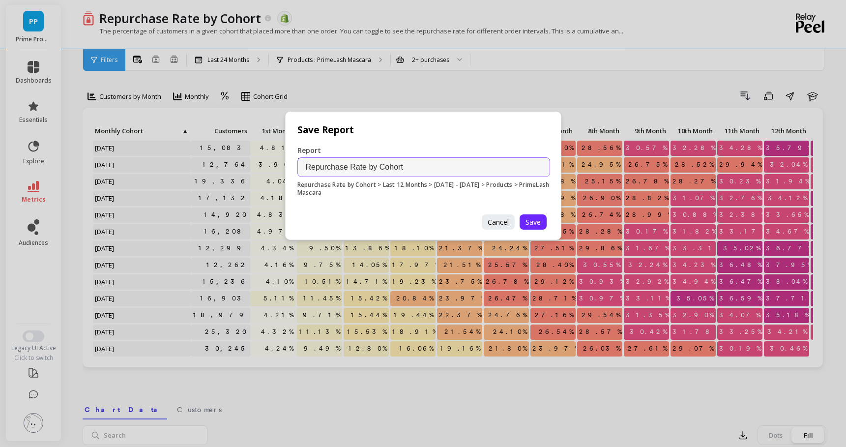
click at [439, 162] on input "Repurchase Rate by Cohort" at bounding box center [423, 167] width 253 height 20
click at [443, 164] on input "Repurchase Rate by Cohort" at bounding box center [423, 167] width 253 height 20
type input "Repurchase Rate by Cohort (Mascara - Product)"
click at [538, 220] on span "Save" at bounding box center [532, 221] width 15 height 9
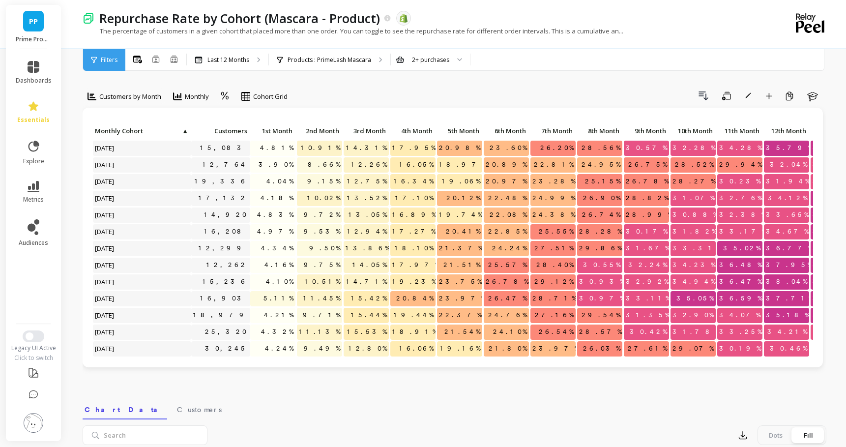
click at [424, 96] on div "Drill Down Save Rename Add to Dashboard Create a Copy Learn" at bounding box center [560, 96] width 532 height 16
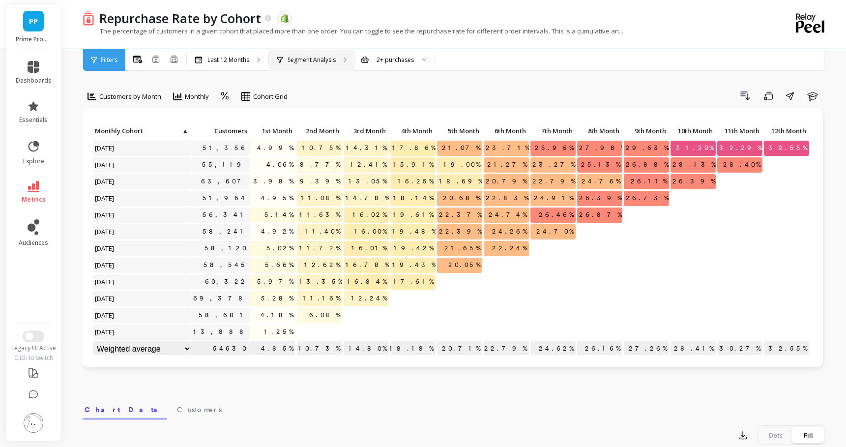
click at [286, 64] on div "Segment Analysis" at bounding box center [312, 60] width 86 height 22
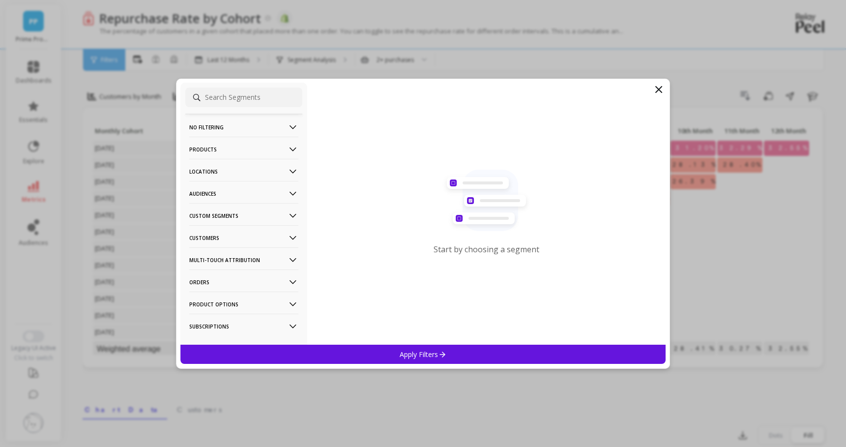
click at [233, 146] on p "Products" at bounding box center [243, 149] width 109 height 25
click at [247, 95] on input at bounding box center [243, 97] width 117 height 20
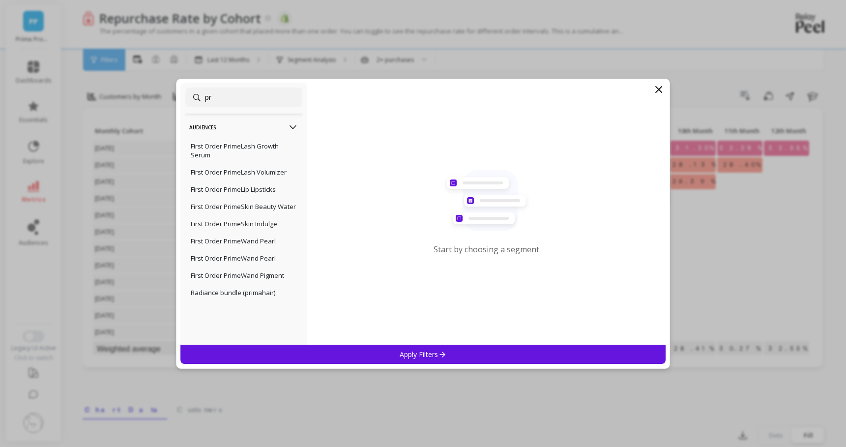
type input "p"
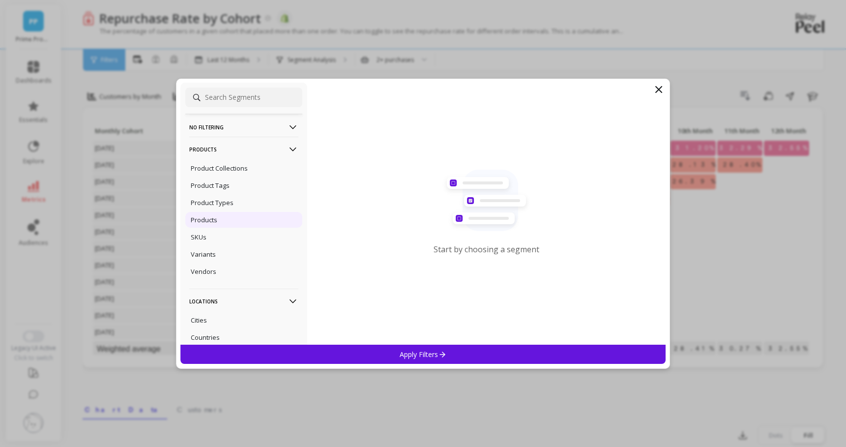
click at [217, 216] on div "Products" at bounding box center [243, 220] width 117 height 16
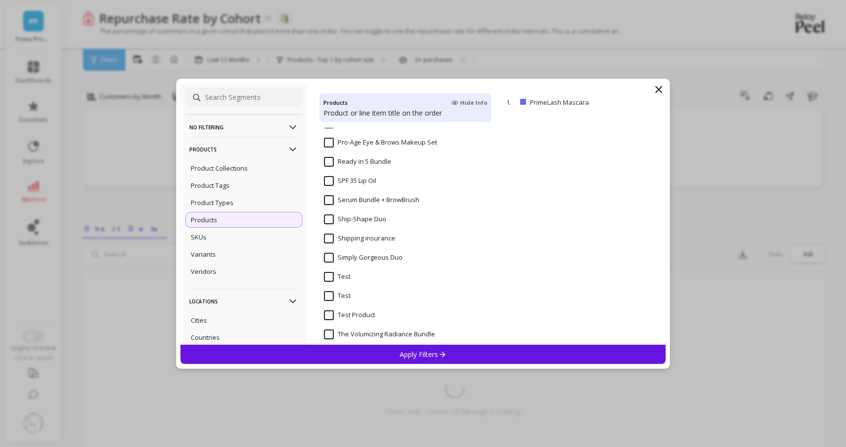
scroll to position [3350, 0]
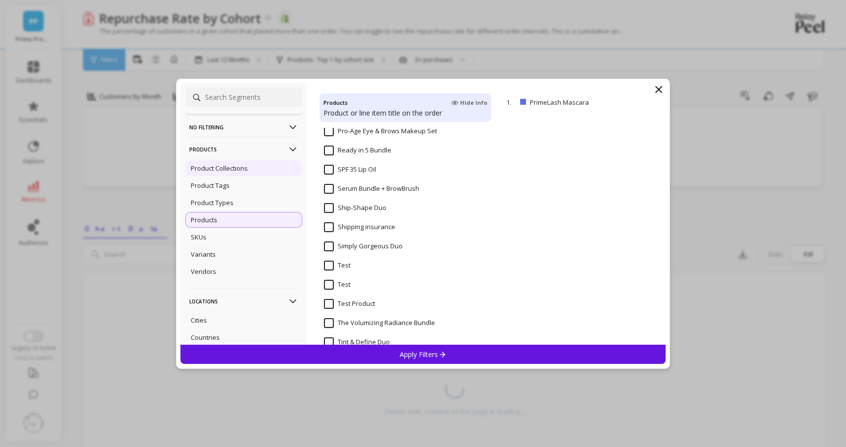
click at [236, 170] on p "Product Collections" at bounding box center [219, 168] width 57 height 9
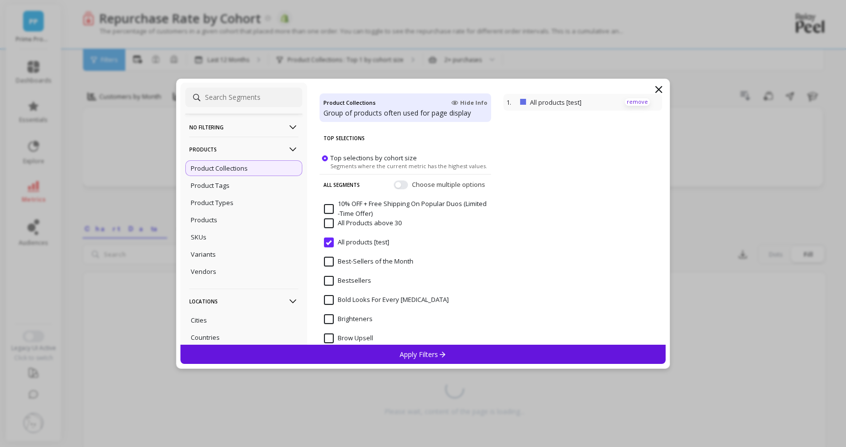
click at [640, 102] on p "remove" at bounding box center [637, 101] width 25 height 7
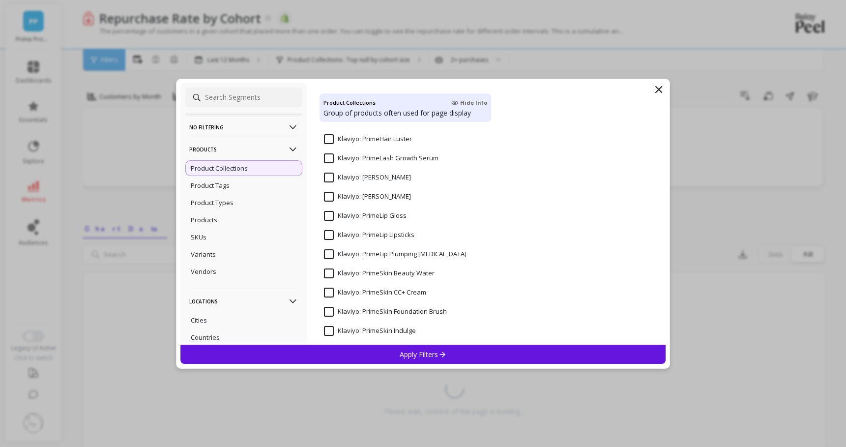
scroll to position [711, 0]
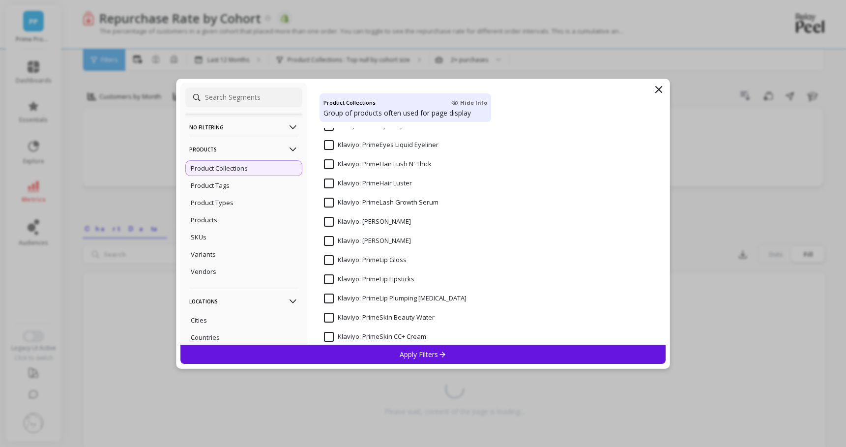
click at [328, 220] on Mascara "Klaviyo: [PERSON_NAME]" at bounding box center [367, 222] width 87 height 10
click at [416, 350] on p "Apply Filters" at bounding box center [422, 353] width 47 height 9
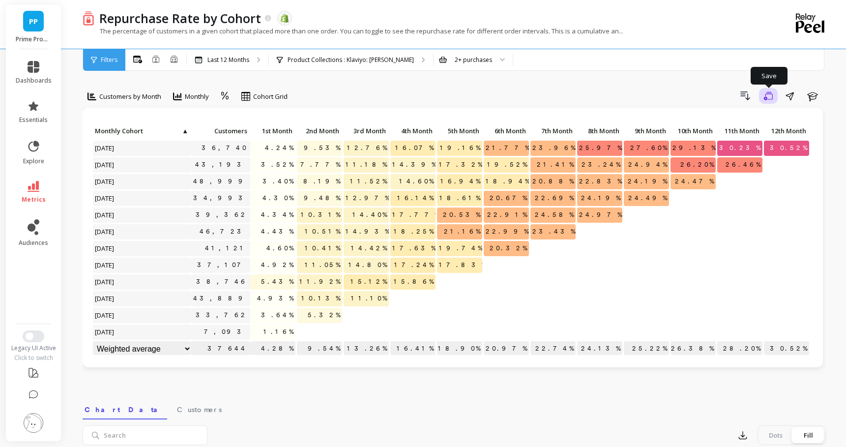
click at [772, 92] on button "Save" at bounding box center [768, 96] width 19 height 16
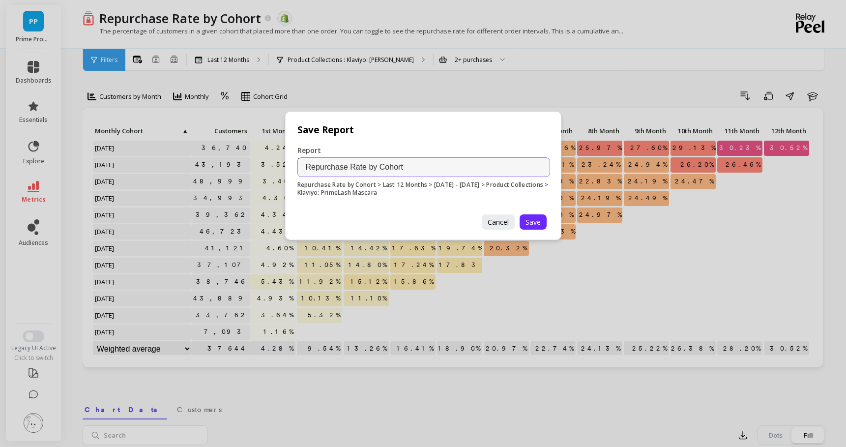
click at [450, 167] on input "Repurchase Rate by Cohort" at bounding box center [423, 167] width 253 height 20
type input "Repurchase Rate by Cohort (Mascara - Collection)"
click at [540, 219] on span "Save" at bounding box center [532, 221] width 15 height 9
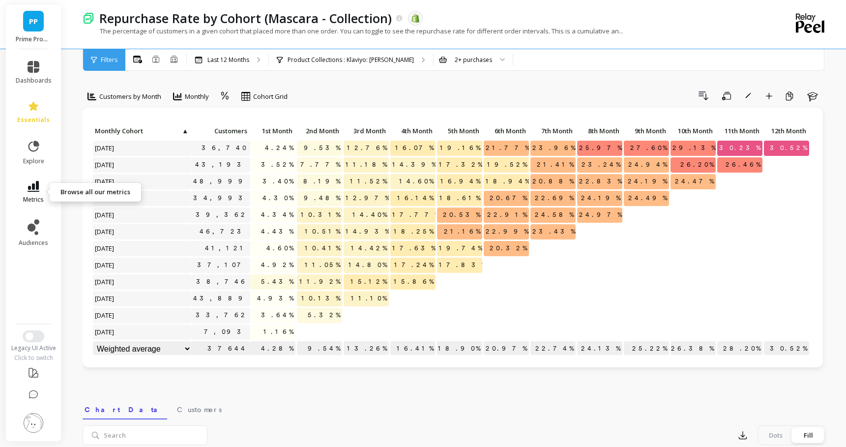
click at [37, 193] on link "metrics" at bounding box center [34, 192] width 36 height 23
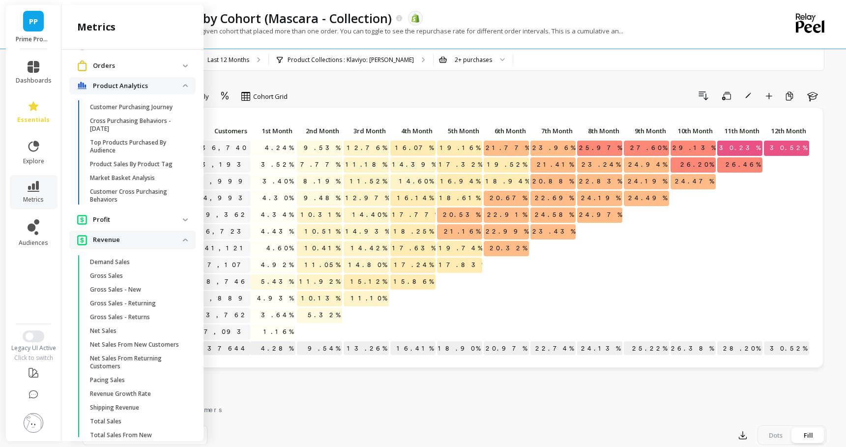
scroll to position [727, 0]
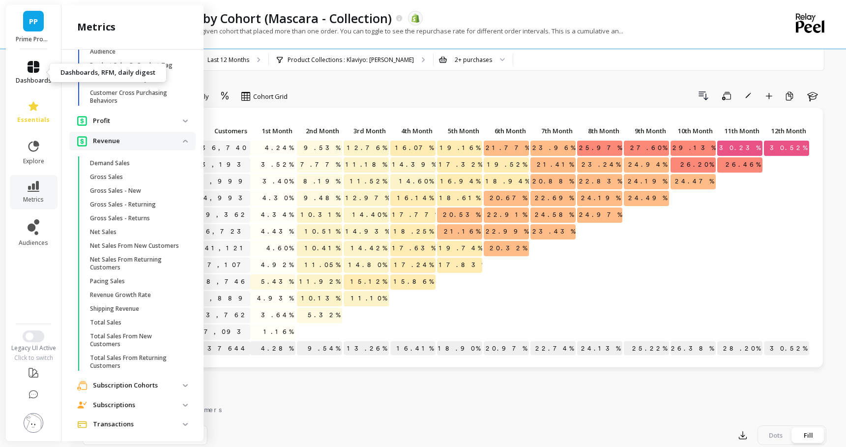
click at [34, 69] on icon at bounding box center [34, 67] width 12 height 12
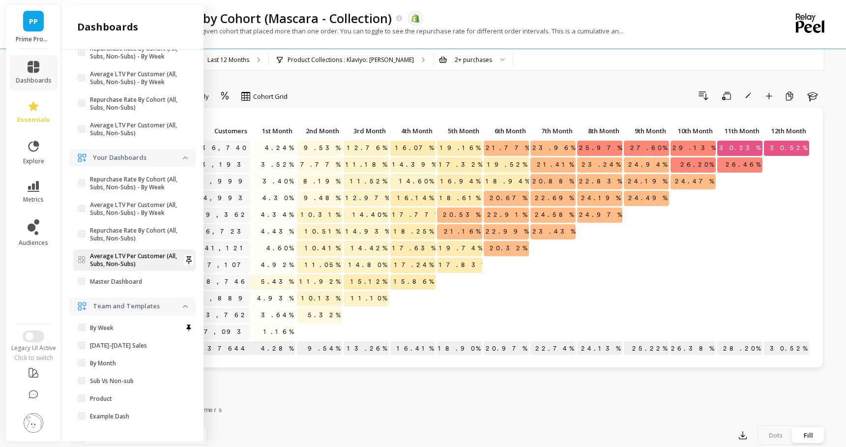
scroll to position [0, 0]
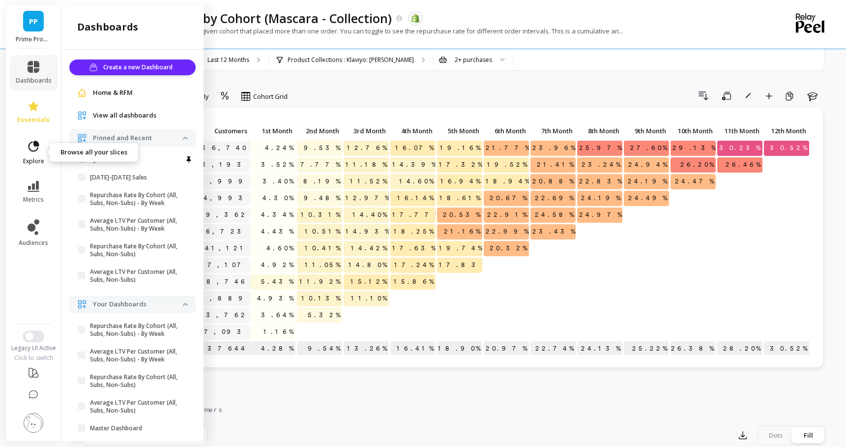
click at [33, 159] on span "explore" at bounding box center [33, 161] width 21 height 8
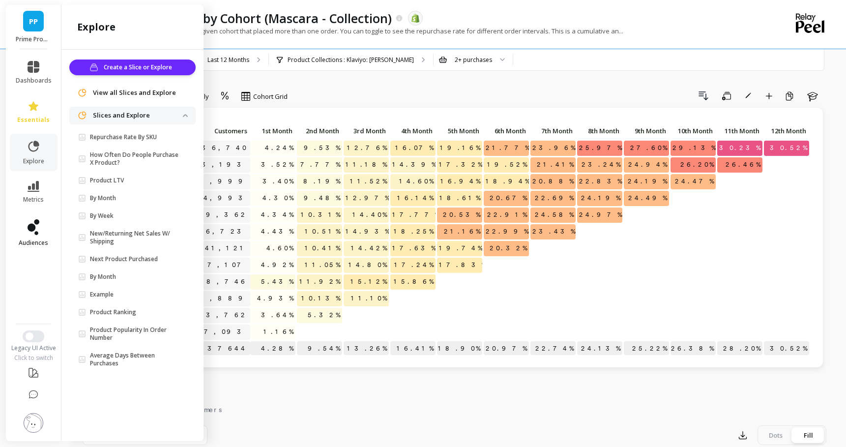
click at [40, 232] on link "audiences" at bounding box center [34, 233] width 36 height 28
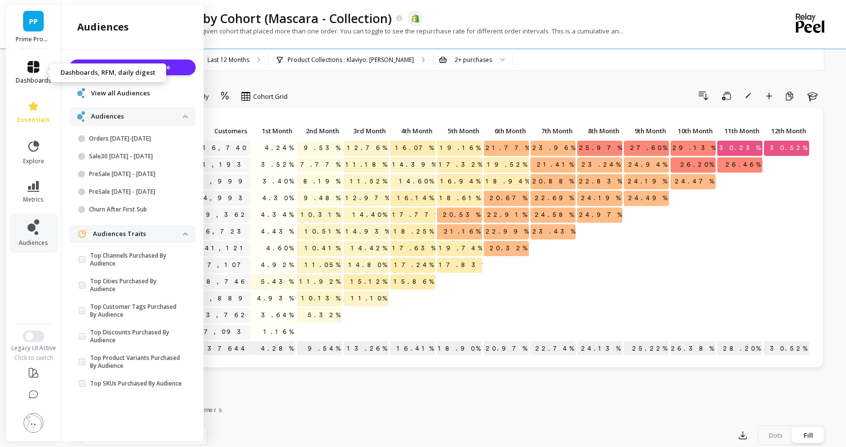
click at [34, 81] on span "dashboards" at bounding box center [34, 81] width 36 height 8
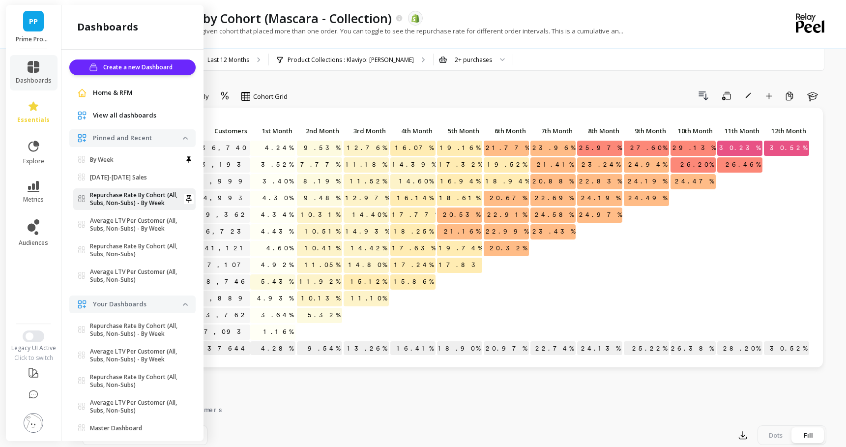
scroll to position [146, 0]
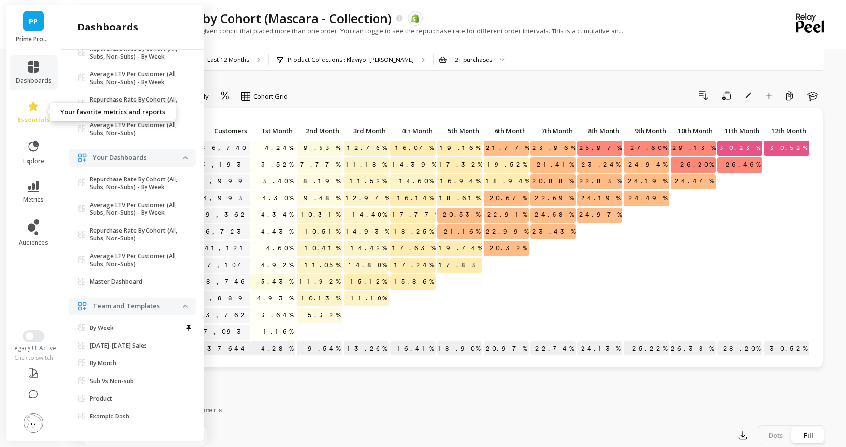
click at [35, 111] on icon at bounding box center [34, 106] width 12 height 12
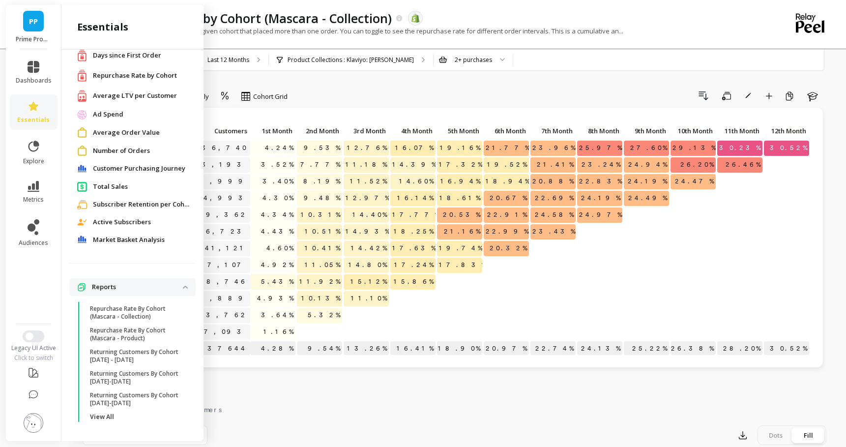
scroll to position [355, 0]
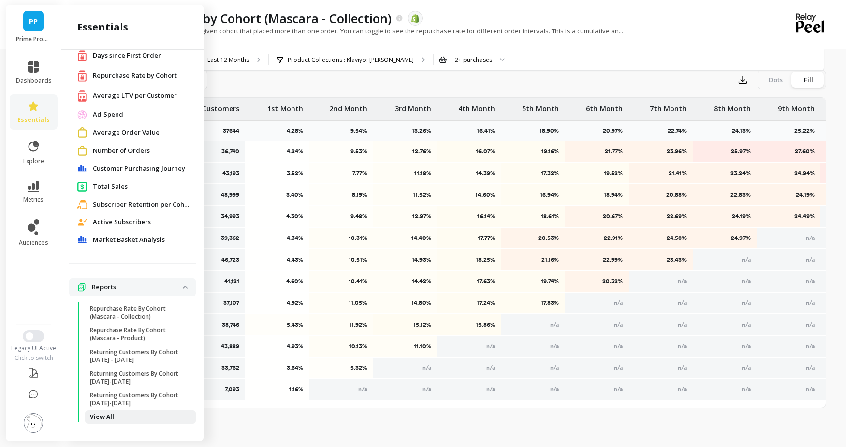
click at [93, 416] on p "View All" at bounding box center [102, 417] width 24 height 8
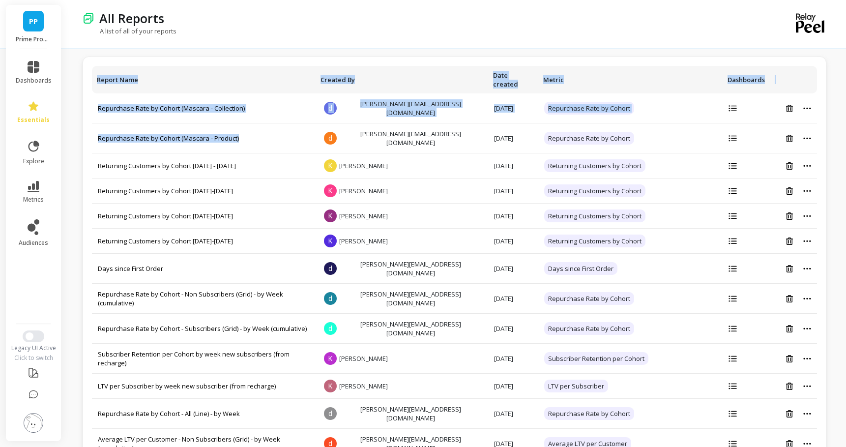
drag, startPoint x: 264, startPoint y: 121, endPoint x: 88, endPoint y: 122, distance: 176.4
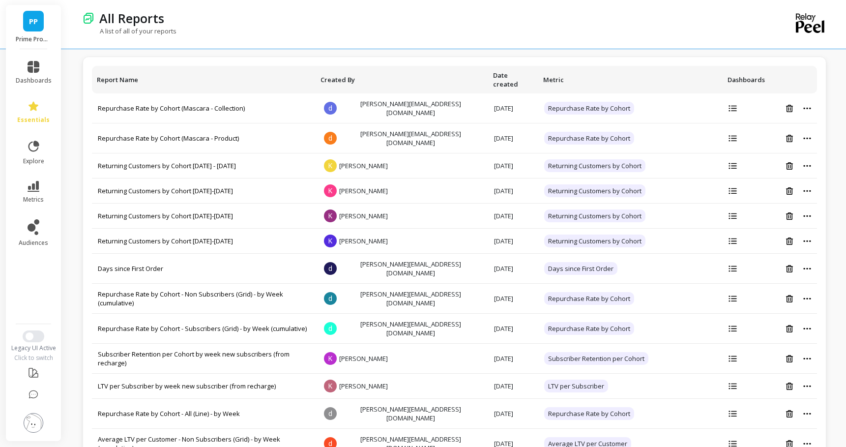
click at [281, 46] on div "All Reports A list of all of your reports" at bounding box center [414, 24] width 663 height 49
drag, startPoint x: 262, startPoint y: 125, endPoint x: 95, endPoint y: 125, distance: 167.1
click at [95, 125] on td "Repurchase Rate by Cohort (Mascara - Product)" at bounding box center [204, 138] width 224 height 30
copy link "Repurchase Rate by Cohort (Mascara - Product)"
drag, startPoint x: 251, startPoint y: 99, endPoint x: 96, endPoint y: 99, distance: 154.3
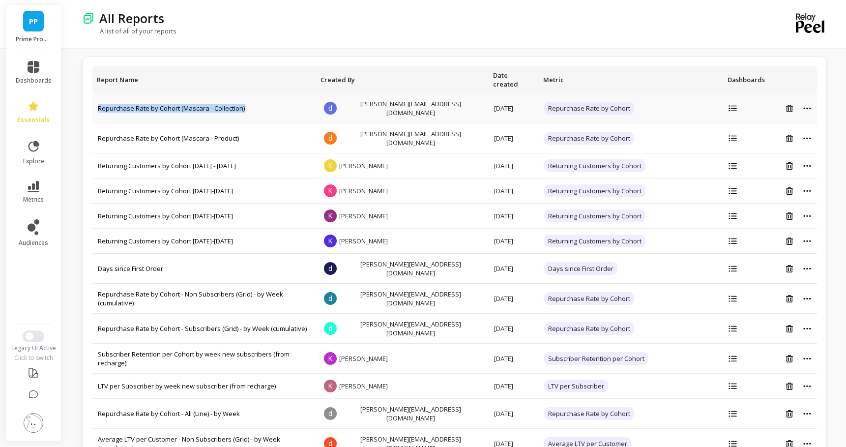
click at [96, 99] on td "Repurchase Rate by Cohort (Mascara - Collection)" at bounding box center [204, 108] width 224 height 30
copy link "Repurchase Rate by Cohort (Mascara - Collection)"
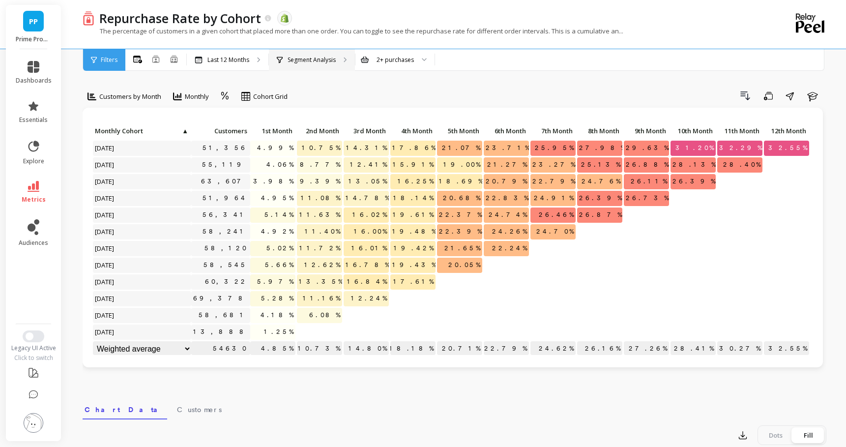
click at [326, 57] on p "Segment Analysis" at bounding box center [311, 60] width 48 height 8
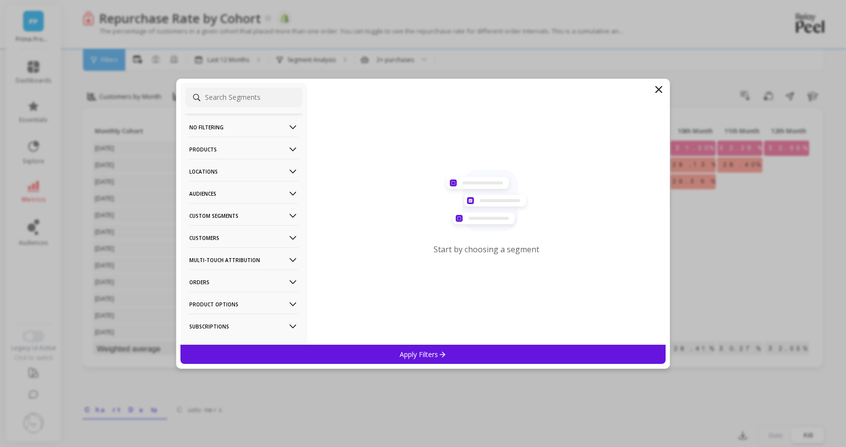
click at [242, 150] on p "Products" at bounding box center [243, 149] width 109 height 25
click at [219, 223] on div "Products" at bounding box center [243, 220] width 117 height 16
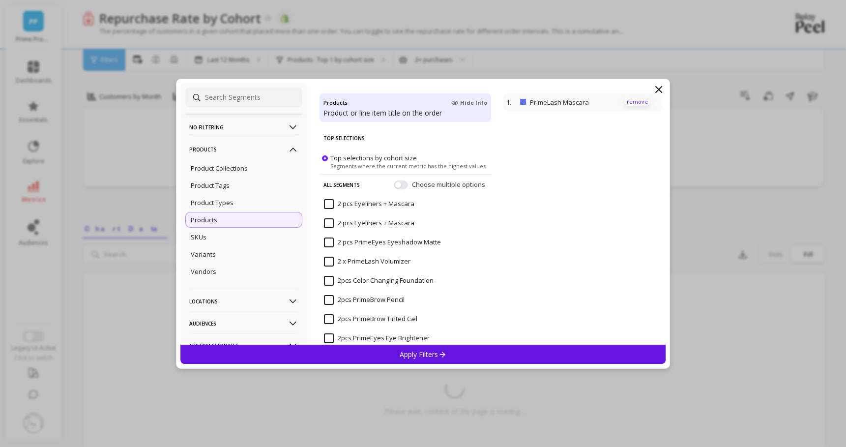
click at [637, 104] on p "remove" at bounding box center [637, 101] width 25 height 7
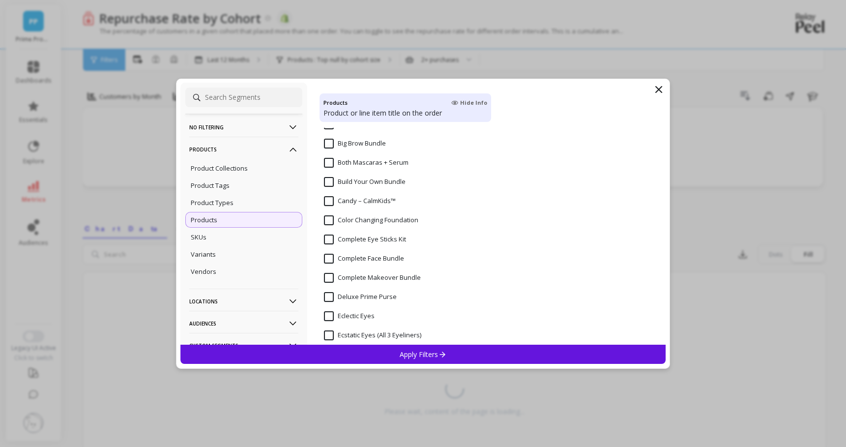
scroll to position [713, 0]
click at [367, 219] on input "Color Changing Foundation" at bounding box center [371, 219] width 94 height 10
click at [407, 353] on p "Apply Filters" at bounding box center [422, 353] width 47 height 9
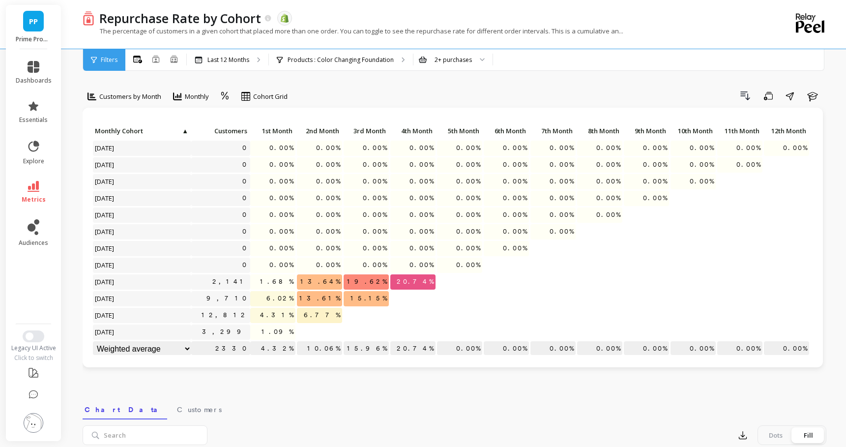
click at [539, 433] on div "Export Dots Fill" at bounding box center [516, 435] width 619 height 20
click at [772, 96] on button "Save" at bounding box center [768, 96] width 19 height 16
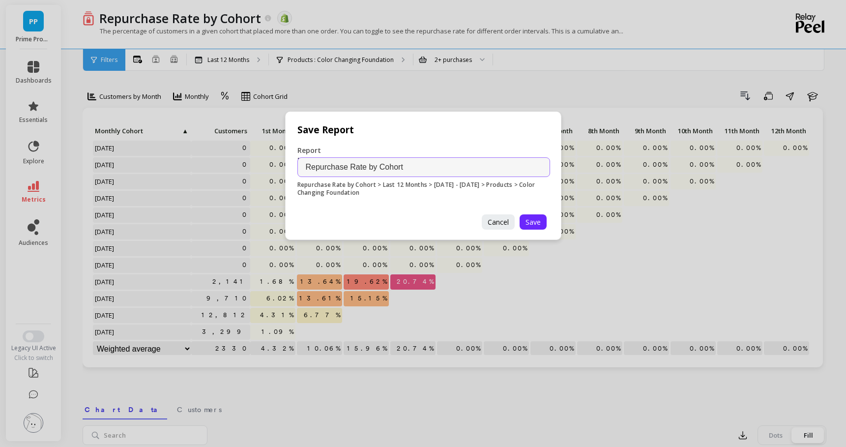
click at [471, 163] on input "Repurchase Rate by Cohort" at bounding box center [423, 167] width 253 height 20
paste input "(Mascara - Product)"
click at [402, 170] on input "Repurchase Rate by Cohort(Mascara - Product)" at bounding box center [423, 167] width 253 height 20
type input "Repurchase Rate by Cohort (Mascara - Product)"
click at [529, 223] on span "Save" at bounding box center [532, 221] width 15 height 9
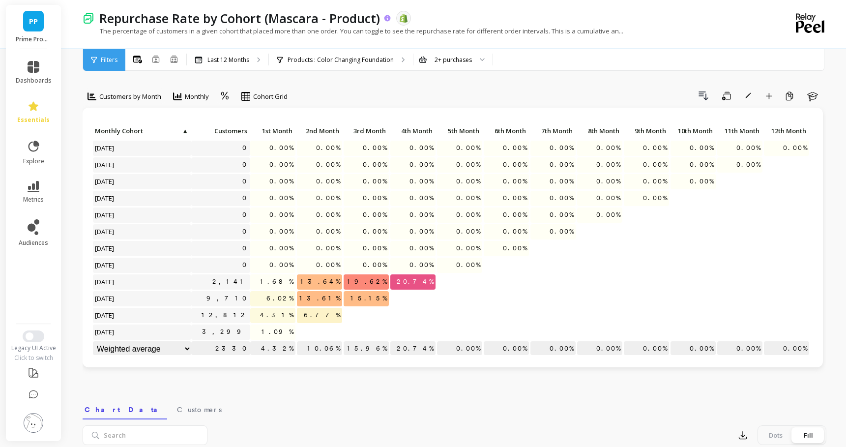
click at [309, 20] on p "Repurchase Rate by Cohort (Mascara - Product)" at bounding box center [239, 18] width 281 height 17
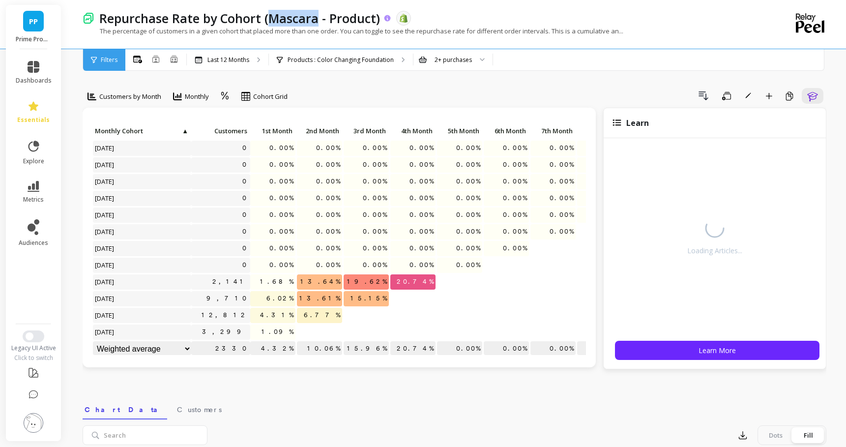
click at [309, 20] on p "Repurchase Rate by Cohort (Mascara - Product)" at bounding box center [239, 18] width 281 height 17
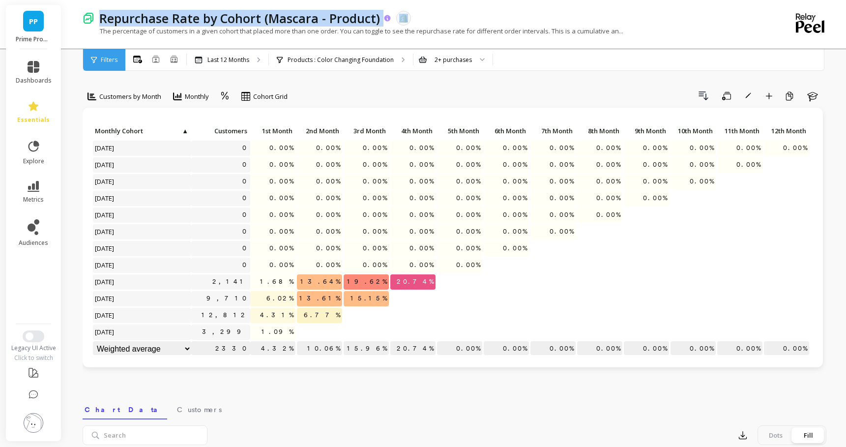
click at [309, 20] on p "Repurchase Rate by Cohort (Mascara - Product)" at bounding box center [239, 18] width 281 height 17
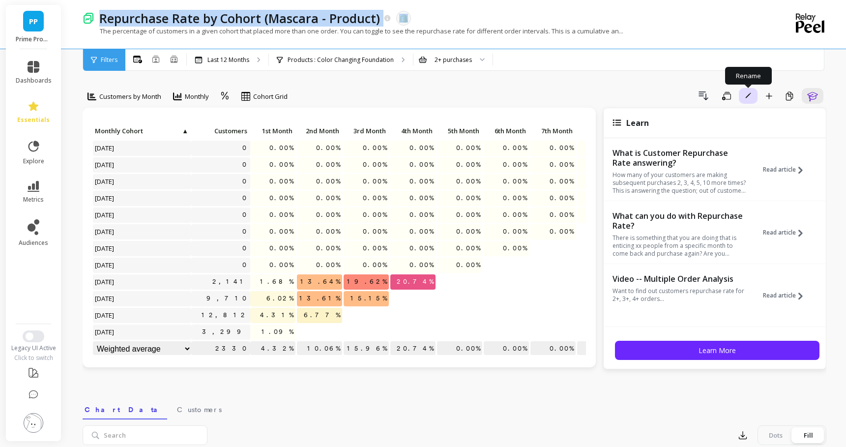
click at [746, 95] on icon "button" at bounding box center [748, 95] width 6 height 6
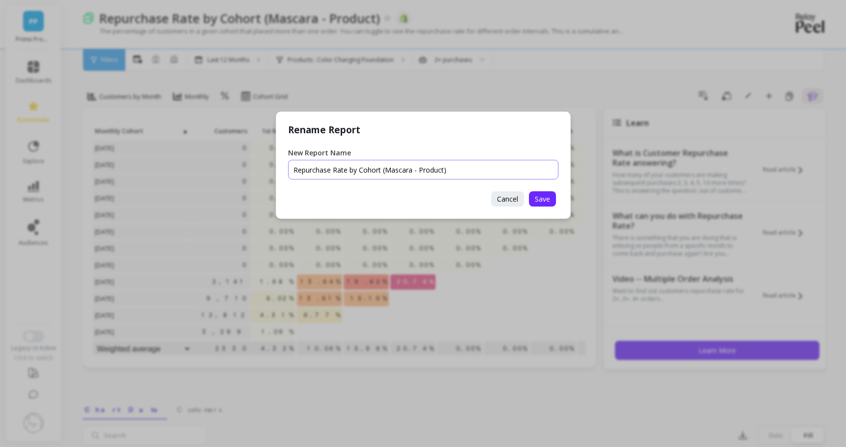
click at [400, 169] on input "New Report Name" at bounding box center [423, 170] width 270 height 20
type input "Repurchase Rate by Cohort (Color Changing Foundation - Product)"
click at [542, 201] on span "Save" at bounding box center [542, 198] width 15 height 9
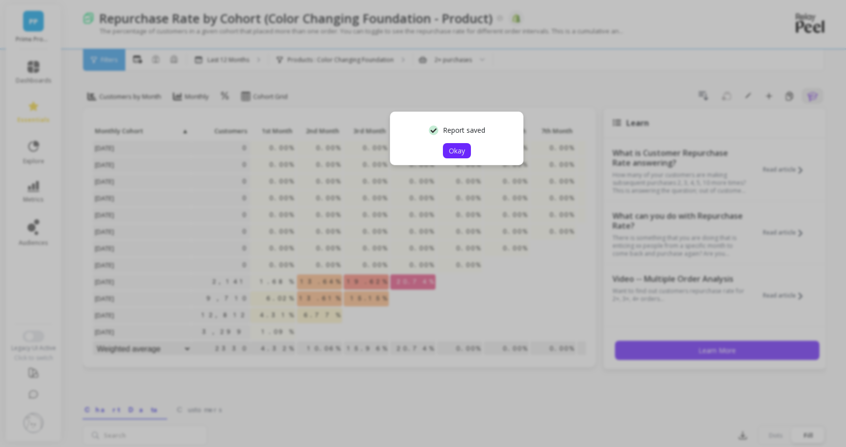
click at [459, 146] on span "Okay" at bounding box center [457, 150] width 16 height 9
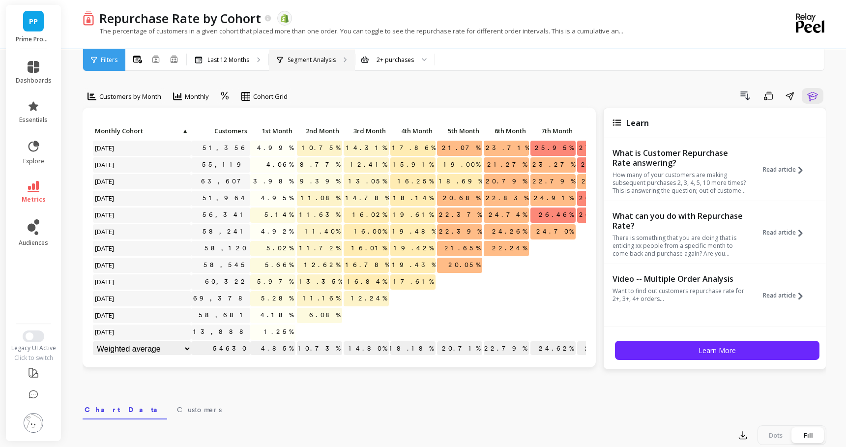
click at [327, 61] on p "Segment Analysis" at bounding box center [311, 60] width 48 height 8
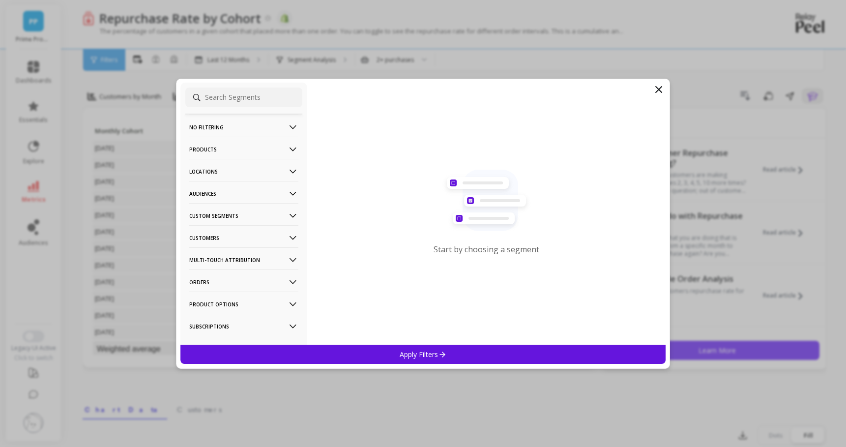
click at [234, 147] on p "Products" at bounding box center [243, 149] width 109 height 25
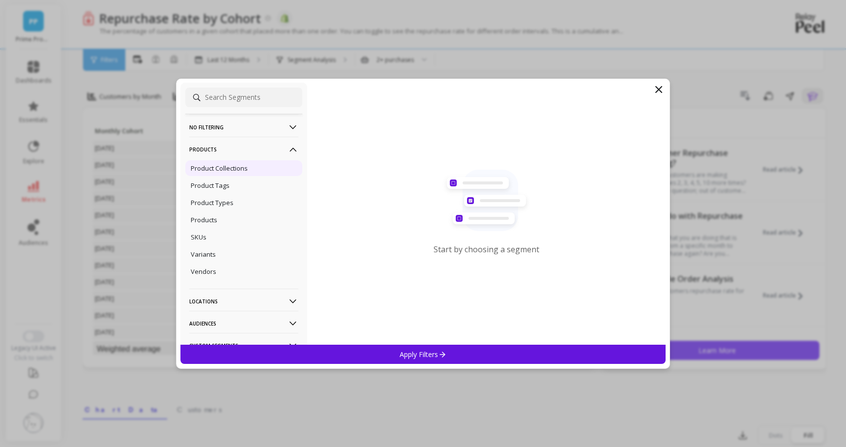
click at [224, 173] on div "Product Collections" at bounding box center [243, 168] width 117 height 16
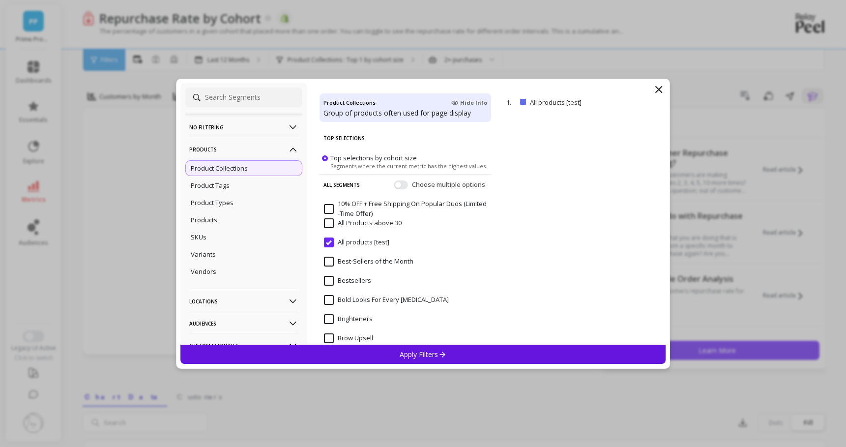
click at [432, 274] on div "Bestsellers" at bounding box center [404, 285] width 171 height 29
click at [643, 101] on p "remove" at bounding box center [637, 101] width 25 height 7
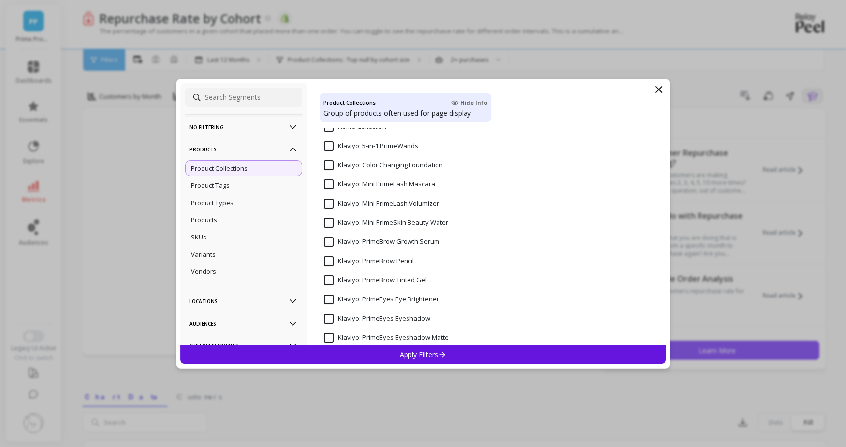
scroll to position [469, 0]
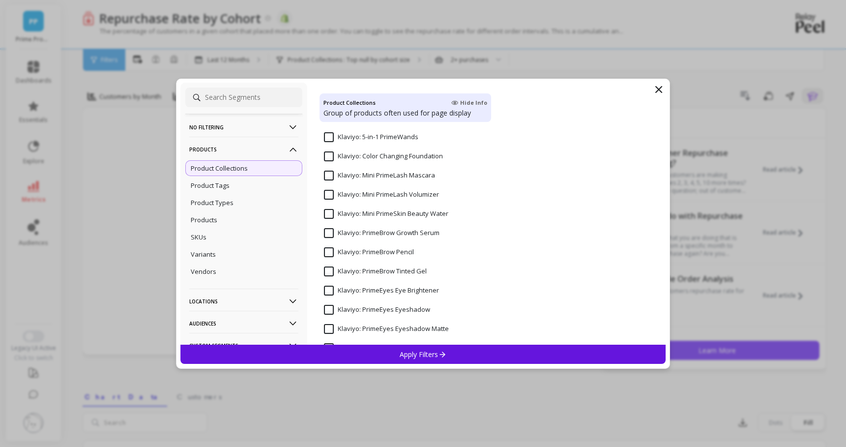
click at [327, 159] on Foundation "Klaviyo: Color Changing Foundation" at bounding box center [383, 156] width 119 height 10
click at [399, 358] on p "Apply Filters" at bounding box center [422, 353] width 47 height 9
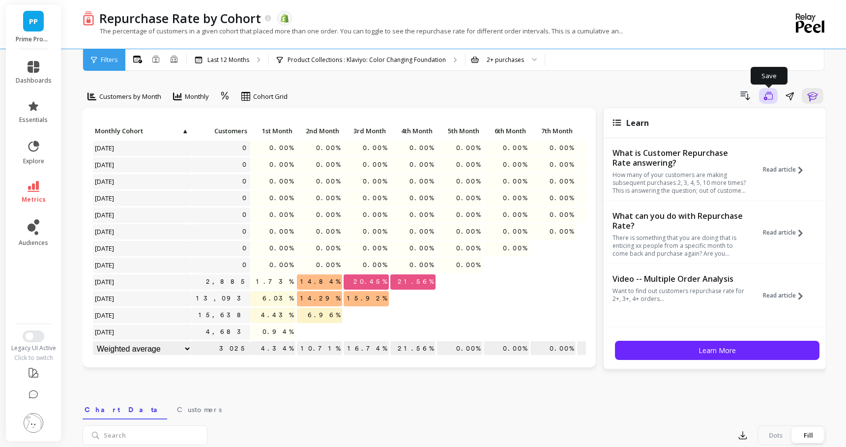
click at [770, 98] on icon "button" at bounding box center [768, 95] width 9 height 8
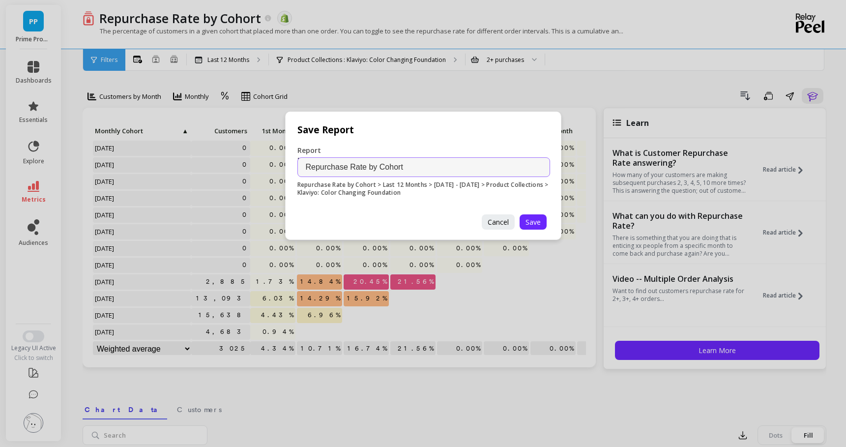
click at [491, 441] on div "Save Report Report Name Repurchase Rate by Cohort Repurchase Rate by Cohort > L…" at bounding box center [423, 223] width 846 height 447
click at [426, 169] on input "Repurchase Rate by Cohort" at bounding box center [423, 167] width 253 height 20
paste input "(Mascara - Collection)"
click at [416, 168] on input "Repurchase Rate by Cohort (Mascara - Collection)" at bounding box center [423, 167] width 253 height 20
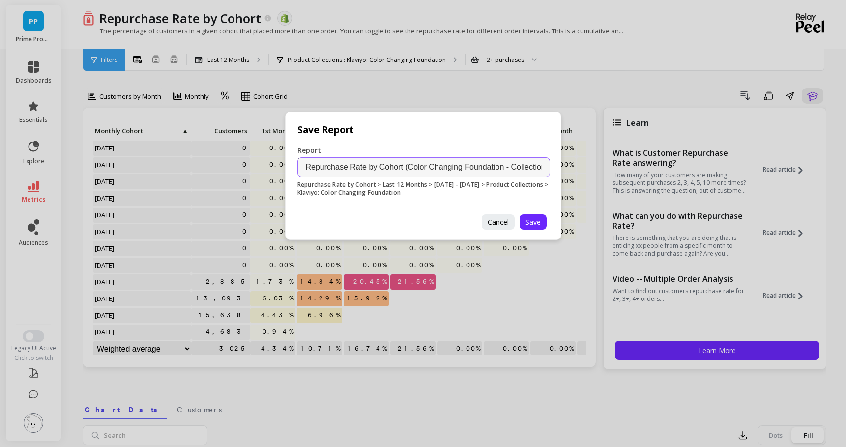
scroll to position [0, 6]
drag, startPoint x: 449, startPoint y: 166, endPoint x: 597, endPoint y: 166, distance: 147.4
click at [597, 166] on div "Save Report Report Name Repurchase Rate by Cohort (Color Changing Foundation - …" at bounding box center [423, 223] width 846 height 447
type input "Repurchase Rate by Cohort (Color Changing Foundation - Collection)"
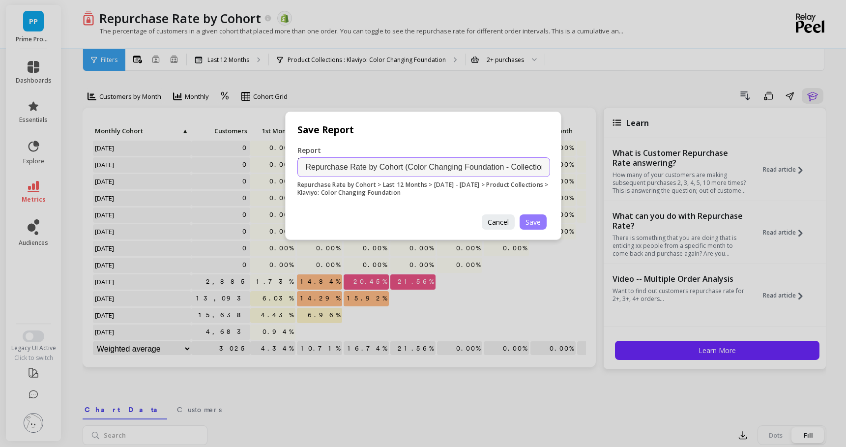
click at [537, 220] on span "Save" at bounding box center [532, 221] width 15 height 9
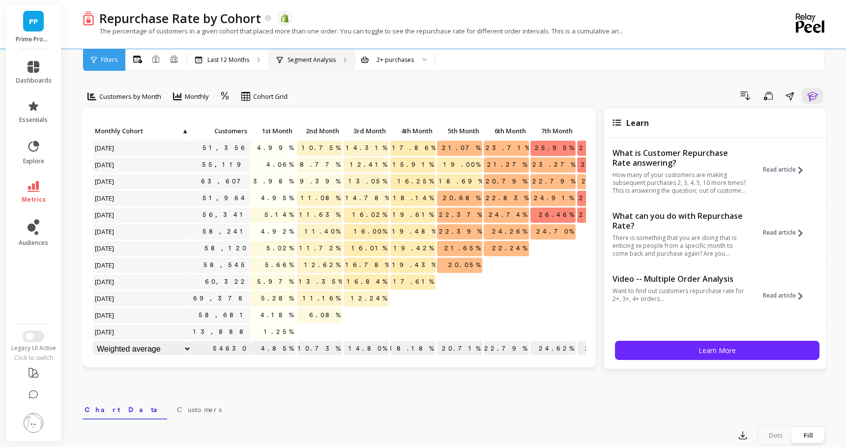
click at [299, 65] on div "Segment Analysis" at bounding box center [312, 60] width 86 height 22
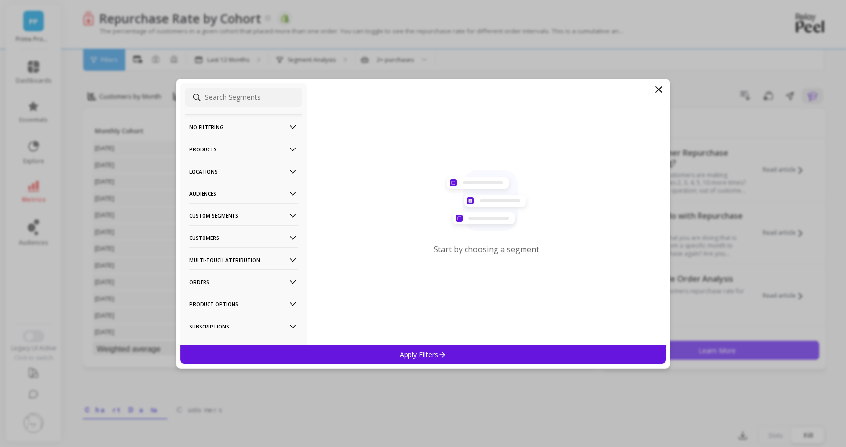
click at [209, 147] on p "Products" at bounding box center [243, 149] width 109 height 25
click at [212, 218] on p "Products" at bounding box center [204, 219] width 27 height 9
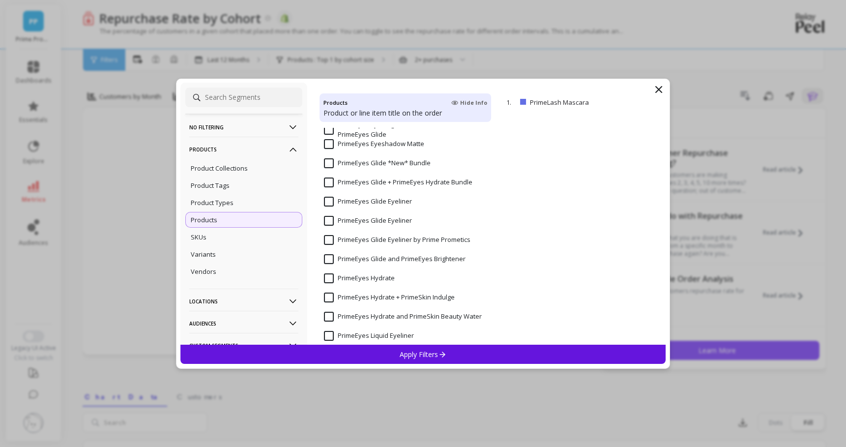
scroll to position [2169, 0]
click at [330, 199] on input "PrimeEyes Glide Eyeliner" at bounding box center [368, 201] width 88 height 10
click at [409, 352] on p "Apply Filters" at bounding box center [422, 353] width 47 height 9
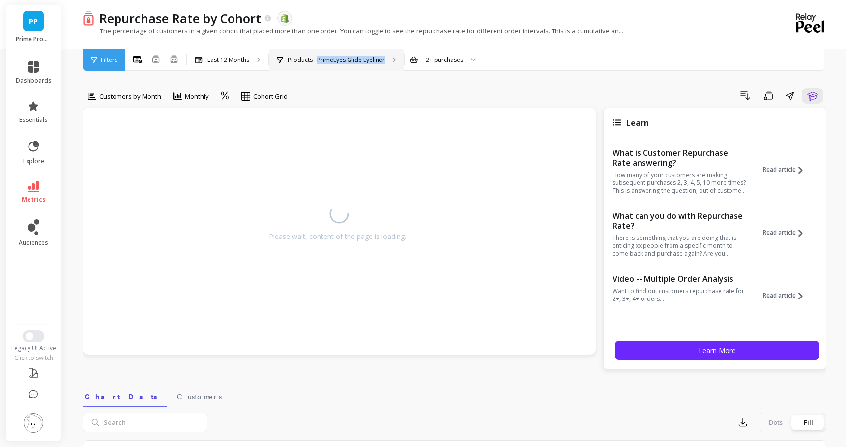
copy p "PrimeEyes Glide Eyeliner"
drag, startPoint x: 316, startPoint y: 59, endPoint x: 392, endPoint y: 60, distance: 76.2
click at [392, 60] on div "Products : PrimeEyes Glide Eyeliner" at bounding box center [336, 60] width 135 height 22
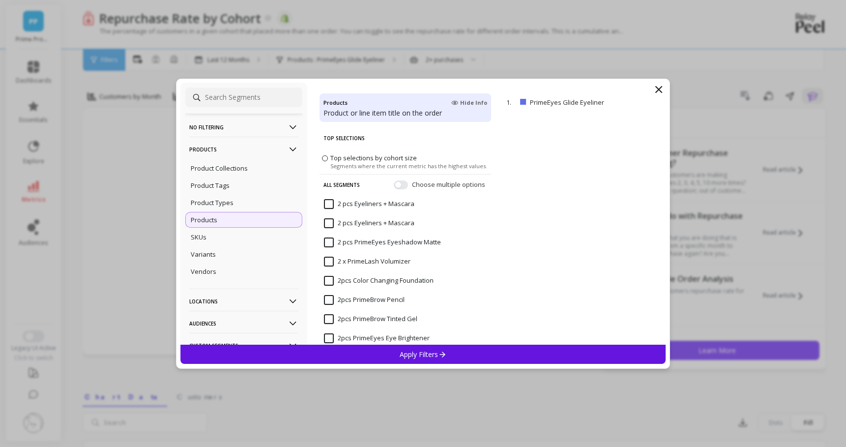
click at [657, 90] on icon at bounding box center [659, 90] width 12 height 12
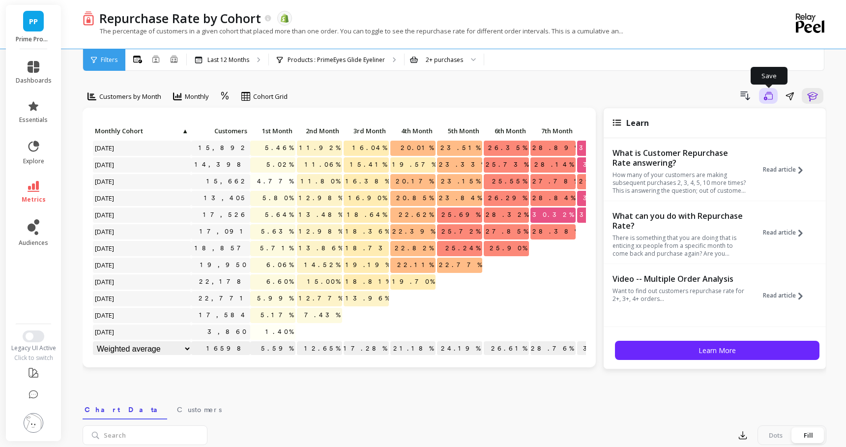
click at [765, 95] on icon "button" at bounding box center [768, 95] width 9 height 9
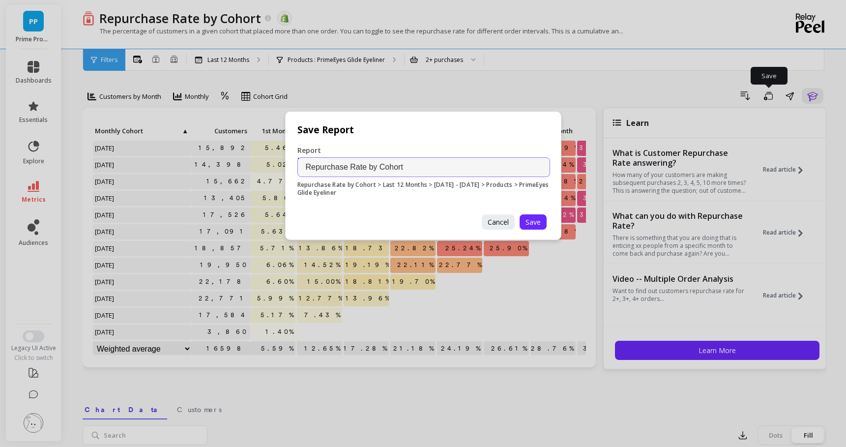
click at [430, 183] on p "Repurchase Rate by Cohort > Last 12 Months > [DATE] - [DATE] > Products > Prime…" at bounding box center [423, 189] width 253 height 16
click at [426, 174] on input "Repurchase Rate by Cohort" at bounding box center [423, 167] width 253 height 20
paste input "(PrimeEyes Glide Eyeliner - Product)"
type input "Repurchase Rate by Cohort (PrimeEyes Glide Eyeliner - Product)"
click at [534, 218] on span "Save" at bounding box center [532, 221] width 15 height 9
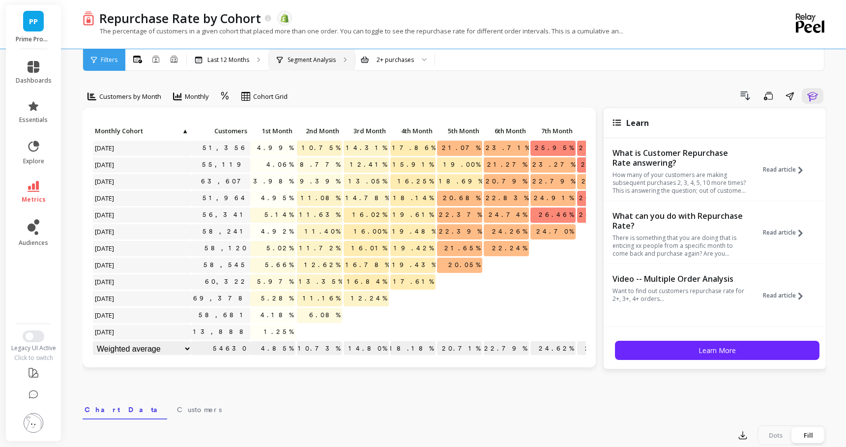
click at [304, 56] on p "Segment Analysis" at bounding box center [311, 60] width 48 height 8
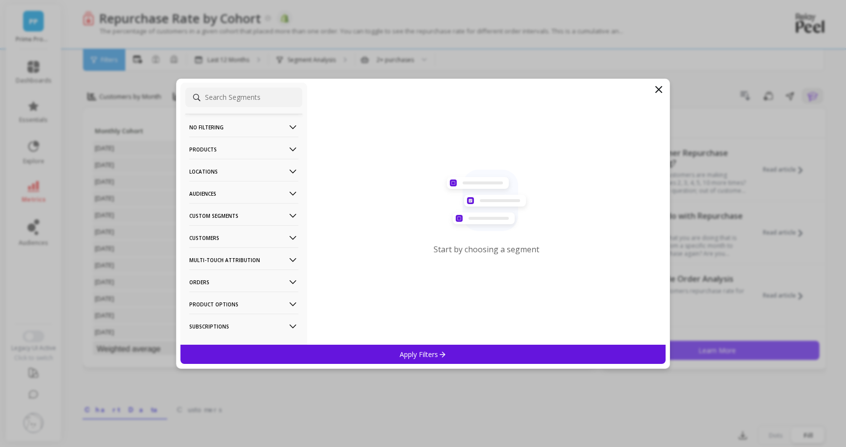
click at [221, 150] on p "Products" at bounding box center [243, 149] width 109 height 25
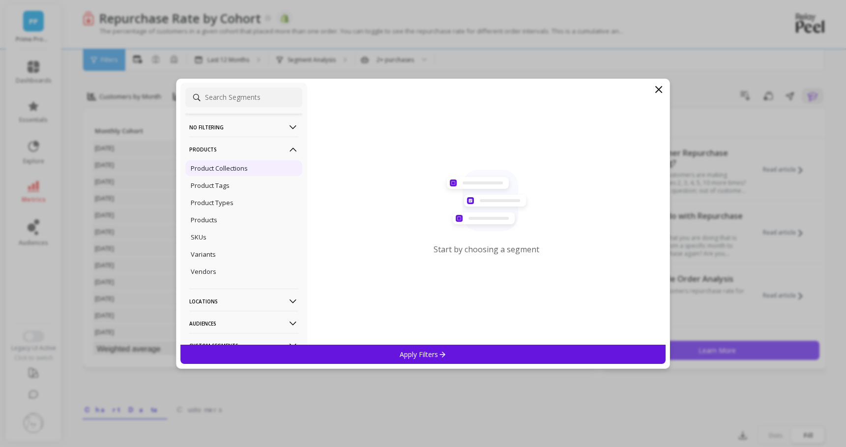
click at [227, 167] on p "Product Collections" at bounding box center [219, 168] width 57 height 9
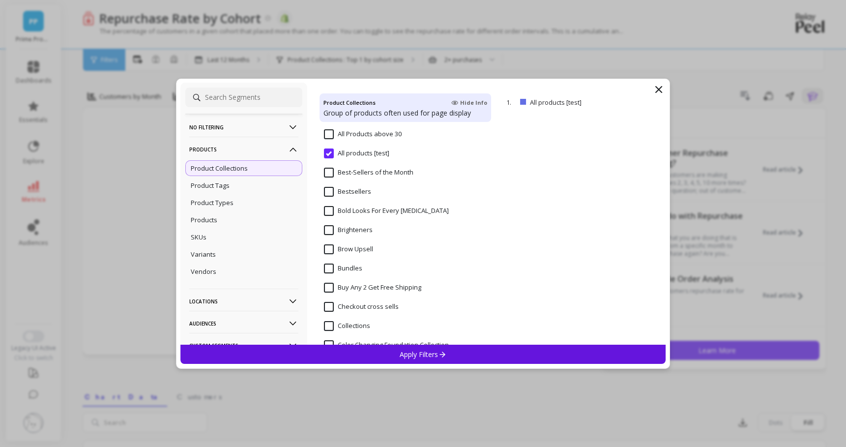
scroll to position [86, 0]
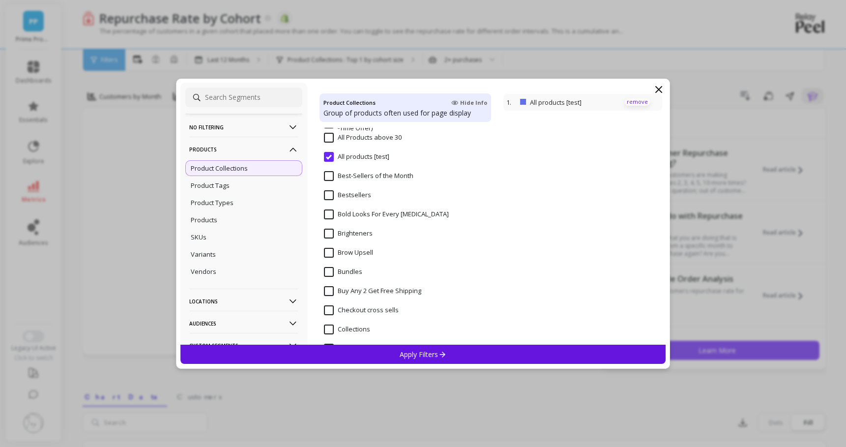
click at [644, 102] on p "remove" at bounding box center [637, 101] width 25 height 7
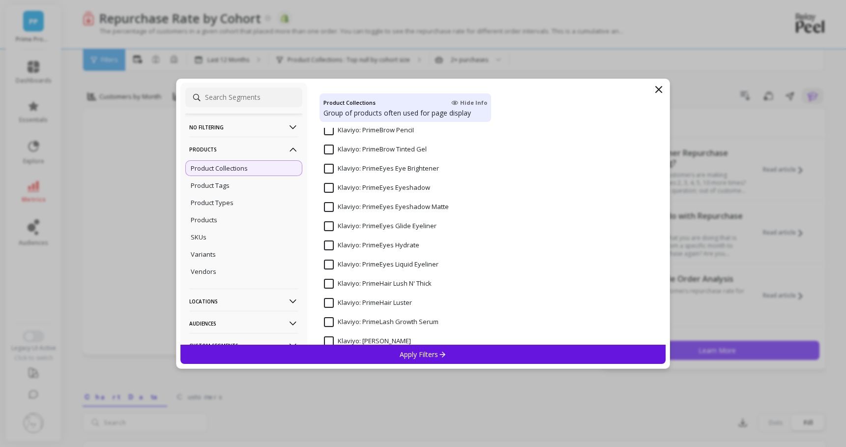
scroll to position [590, 0]
click at [329, 230] on Eyeliner "Klaviyo: PrimeEyes Glide Eyeliner" at bounding box center [380, 228] width 113 height 10
click at [446, 355] on div "Apply Filters" at bounding box center [422, 353] width 485 height 19
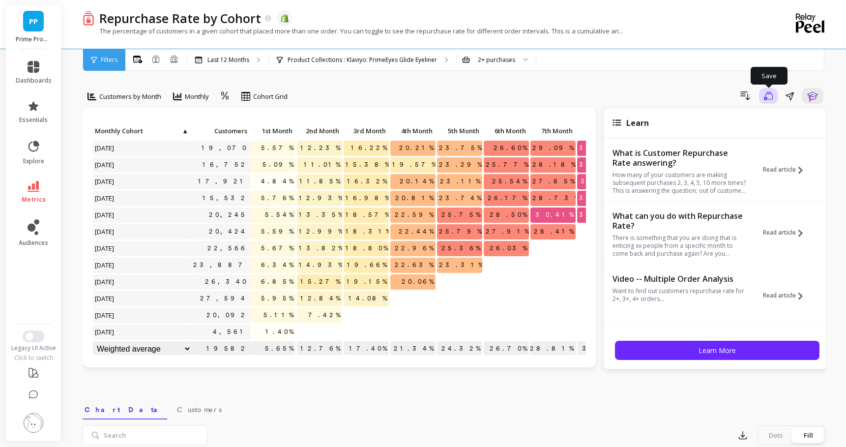
click at [769, 94] on icon "button" at bounding box center [768, 95] width 9 height 9
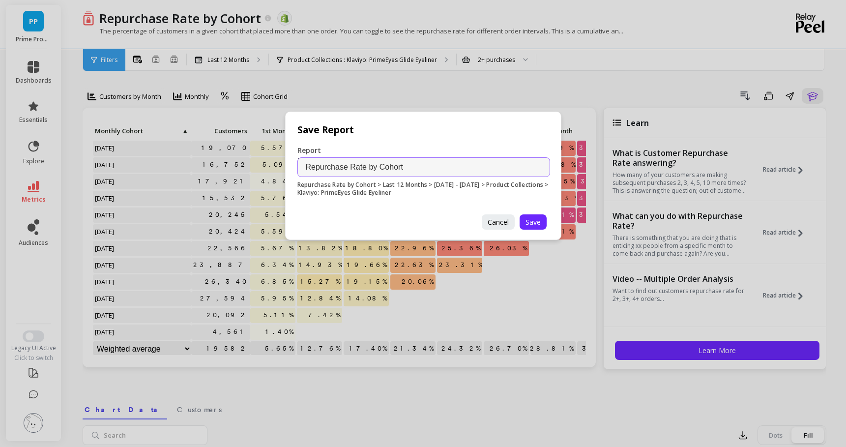
click at [408, 169] on input "Repurchase Rate by Cohort" at bounding box center [423, 167] width 253 height 20
paste input "(PrimeEyes Glide Eyeliner - Collection)"
type input "Repurchase Rate by Cohort (PrimeEyes Glide Eyeliner - Collection)"
click at [531, 218] on span "Save" at bounding box center [532, 221] width 15 height 9
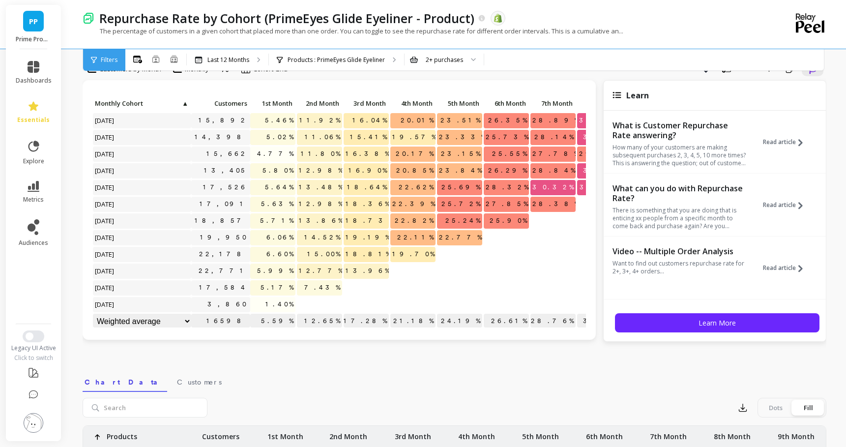
scroll to position [44, 0]
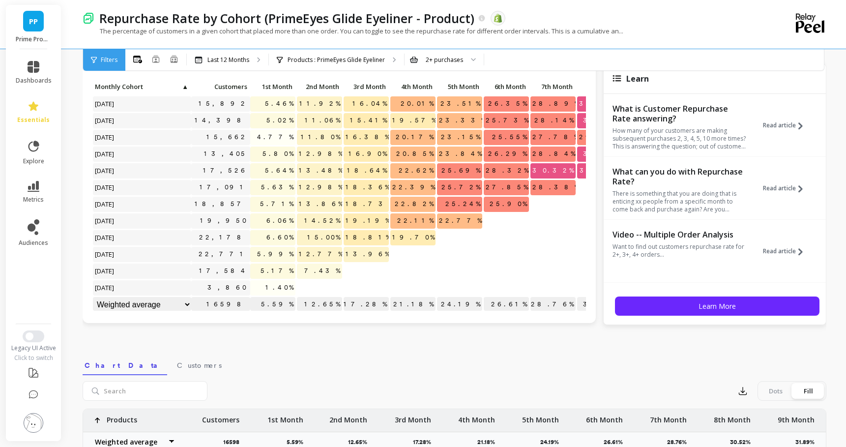
click at [280, 269] on span "5.17%" at bounding box center [276, 270] width 37 height 15
copy span "5.17%"
click at [270, 252] on p "5.99%" at bounding box center [272, 254] width 45 height 15
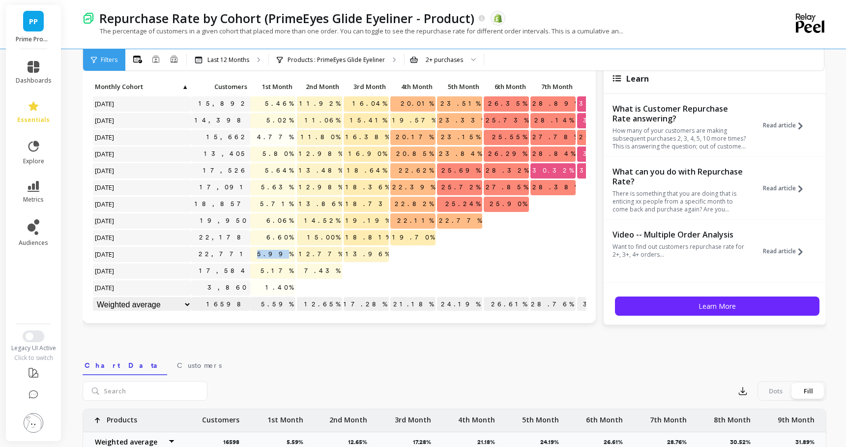
click at [270, 252] on p "5.99%" at bounding box center [272, 254] width 45 height 15
copy span "5.99%"
click at [278, 236] on span "6.60%" at bounding box center [279, 237] width 31 height 15
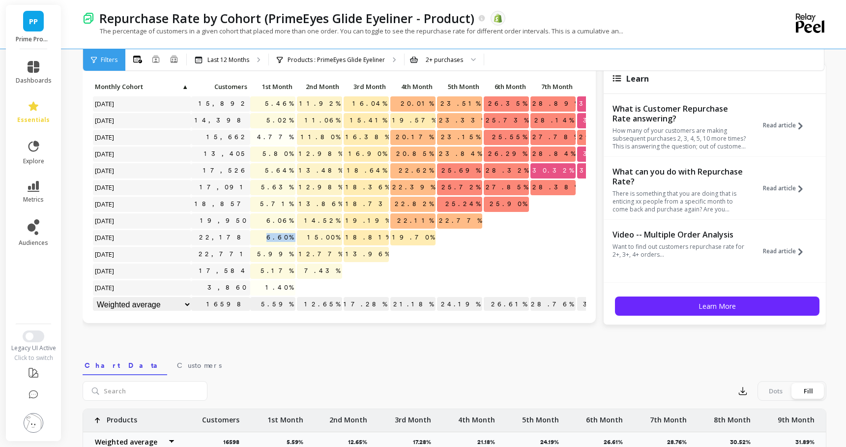
click at [278, 236] on span "6.60%" at bounding box center [279, 237] width 31 height 15
copy span "6.60%"
click at [283, 218] on span "6.06%" at bounding box center [279, 220] width 31 height 15
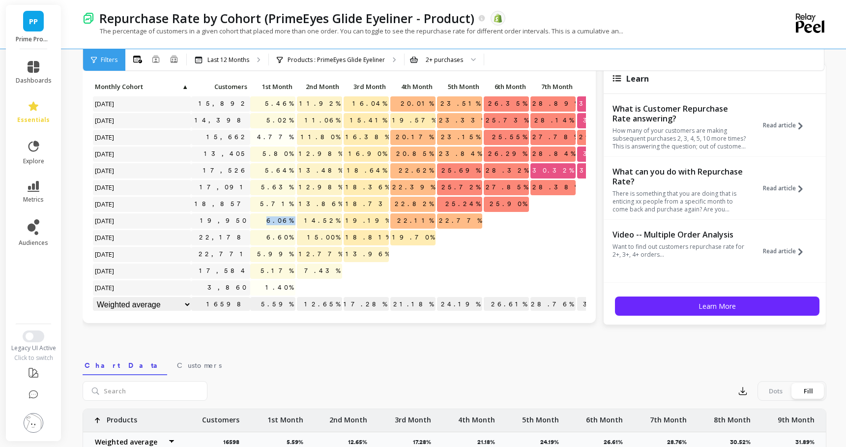
copy span "6.06%"
click at [286, 198] on span "5.71%" at bounding box center [276, 204] width 37 height 15
click at [286, 204] on span "5.71%" at bounding box center [276, 204] width 37 height 15
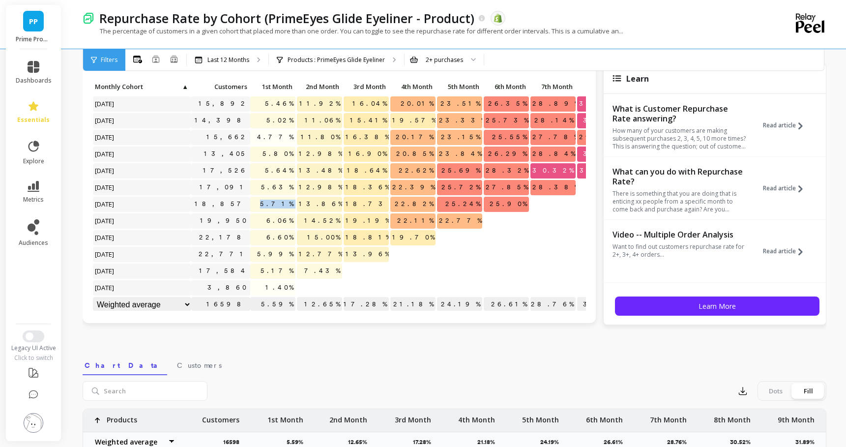
copy span "5.71%"
click at [283, 189] on span "5.63%" at bounding box center [277, 187] width 36 height 15
copy span "5.63%"
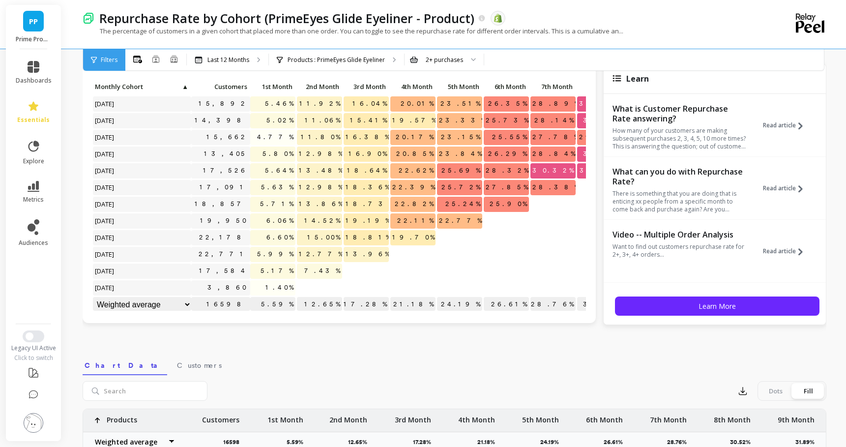
click at [286, 172] on span "5.64%" at bounding box center [279, 170] width 32 height 15
copy span "5.64%"
click at [286, 150] on span "5.80%" at bounding box center [277, 153] width 35 height 15
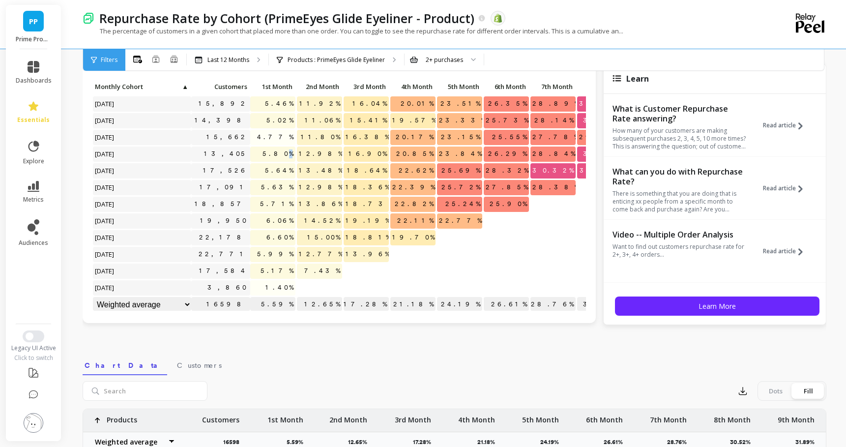
click at [286, 150] on span "5.80%" at bounding box center [277, 153] width 35 height 15
copy span "5.80%"
click at [284, 138] on span "4.77%" at bounding box center [275, 137] width 40 height 15
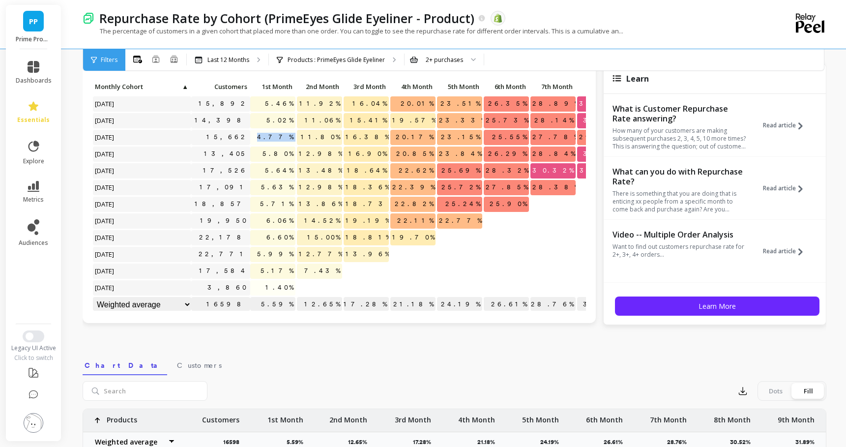
click at [284, 138] on span "4.77%" at bounding box center [275, 137] width 40 height 15
copy span "4.77%"
click at [282, 120] on span "5.02%" at bounding box center [279, 120] width 31 height 15
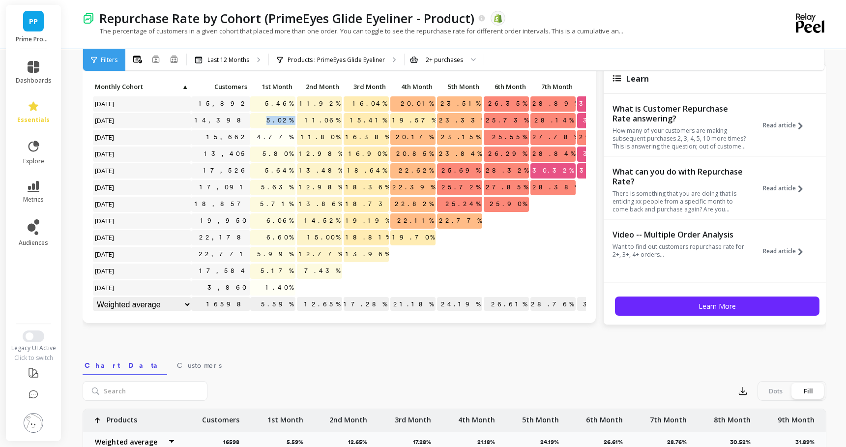
copy span "5.02%"
click at [278, 103] on span "5.46%" at bounding box center [279, 103] width 32 height 15
click at [333, 265] on span "7.43%" at bounding box center [322, 270] width 40 height 15
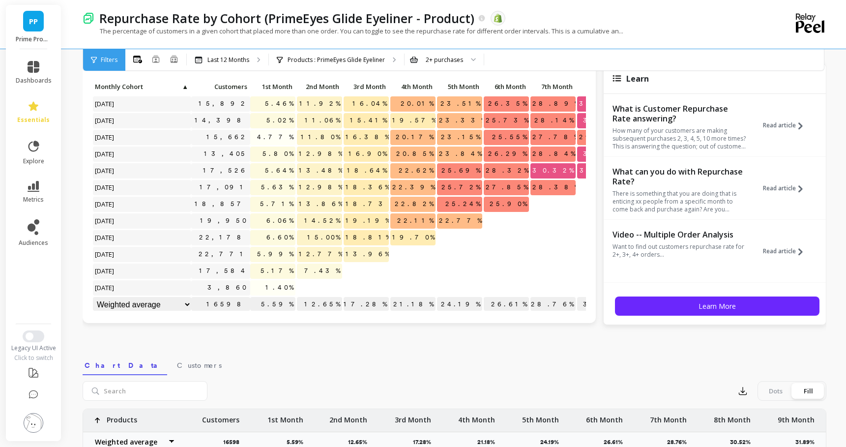
click at [378, 253] on span "13.96%" at bounding box center [367, 254] width 48 height 15
click at [371, 238] on span "18.81%" at bounding box center [367, 237] width 49 height 15
click at [365, 236] on p "18.81%" at bounding box center [365, 237] width 45 height 15
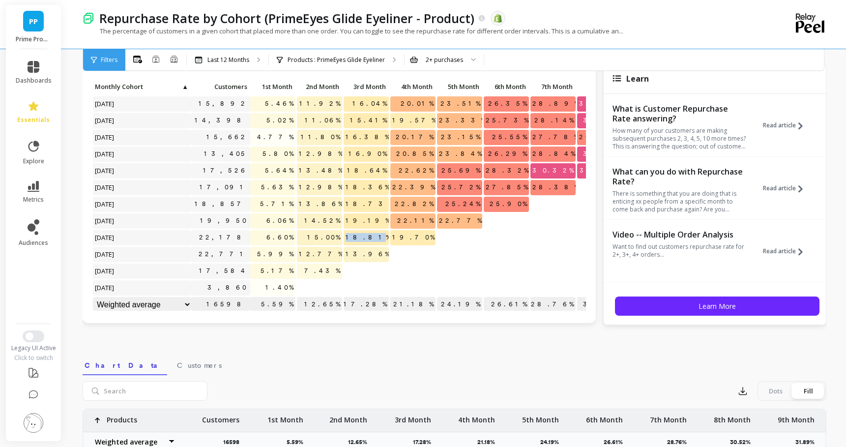
click at [365, 236] on p "18.81%" at bounding box center [365, 237] width 45 height 15
click at [380, 220] on span "19.19%" at bounding box center [367, 220] width 48 height 15
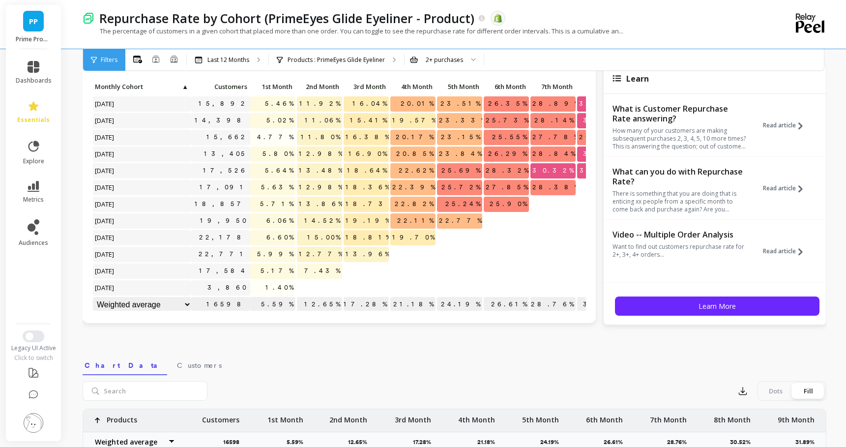
click at [374, 205] on span "18.73%" at bounding box center [369, 204] width 52 height 15
click at [378, 185] on span "18.36%" at bounding box center [367, 187] width 48 height 15
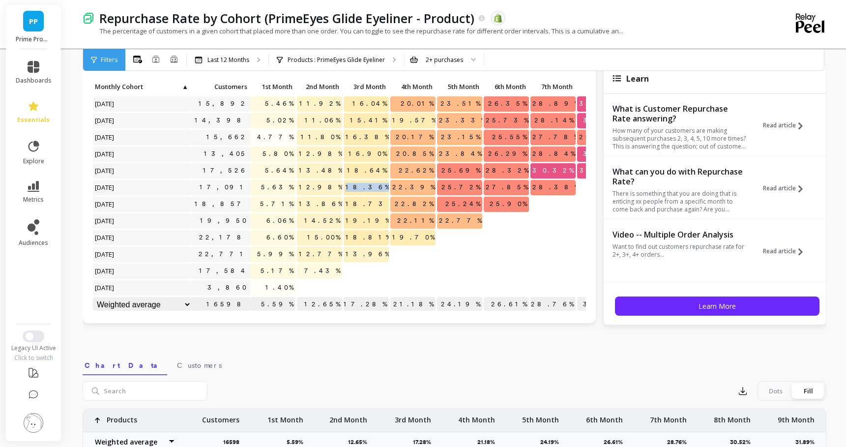
click at [378, 185] on span "18.36%" at bounding box center [367, 187] width 48 height 15
click at [374, 170] on span "18.64%" at bounding box center [367, 170] width 44 height 15
click at [379, 150] on span "16.90%" at bounding box center [367, 153] width 42 height 15
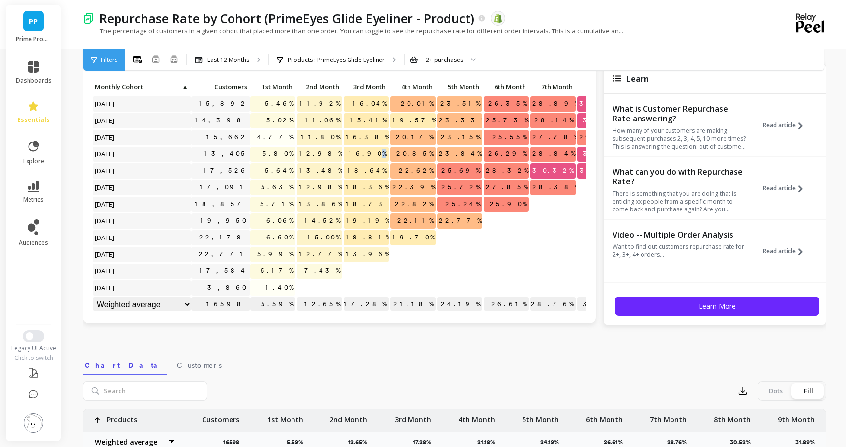
click at [379, 150] on span "16.90%" at bounding box center [367, 153] width 42 height 15
click at [376, 137] on span "16.38%" at bounding box center [367, 137] width 48 height 15
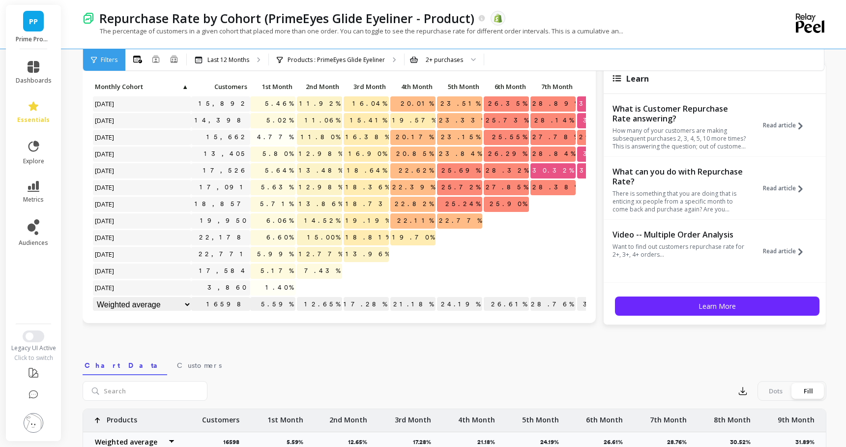
click at [369, 119] on span "15.41%" at bounding box center [368, 120] width 41 height 15
click at [378, 107] on span "16.04%" at bounding box center [369, 103] width 38 height 15
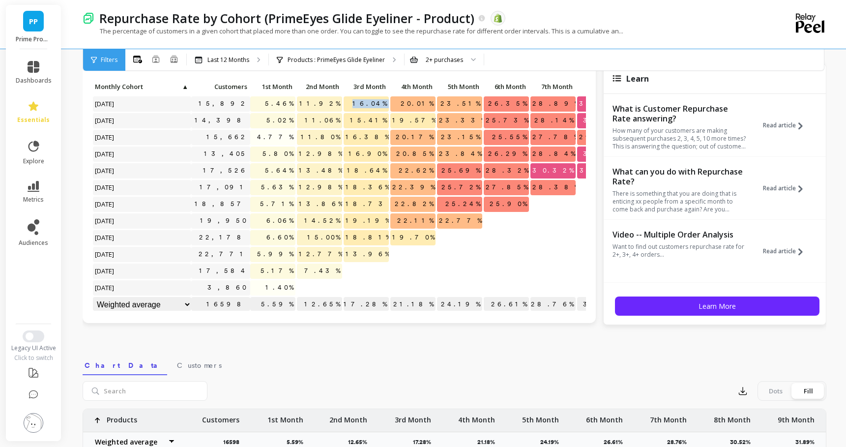
click at [378, 107] on span "16.04%" at bounding box center [369, 103] width 38 height 15
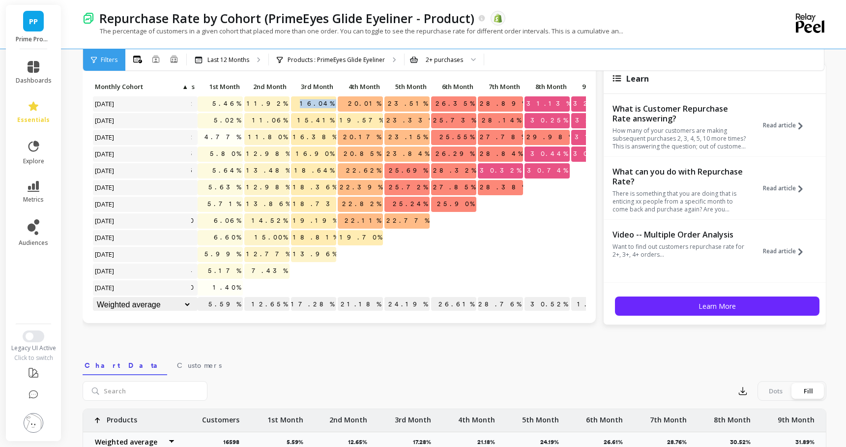
scroll to position [0, 91]
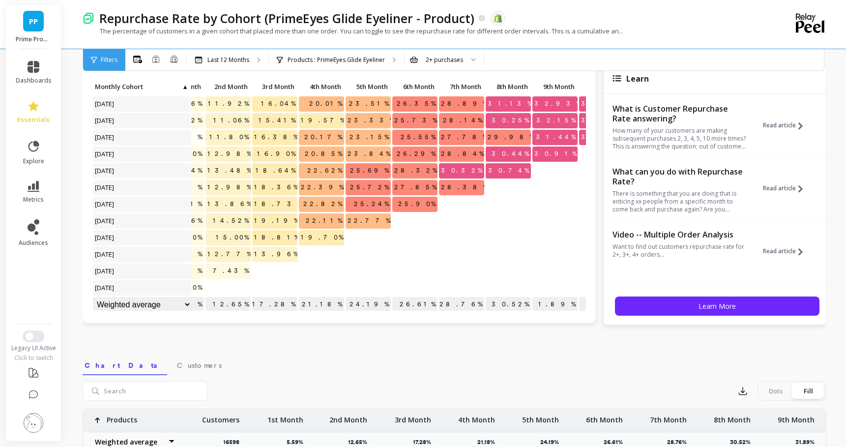
click at [418, 191] on span "27.85%" at bounding box center [415, 187] width 46 height 15
click at [419, 189] on span "27.85%" at bounding box center [415, 187] width 46 height 15
click at [422, 171] on span "28.32%" at bounding box center [415, 170] width 47 height 15
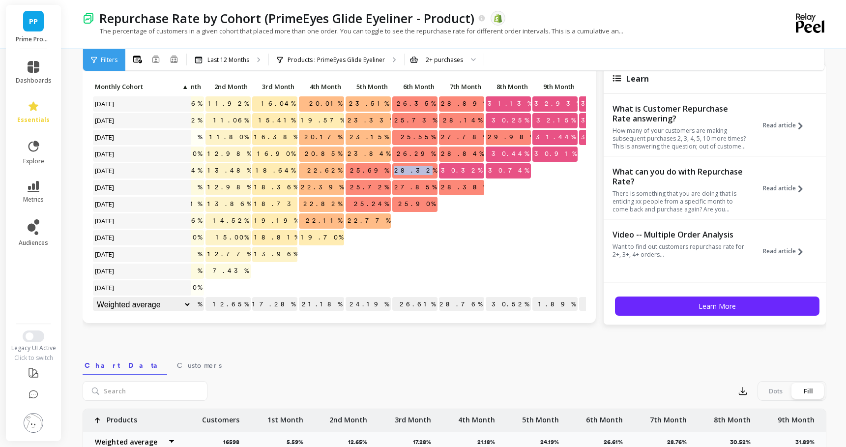
click at [422, 171] on span "28.32%" at bounding box center [415, 170] width 47 height 15
click at [424, 155] on span "26.29%" at bounding box center [416, 153] width 43 height 15
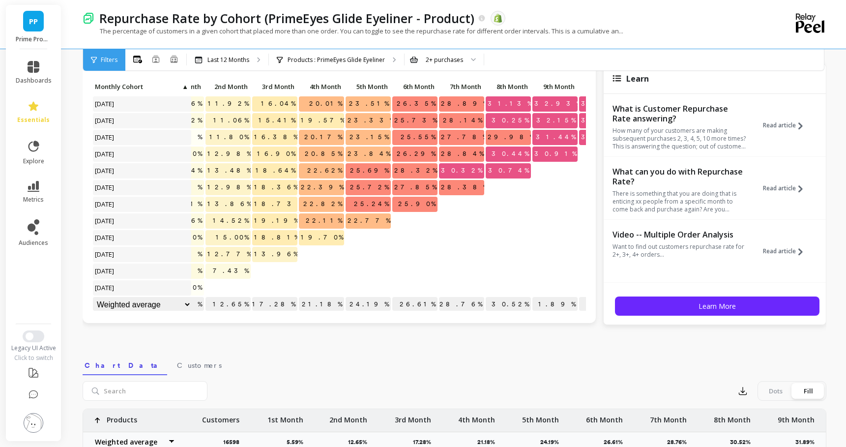
click at [422, 135] on span "25.55%" at bounding box center [418, 137] width 39 height 15
click at [423, 117] on span "25.73%" at bounding box center [415, 120] width 47 height 15
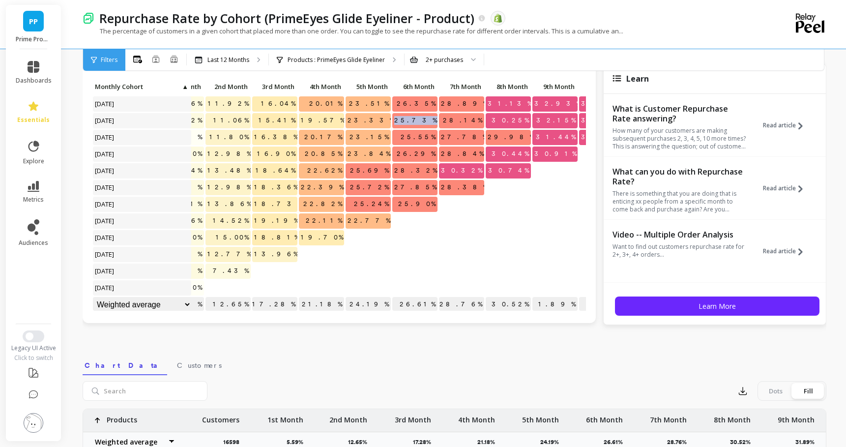
click at [423, 117] on span "25.73%" at bounding box center [415, 120] width 47 height 15
click at [418, 105] on span "26.35%" at bounding box center [416, 103] width 43 height 15
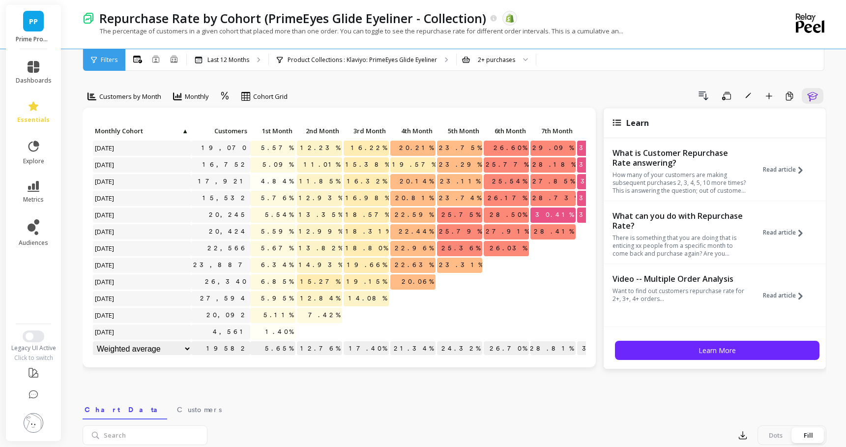
click at [280, 315] on span "5.11%" at bounding box center [278, 315] width 34 height 15
copy span "5.11%"
click at [281, 295] on span "5.95%" at bounding box center [277, 298] width 36 height 15
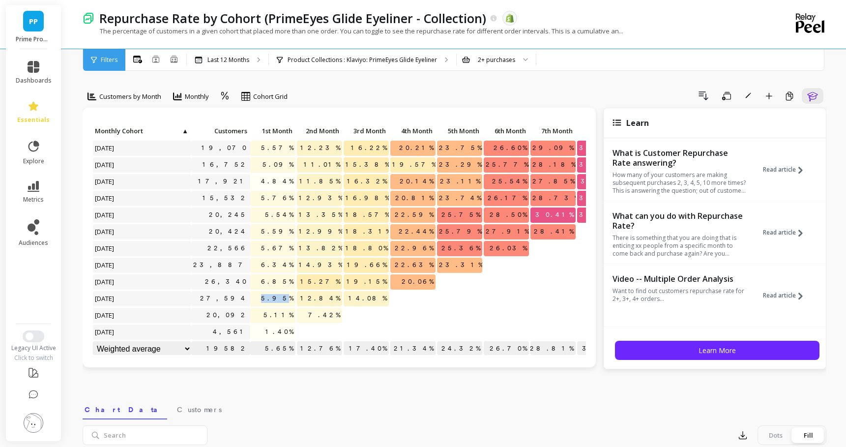
click at [281, 295] on span "5.95%" at bounding box center [277, 298] width 36 height 15
copy span "5.95%"
click at [282, 283] on span "6.85%" at bounding box center [277, 281] width 36 height 15
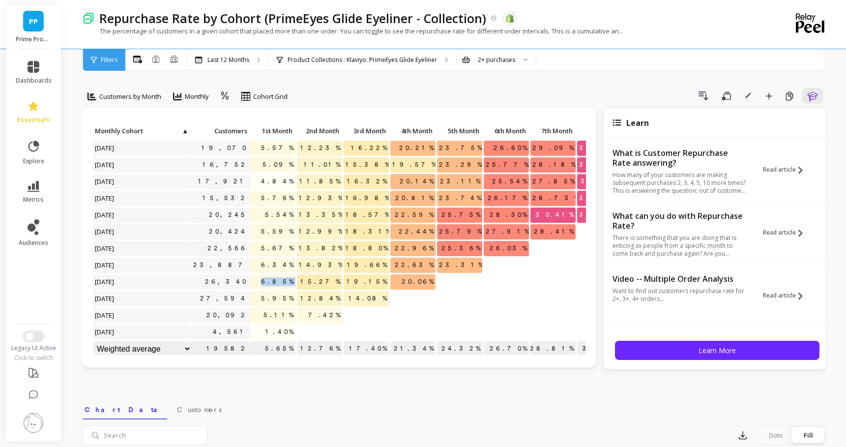
click at [282, 283] on span "6.85%" at bounding box center [277, 281] width 36 height 15
copy span "6.85%"
click at [280, 267] on span "6.34%" at bounding box center [277, 264] width 36 height 15
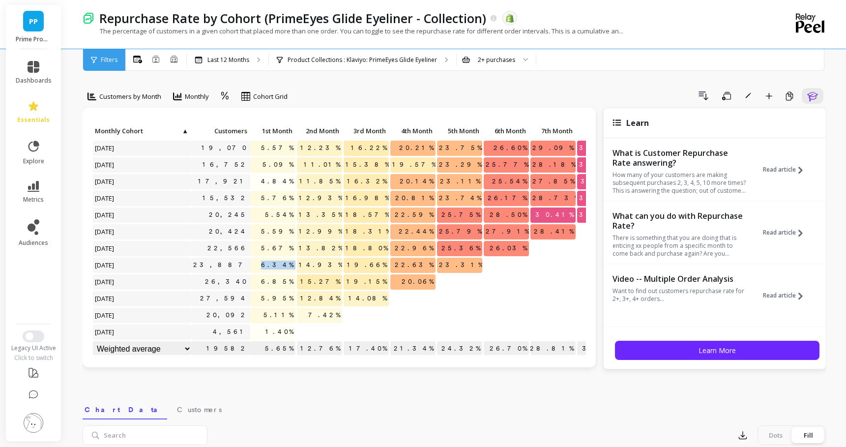
copy span "6.34%"
click at [278, 244] on span "5.67%" at bounding box center [277, 248] width 36 height 15
copy span "5.67%"
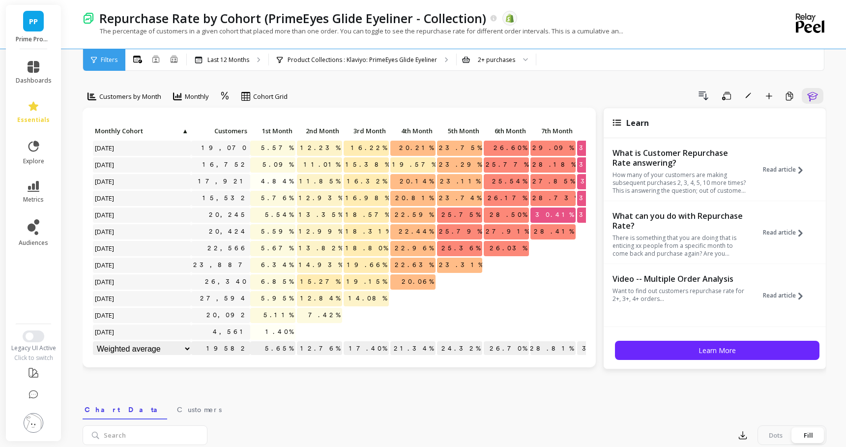
click at [287, 228] on span "5.59%" at bounding box center [277, 231] width 36 height 15
copy span "5.59%"
click at [379, 297] on span "14.08%" at bounding box center [367, 298] width 42 height 15
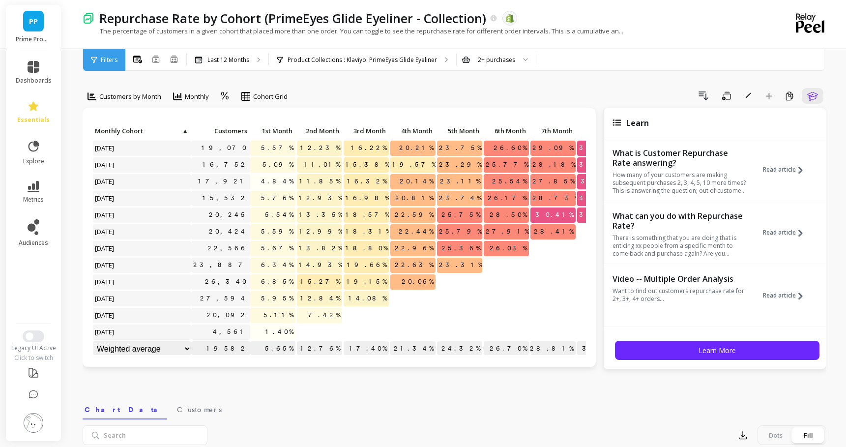
click at [371, 282] on span "19.15%" at bounding box center [366, 281] width 44 height 15
copy span "19.15%"
click at [373, 265] on span "19.66%" at bounding box center [367, 264] width 44 height 15
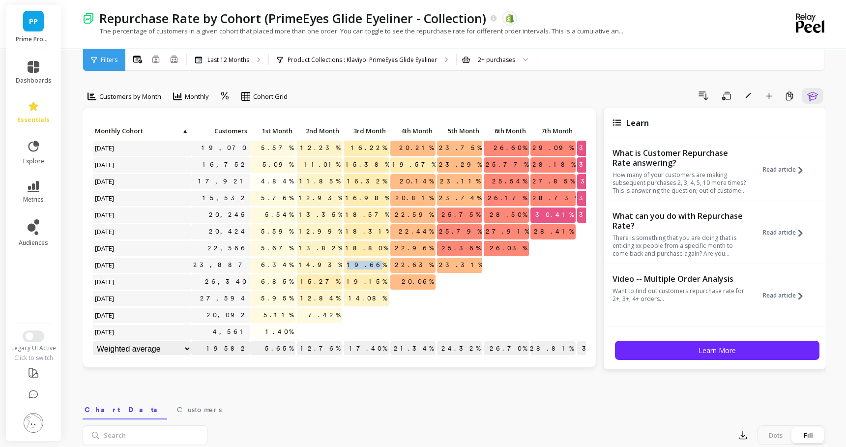
click at [373, 265] on span "19.66%" at bounding box center [367, 264] width 44 height 15
copy span "19.66%"
click at [369, 243] on span "18.80%" at bounding box center [366, 248] width 46 height 15
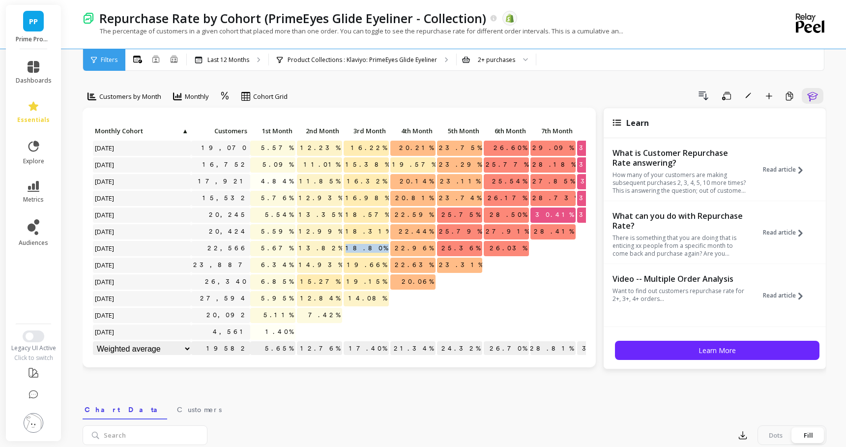
click at [369, 243] on span "18.80%" at bounding box center [366, 248] width 46 height 15
copy span "18.80%"
click at [374, 228] on span "18.31%" at bounding box center [367, 231] width 49 height 15
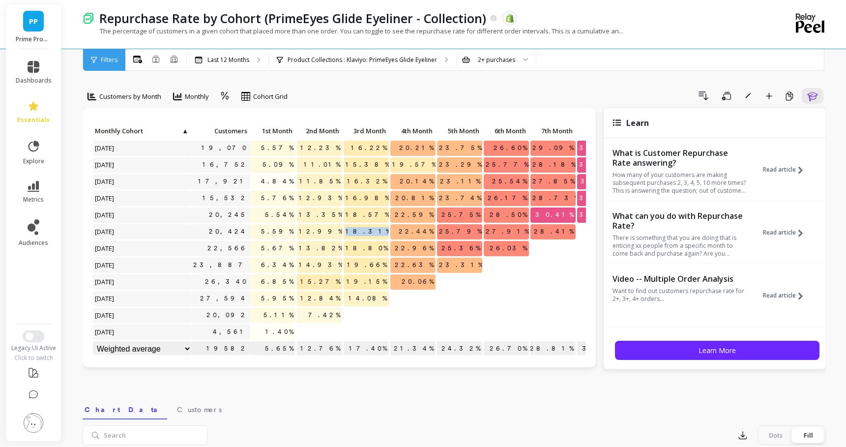
copy span "18.31%"
click at [371, 214] on span "18.57%" at bounding box center [367, 214] width 48 height 15
click at [279, 216] on span "5.54%" at bounding box center [279, 214] width 32 height 15
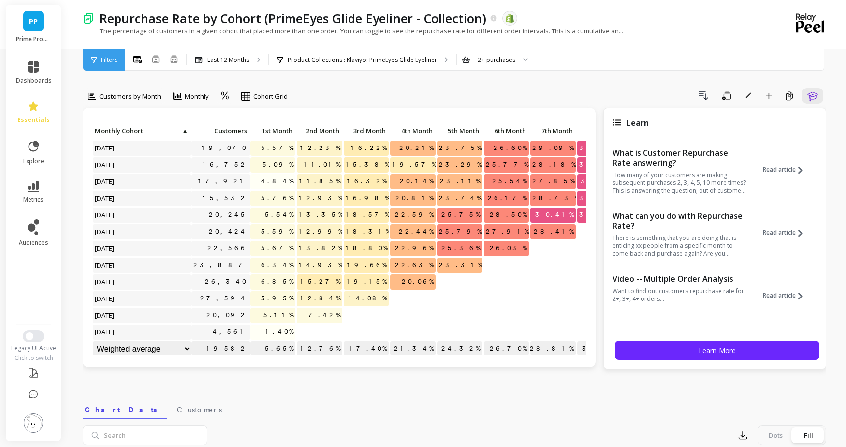
click at [282, 227] on span "5.59%" at bounding box center [277, 231] width 36 height 15
click at [279, 216] on span "5.54%" at bounding box center [279, 214] width 32 height 15
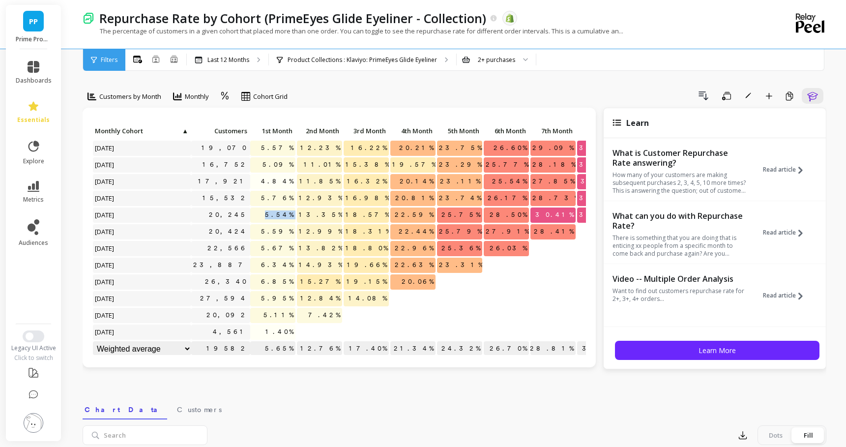
click at [279, 216] on span "5.54%" at bounding box center [279, 214] width 32 height 15
click at [285, 197] on span "5.76%" at bounding box center [277, 198] width 36 height 15
click at [280, 181] on span "4.84%" at bounding box center [277, 181] width 36 height 15
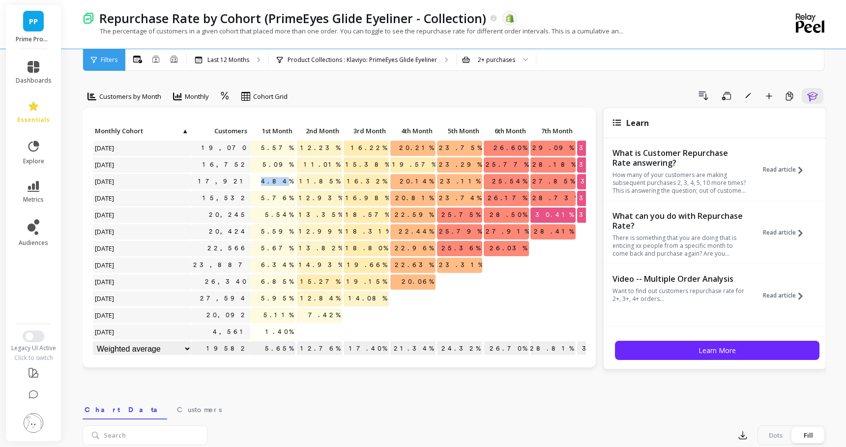
click at [280, 181] on span "4.84%" at bounding box center [277, 181] width 36 height 15
click at [282, 168] on span "5.09%" at bounding box center [277, 164] width 35 height 15
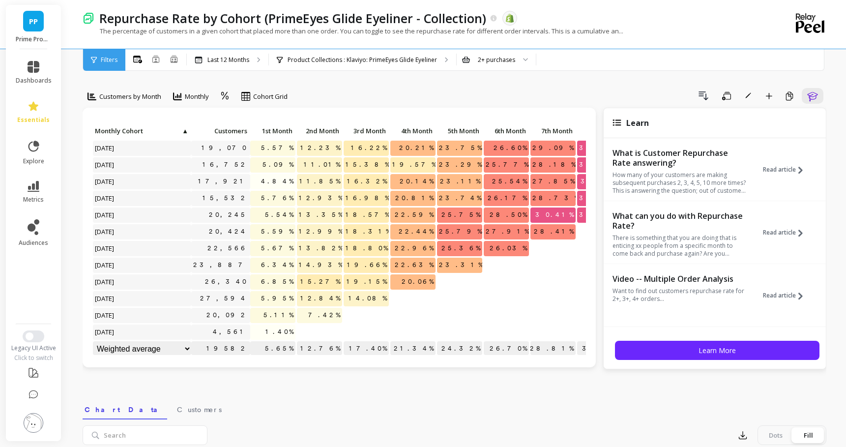
click at [279, 151] on span "5.57%" at bounding box center [277, 148] width 36 height 15
click at [372, 199] on span "16.98%" at bounding box center [367, 198] width 48 height 15
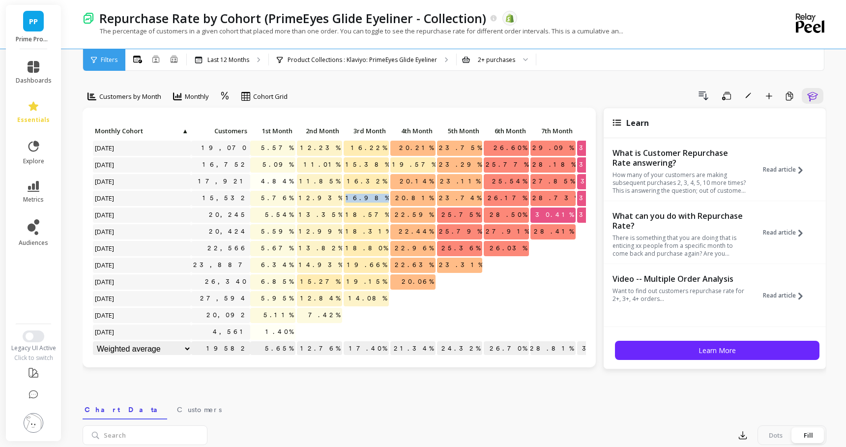
click at [372, 199] on span "16.98%" at bounding box center [367, 198] width 48 height 15
click at [372, 177] on span "16.32%" at bounding box center [367, 181] width 44 height 15
click at [374, 197] on span "16.98%" at bounding box center [367, 198] width 48 height 15
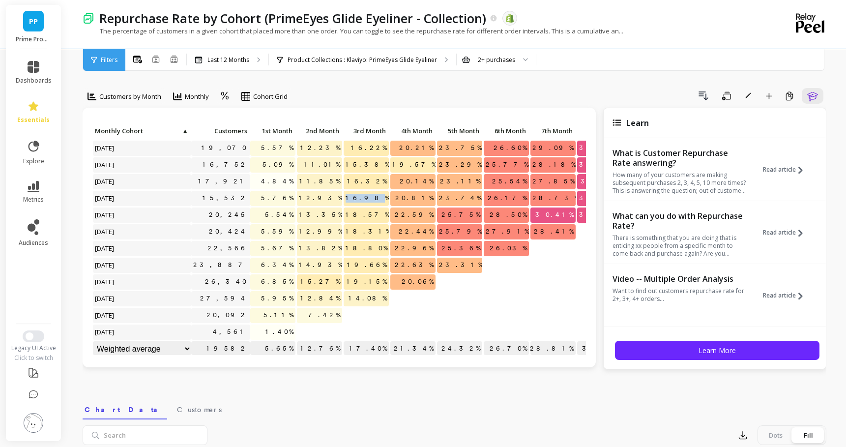
click at [374, 197] on span "16.98%" at bounding box center [367, 198] width 48 height 15
click at [367, 179] on span "16.32%" at bounding box center [367, 181] width 44 height 15
click at [371, 164] on span "15.38%" at bounding box center [367, 164] width 48 height 15
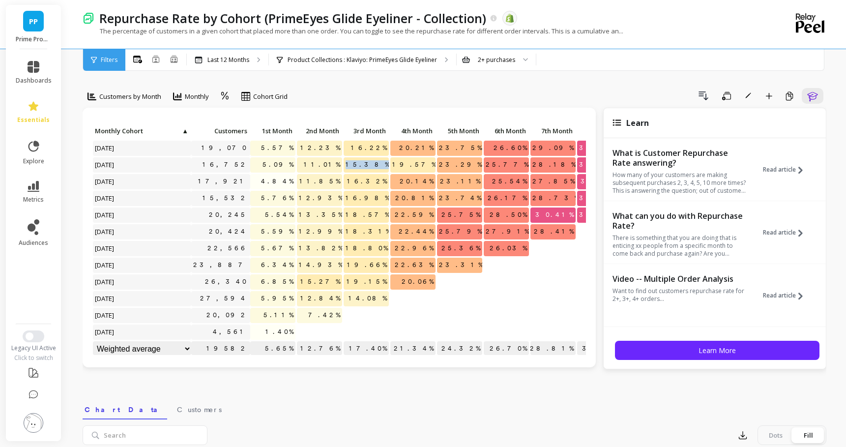
click at [371, 164] on span "15.38%" at bounding box center [367, 164] width 48 height 15
click at [368, 146] on span "16.22%" at bounding box center [369, 148] width 40 height 15
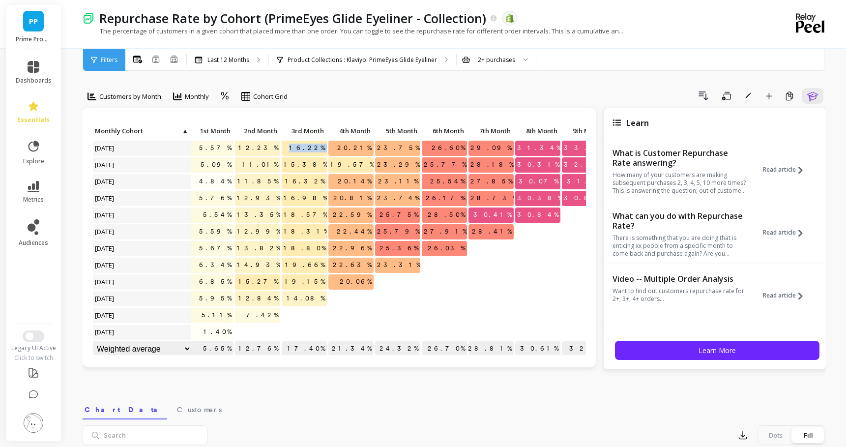
scroll to position [0, 78]
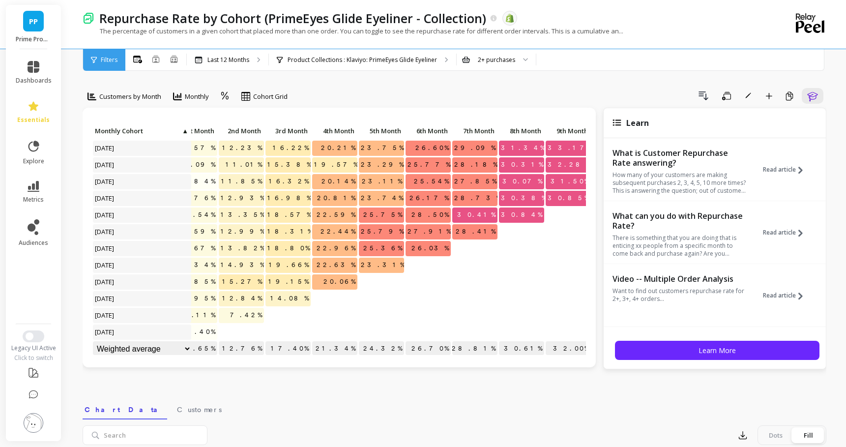
click at [435, 232] on span "27.91%" at bounding box center [428, 231] width 47 height 15
click at [428, 219] on span "28.50%" at bounding box center [429, 214] width 41 height 15
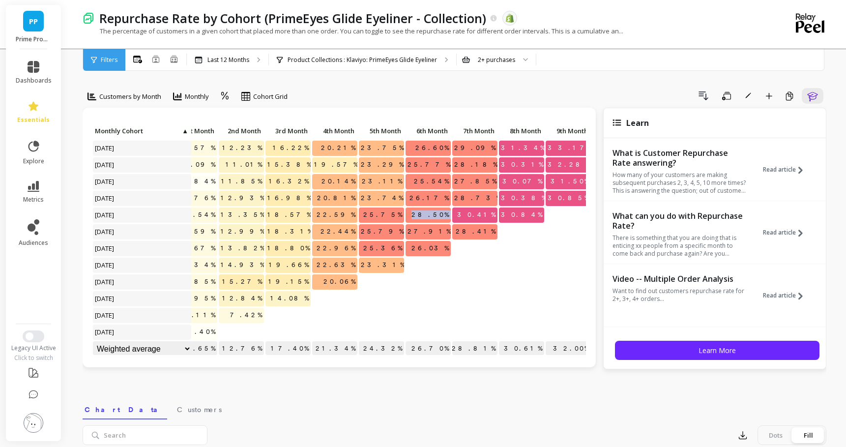
click at [428, 219] on span "28.50%" at bounding box center [429, 214] width 41 height 15
click at [432, 197] on span "26.17%" at bounding box center [428, 198] width 43 height 15
click at [430, 181] on span "25.54%" at bounding box center [431, 181] width 39 height 15
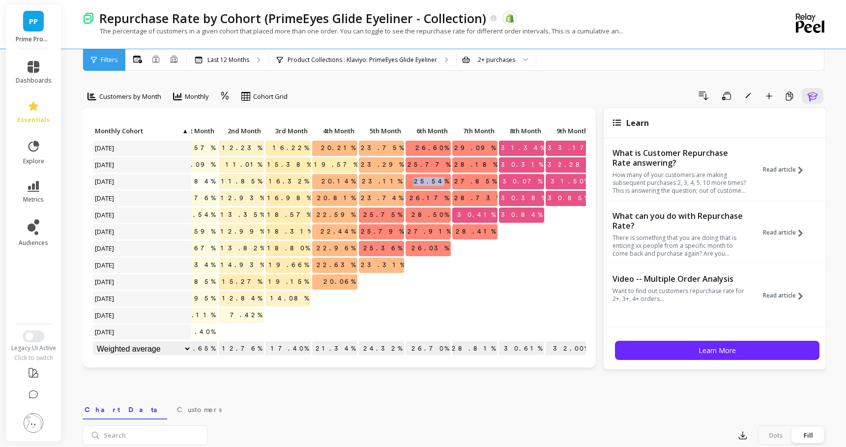
click at [430, 181] on span "25.54%" at bounding box center [431, 181] width 39 height 15
click at [430, 177] on span "25.54%" at bounding box center [431, 181] width 39 height 15
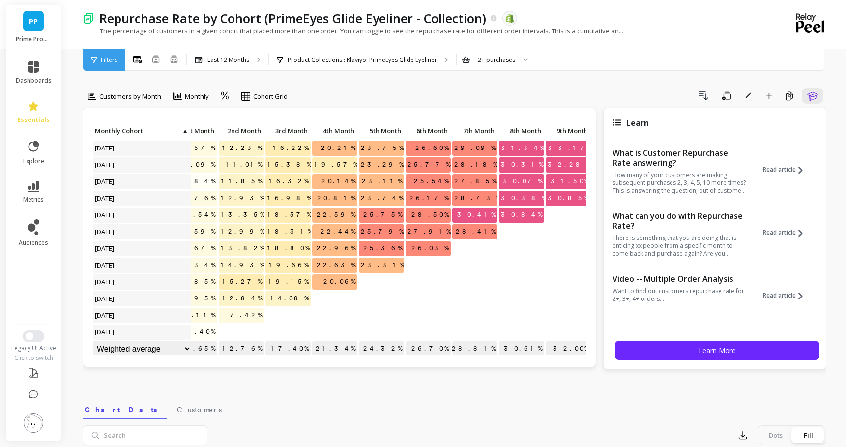
click at [435, 161] on span "25.77%" at bounding box center [428, 164] width 47 height 15
click at [426, 145] on span "26.60%" at bounding box center [431, 148] width 37 height 15
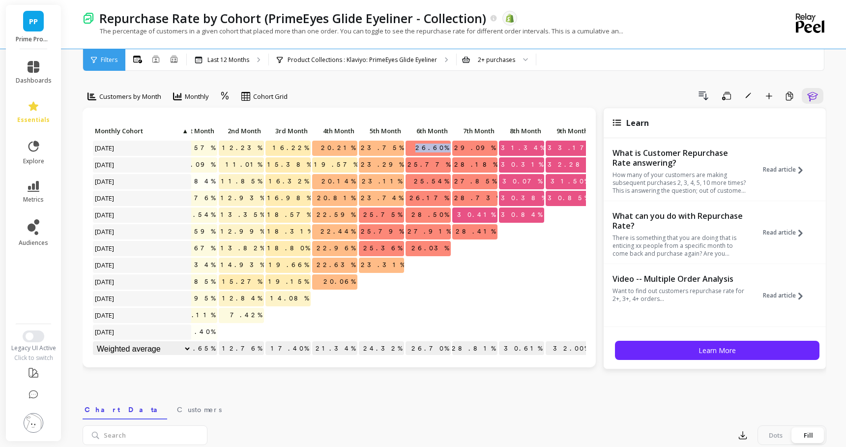
click at [426, 145] on span "26.60%" at bounding box center [431, 148] width 37 height 15
